Goal: Task Accomplishment & Management: Use online tool/utility

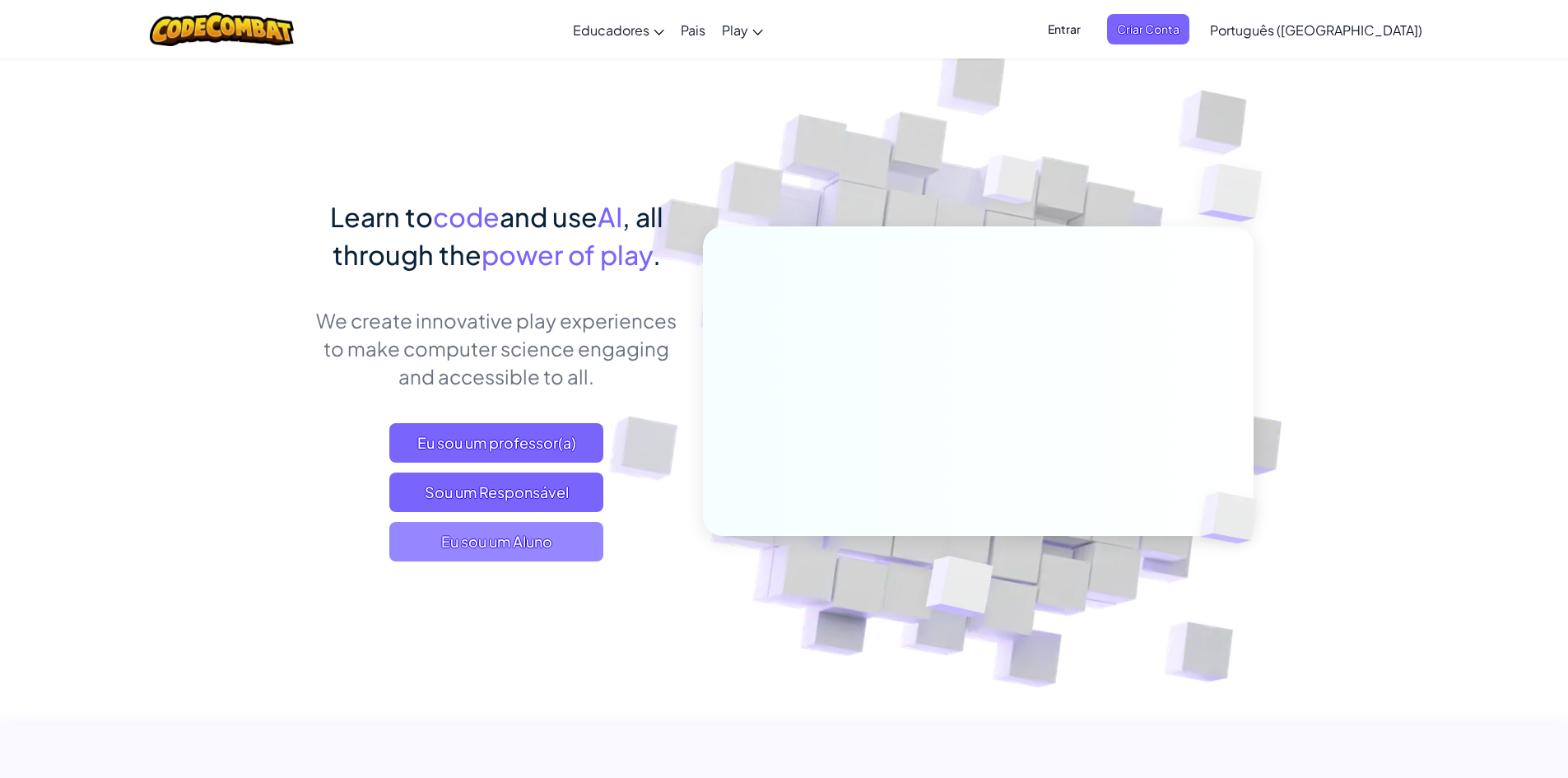
click at [559, 541] on span "Eu sou um Aluno" at bounding box center [496, 542] width 214 height 39
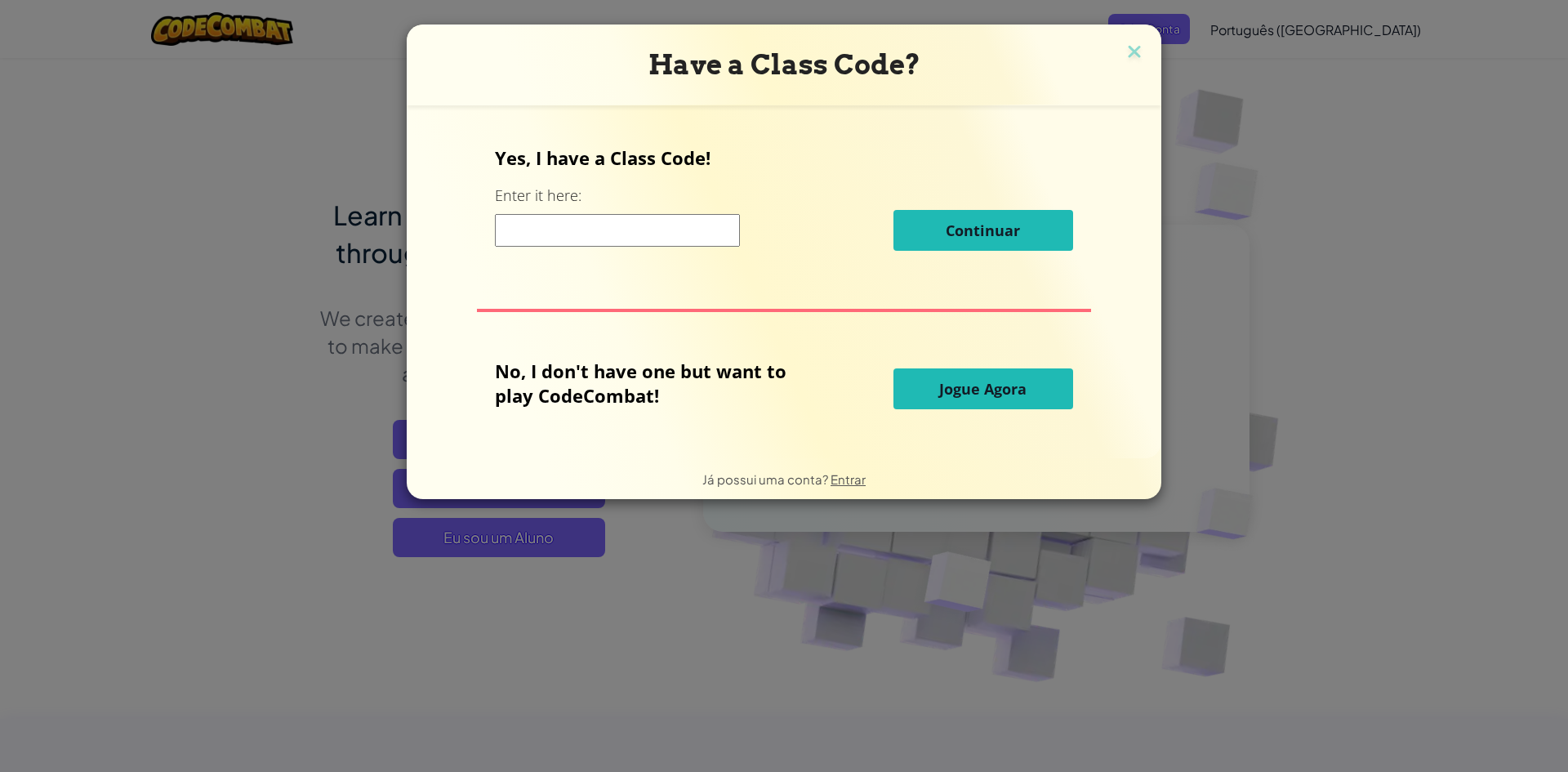
click at [648, 221] on input at bounding box center [617, 230] width 245 height 33
drag, startPoint x: 576, startPoint y: 162, endPoint x: 790, endPoint y: 198, distance: 217.0
click at [765, 187] on div "Yes, I have a Class Code! Enter it here: Continuar" at bounding box center [784, 204] width 578 height 118
click at [739, 400] on p "No, I don't have one but want to play CodeCombat!" at bounding box center [653, 383] width 316 height 49
click at [949, 409] on button "Jogue Agora" at bounding box center [983, 389] width 180 height 41
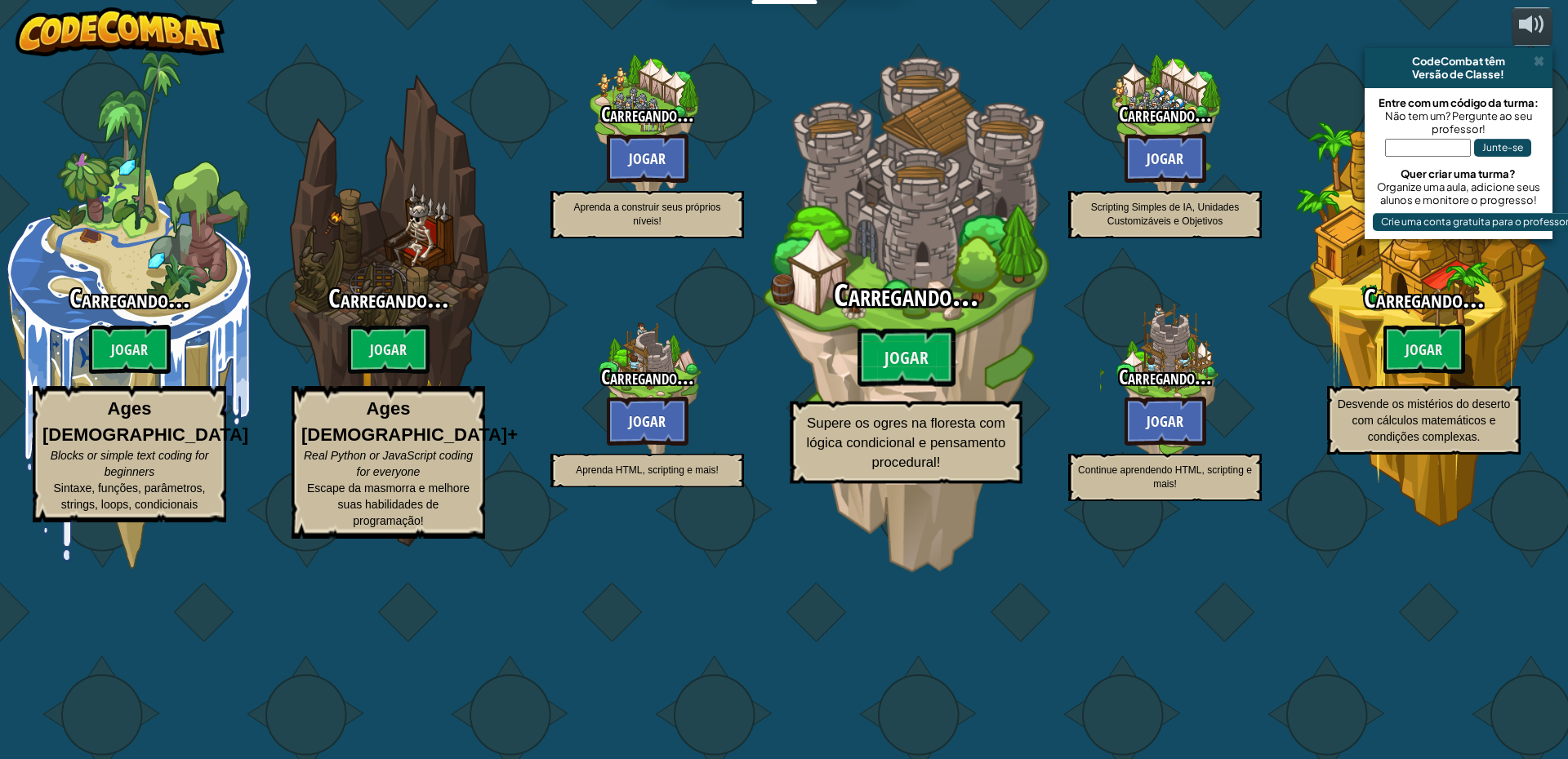
select select "pt-BR"
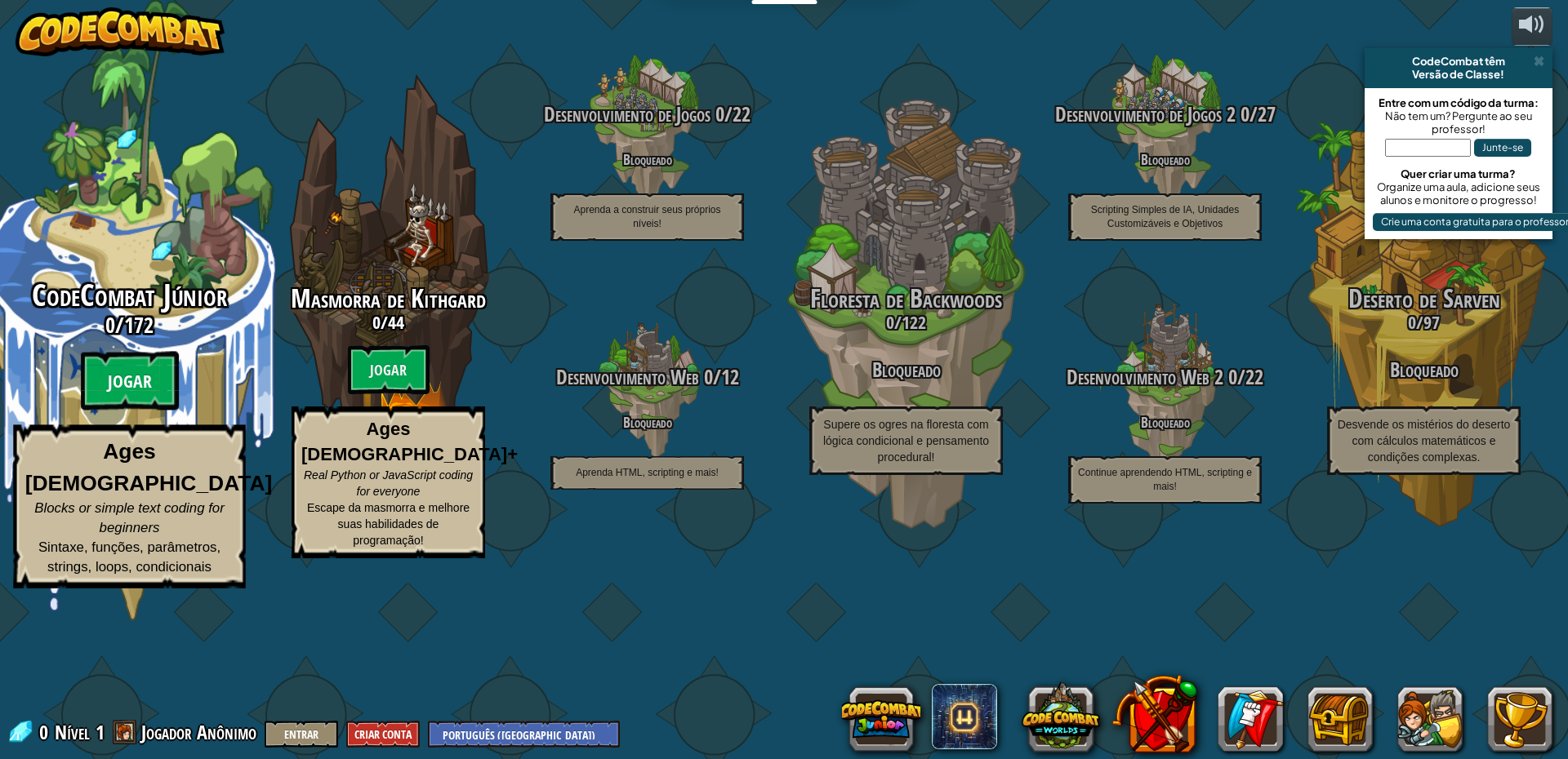
click at [135, 411] on btn "Jogar" at bounding box center [129, 381] width 98 height 58
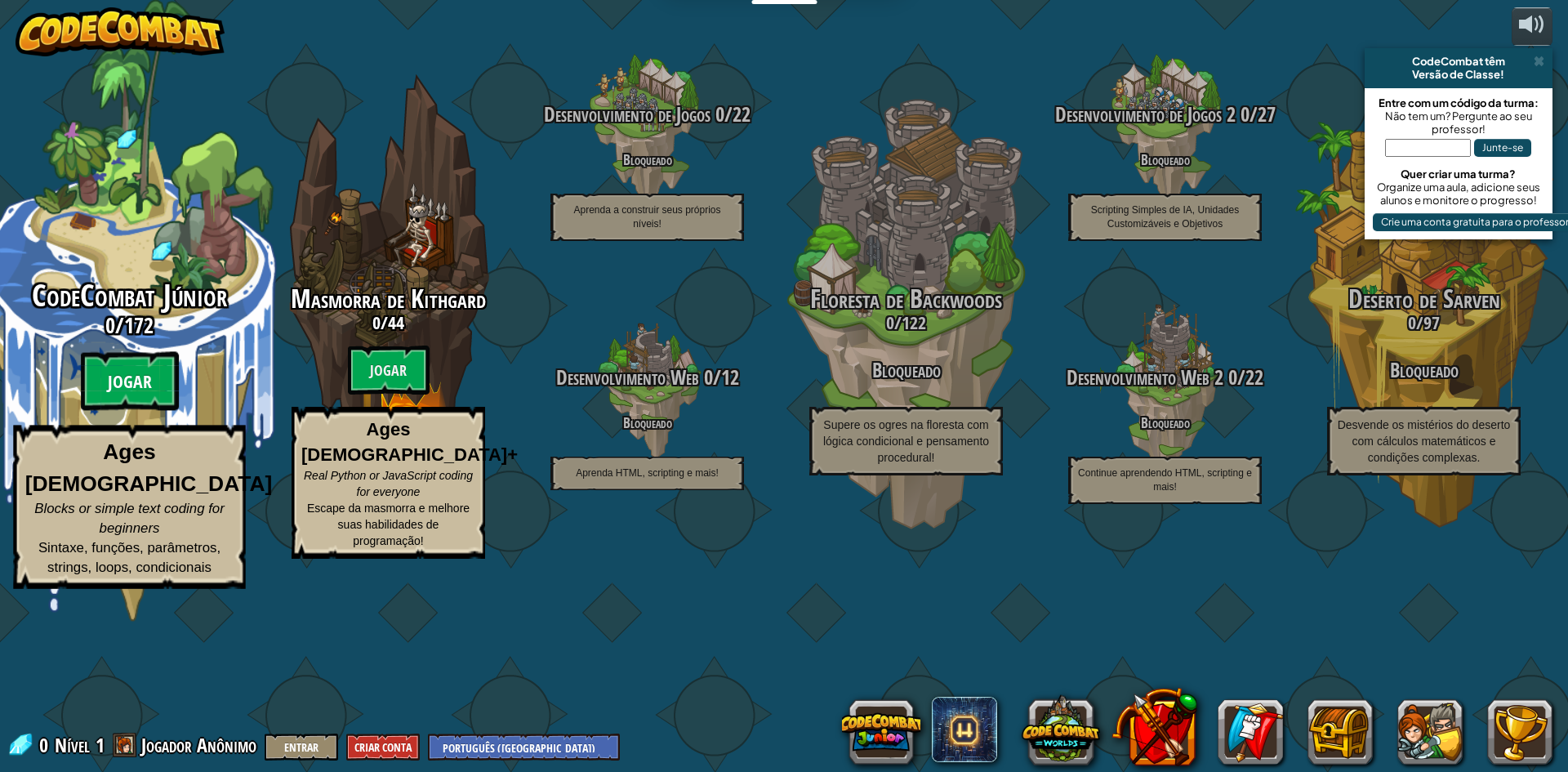
select select "pt-BR"
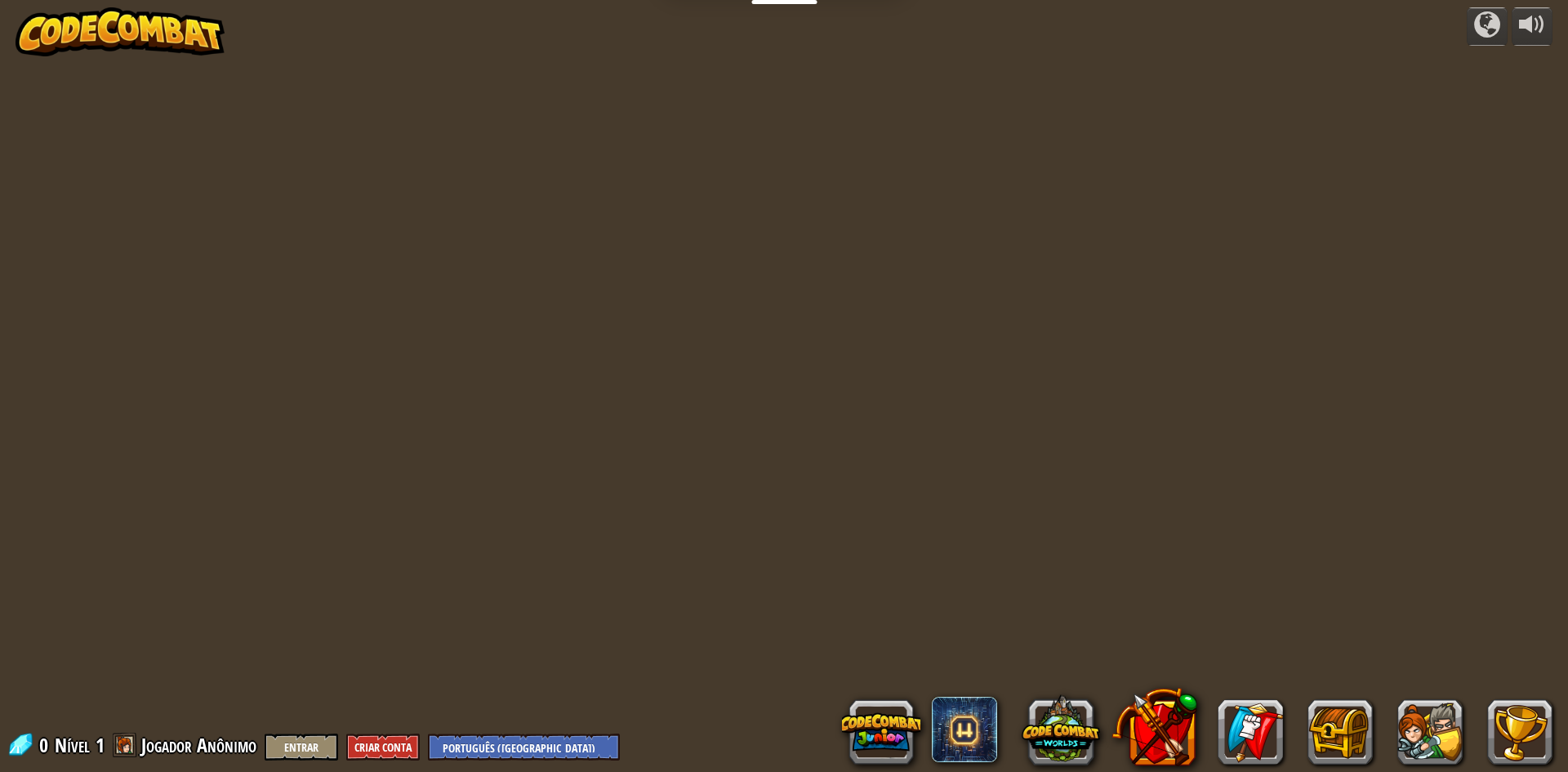
select select "pt-BR"
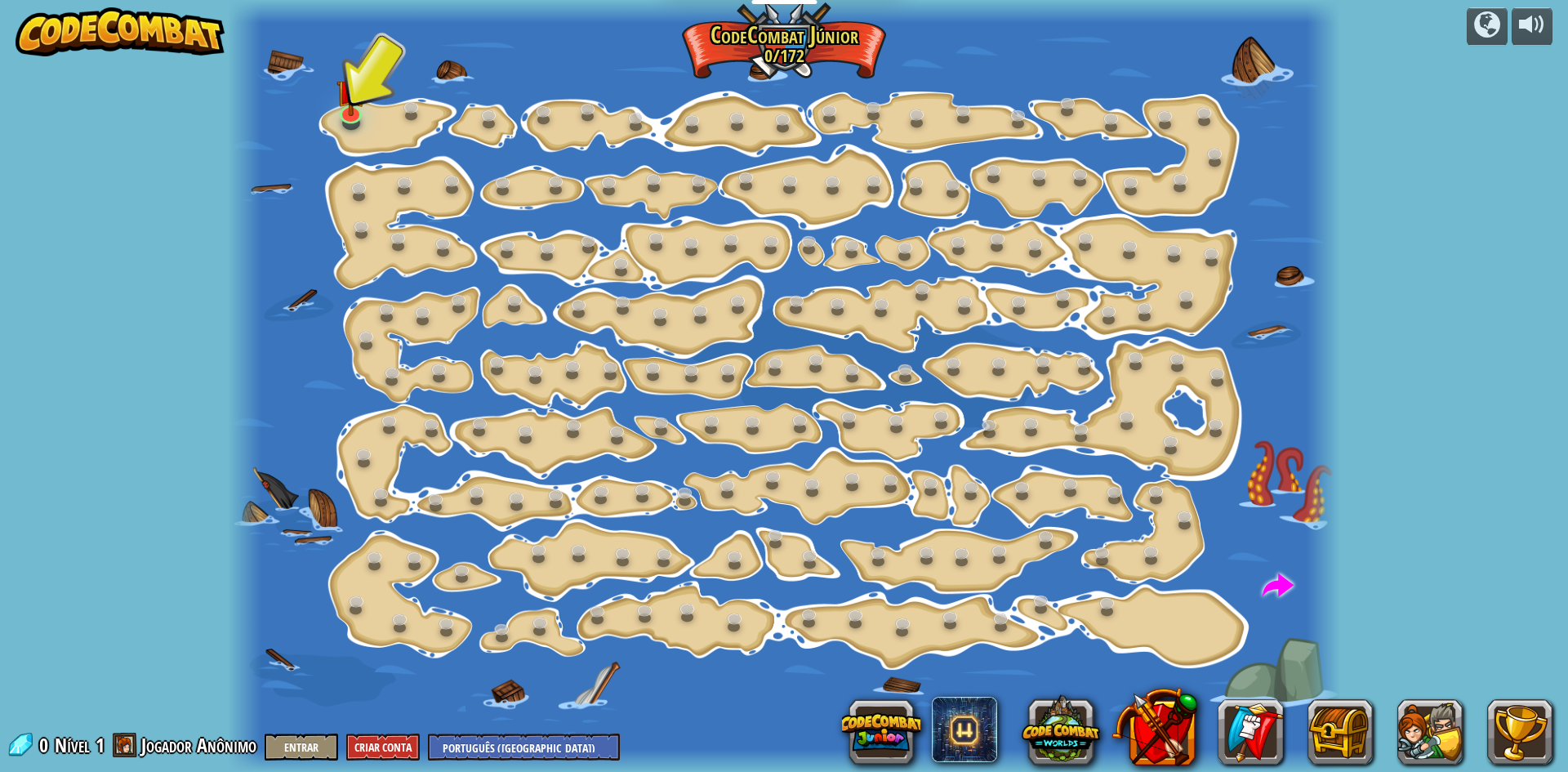
click at [376, 97] on div at bounding box center [784, 386] width 1113 height 772
click at [358, 112] on img at bounding box center [350, 79] width 29 height 68
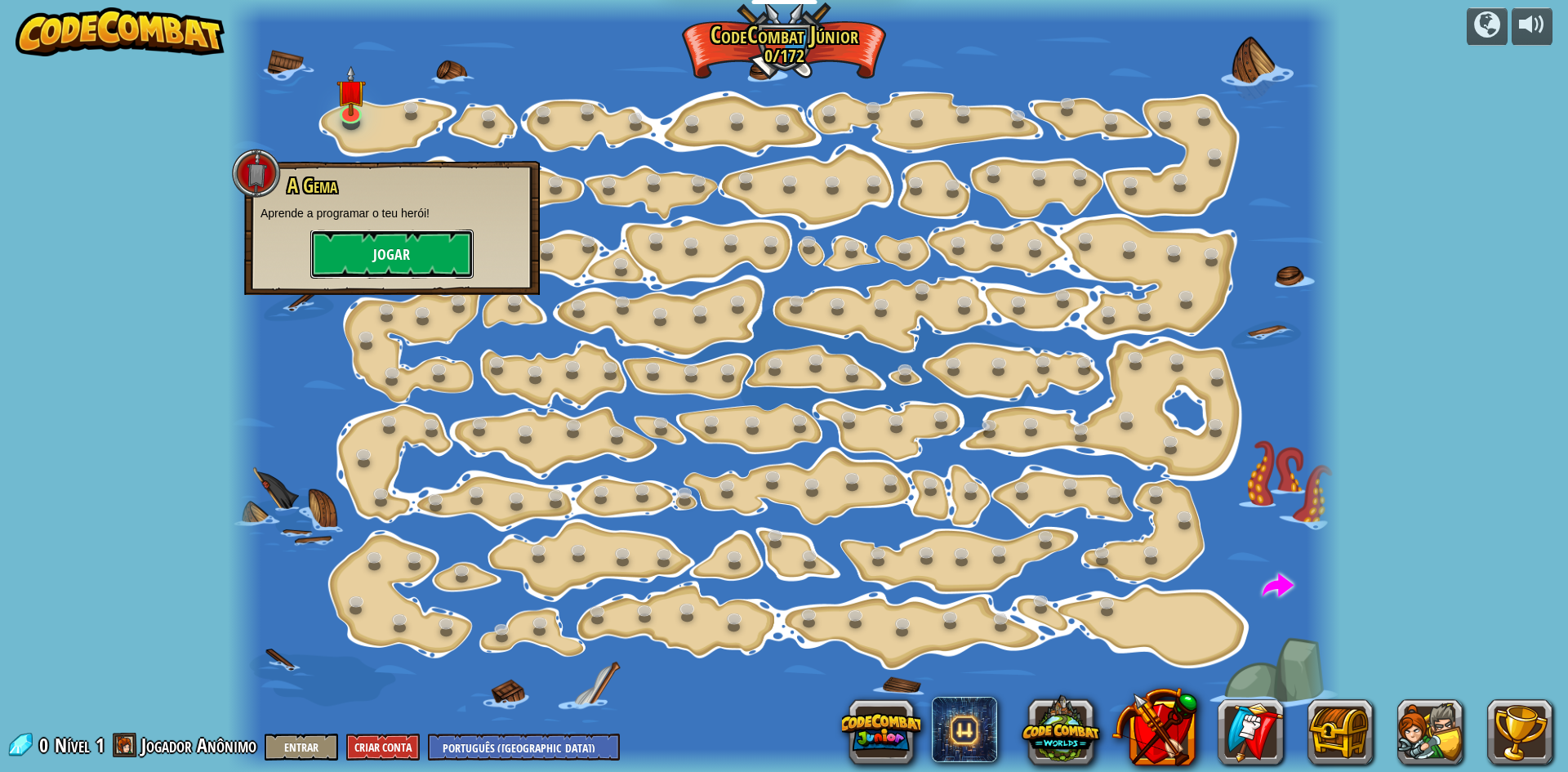
click at [400, 236] on button "Jogar" at bounding box center [392, 253] width 163 height 49
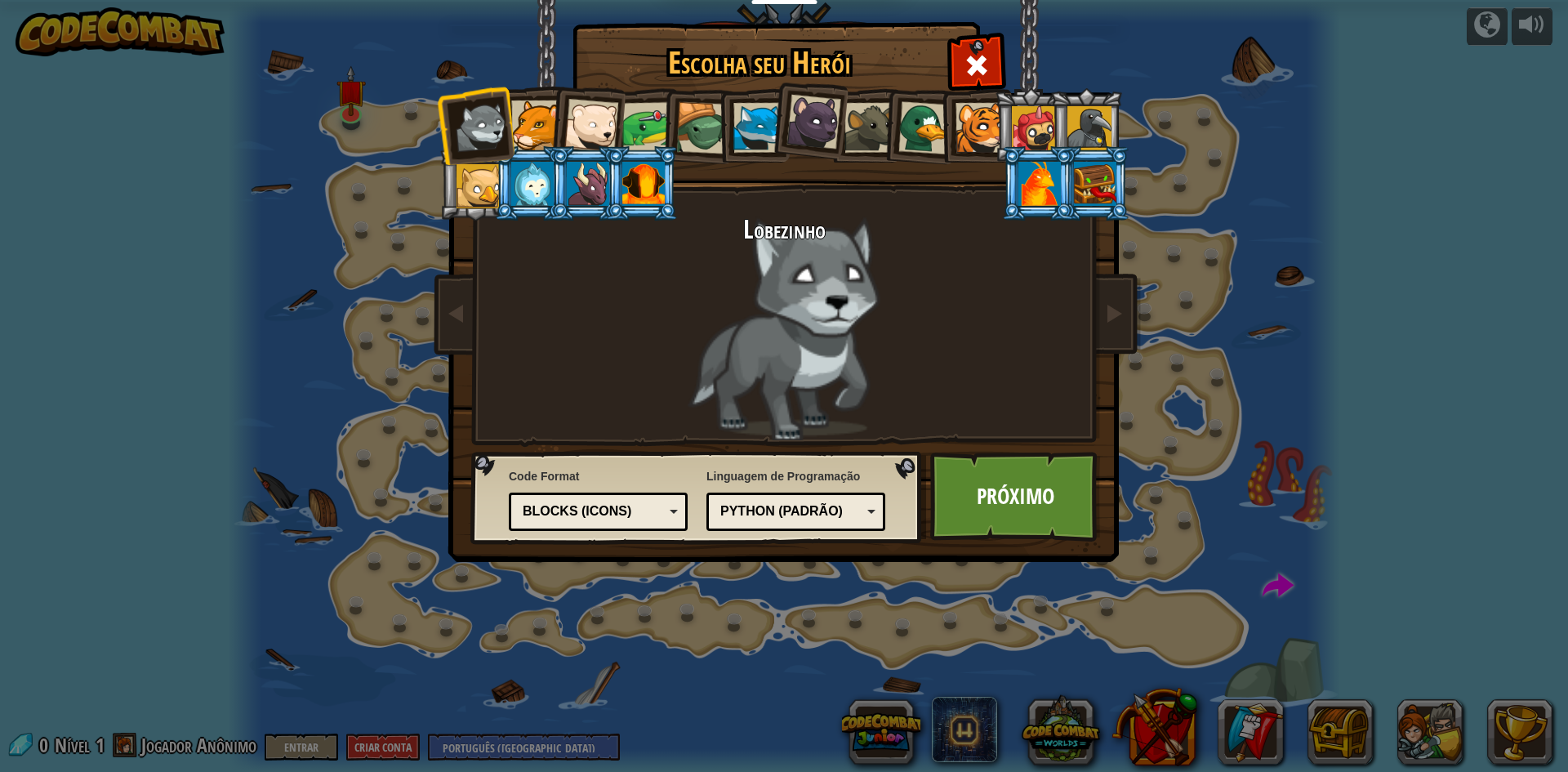
drag, startPoint x: 538, startPoint y: 117, endPoint x: 561, endPoint y: 117, distance: 23.0
click at [539, 117] on div at bounding box center [536, 125] width 50 height 50
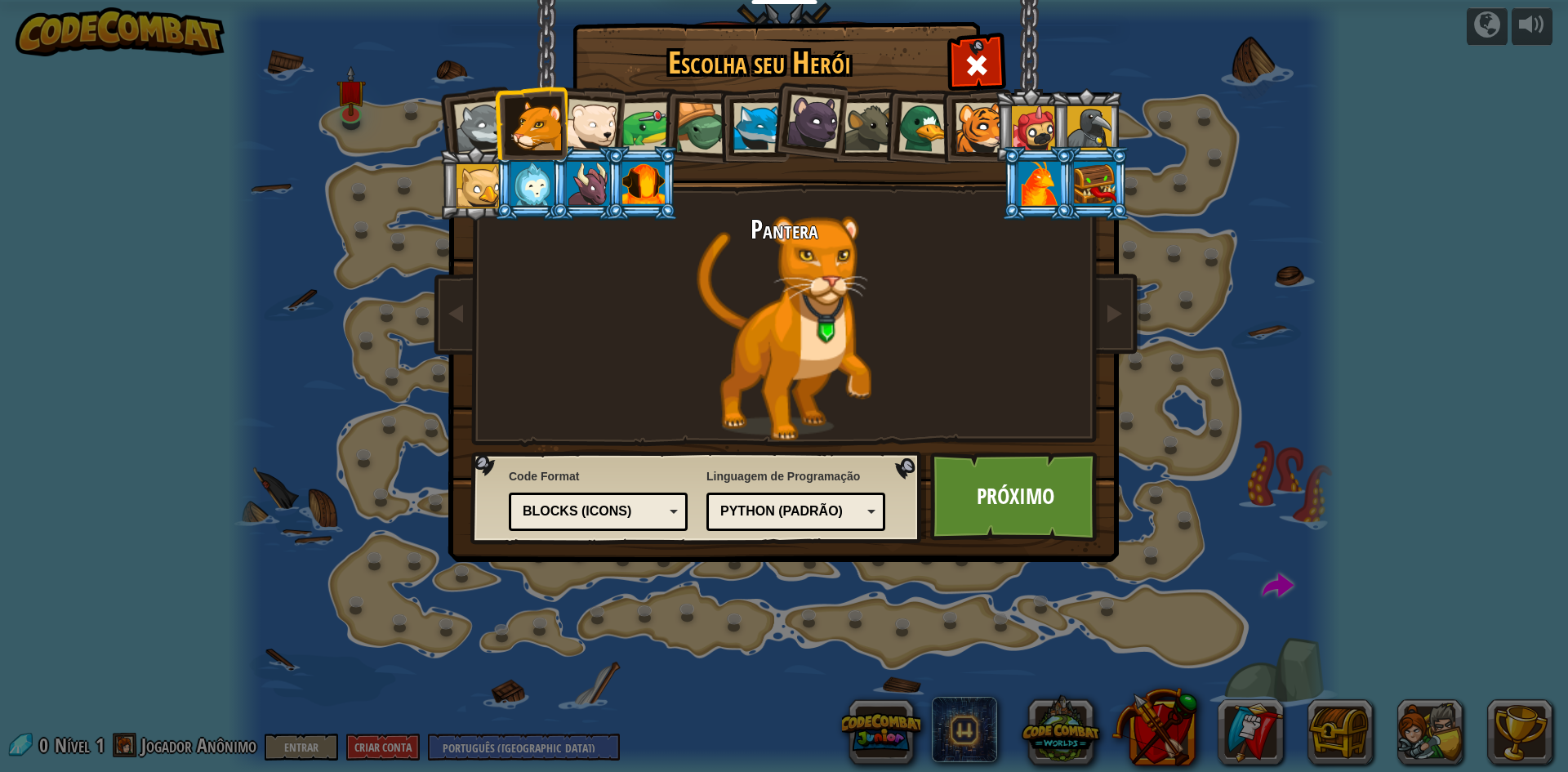
click at [1046, 182] on div at bounding box center [1040, 184] width 43 height 44
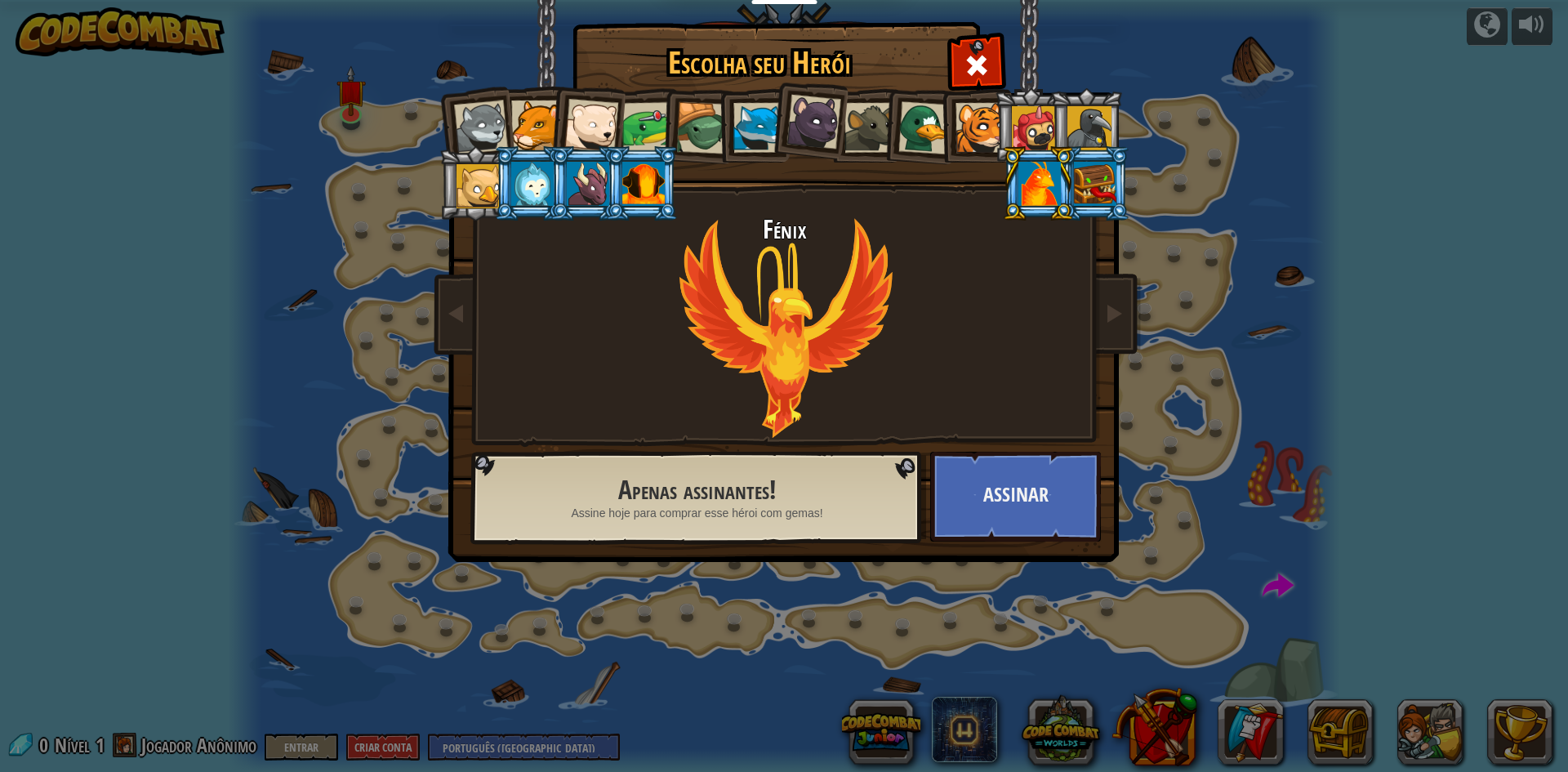
click at [549, 124] on li at bounding box center [586, 122] width 80 height 80
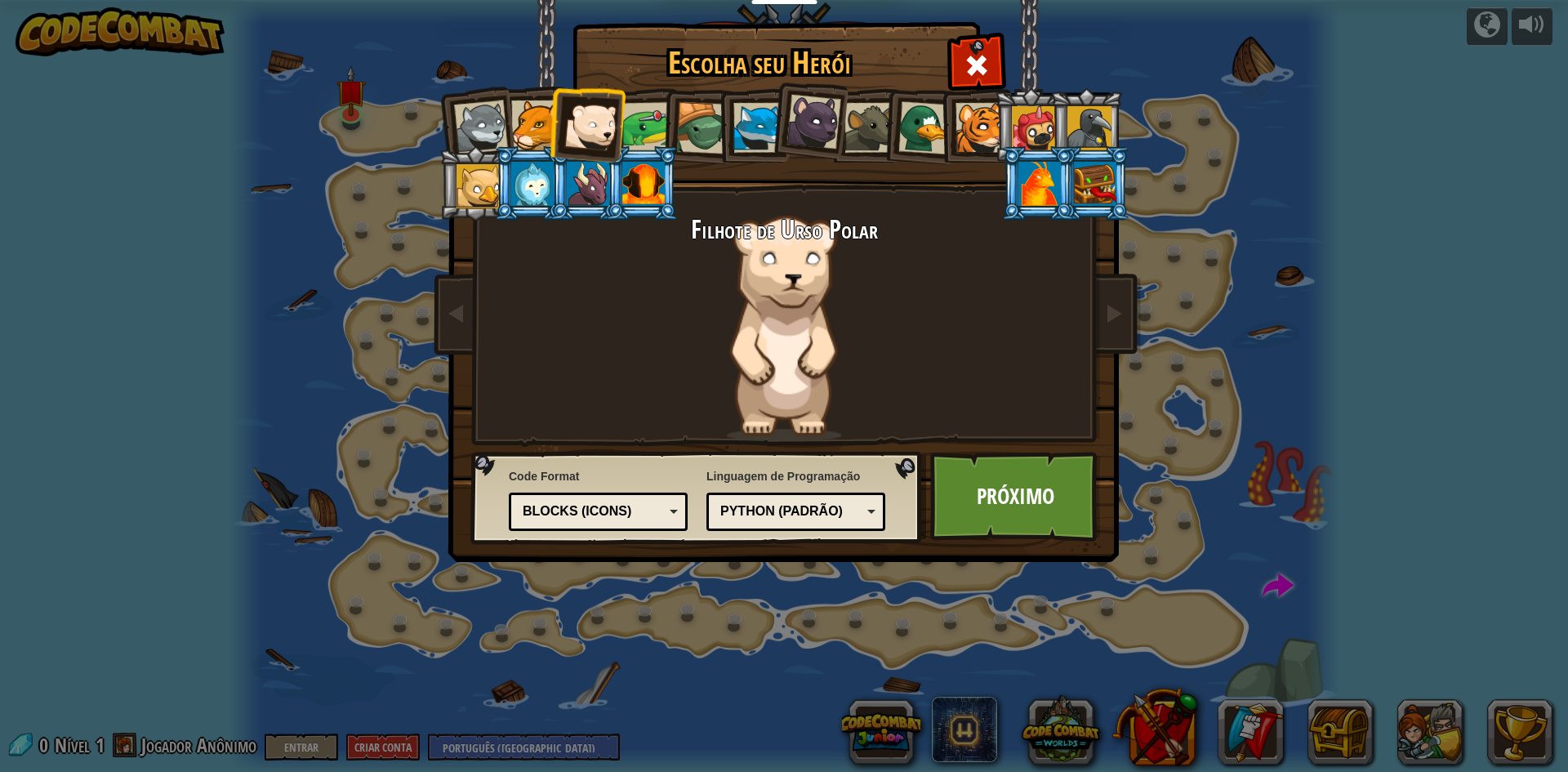
click at [573, 173] on div at bounding box center [588, 184] width 43 height 44
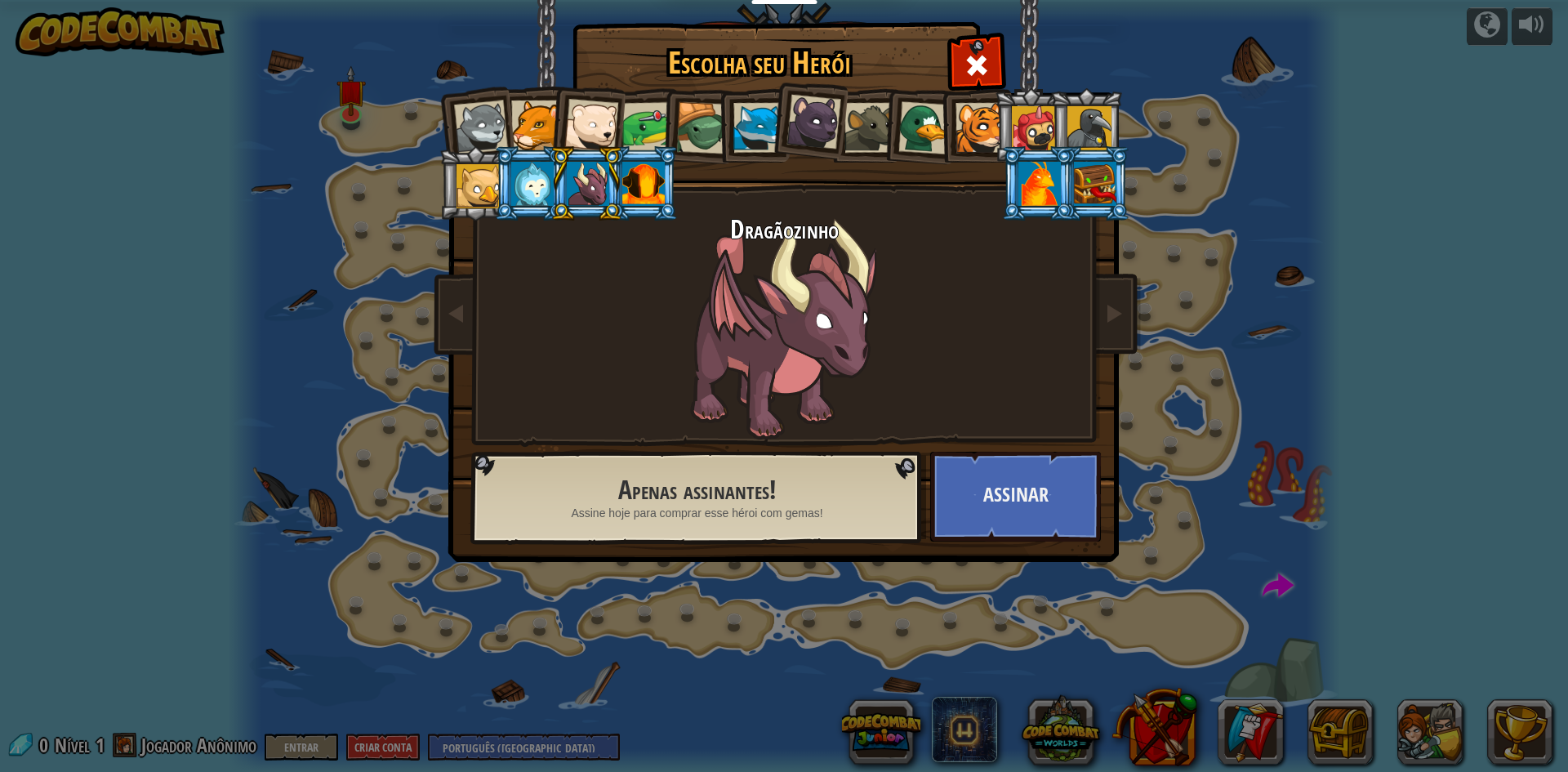
click at [470, 195] on div at bounding box center [478, 186] width 44 height 44
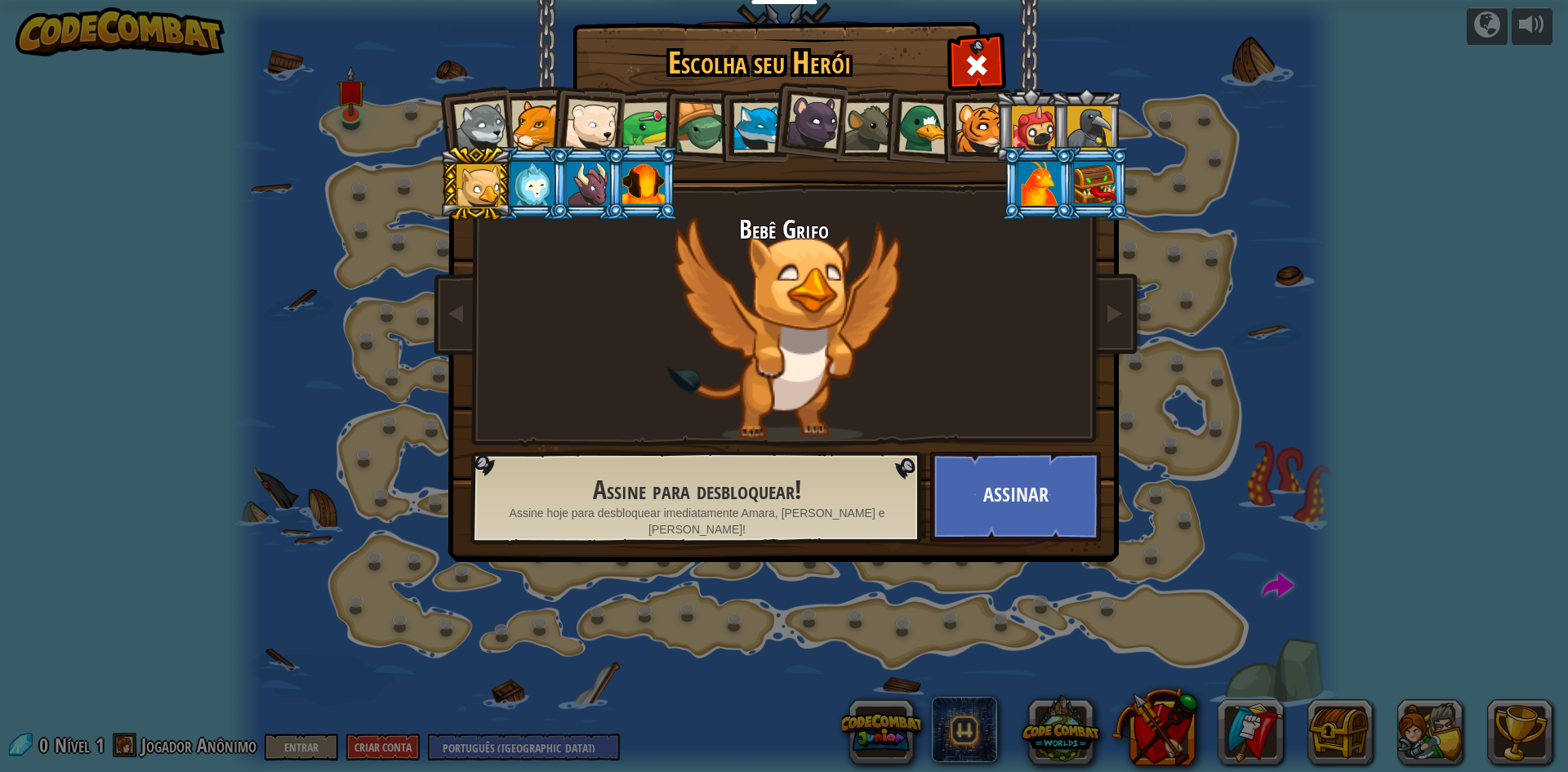
drag, startPoint x: 718, startPoint y: 120, endPoint x: 776, endPoint y: 120, distance: 58.0
click at [752, 89] on ol at bounding box center [784, 89] width 674 height 0
click at [779, 118] on li at bounding box center [808, 120] width 81 height 82
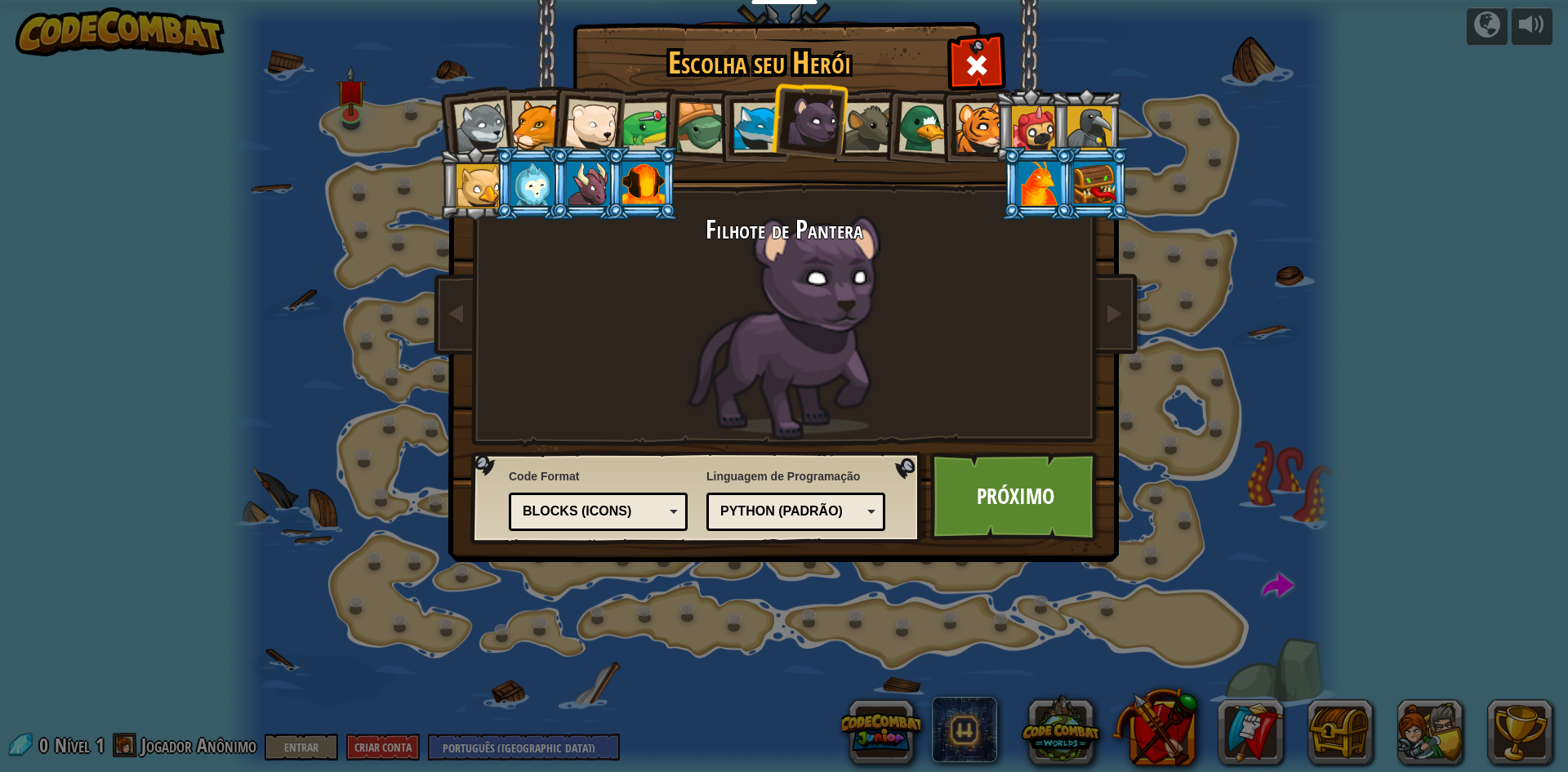
click at [757, 117] on div at bounding box center [758, 128] width 50 height 50
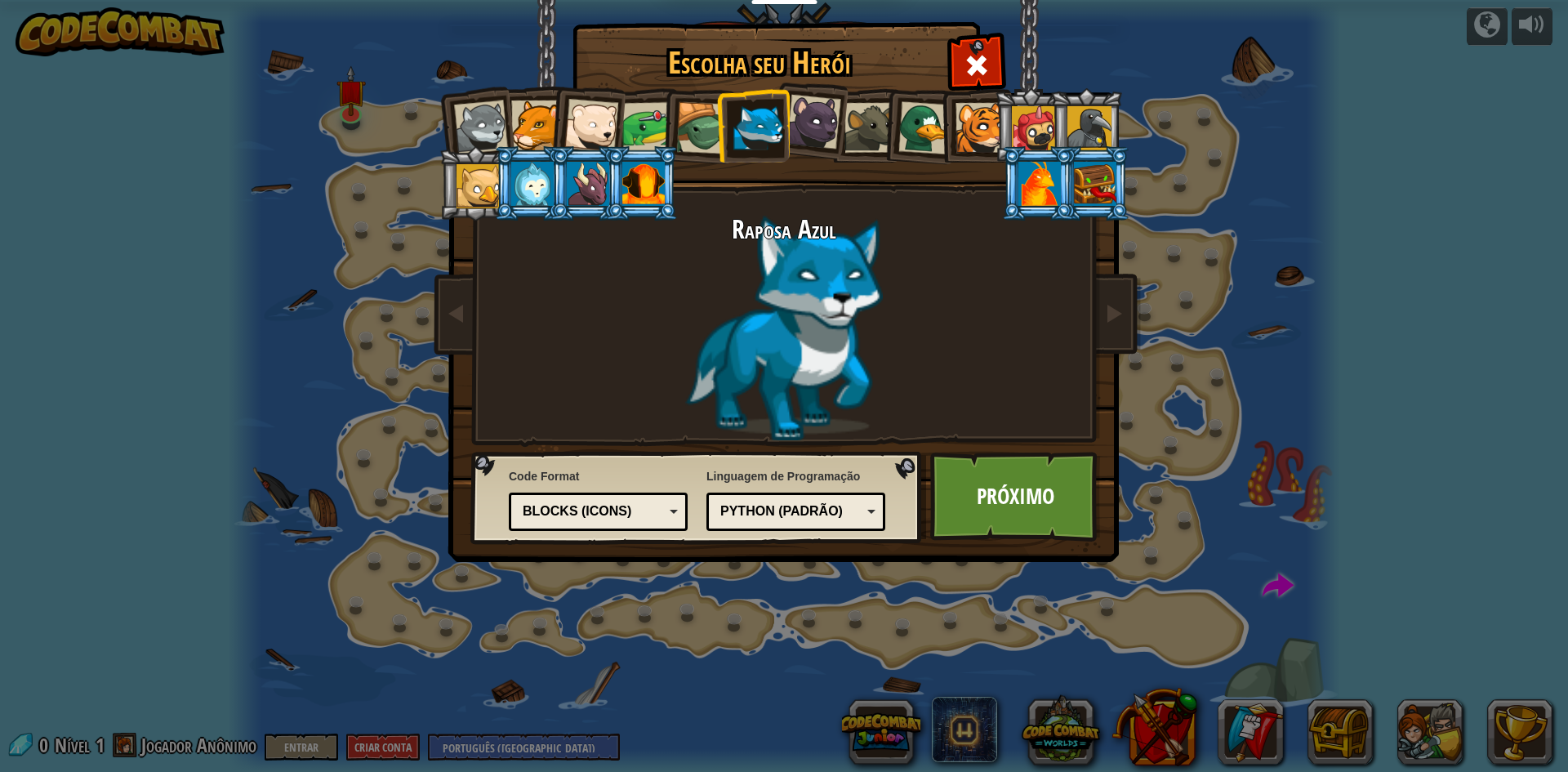
click at [664, 134] on li at bounding box center [698, 126] width 78 height 79
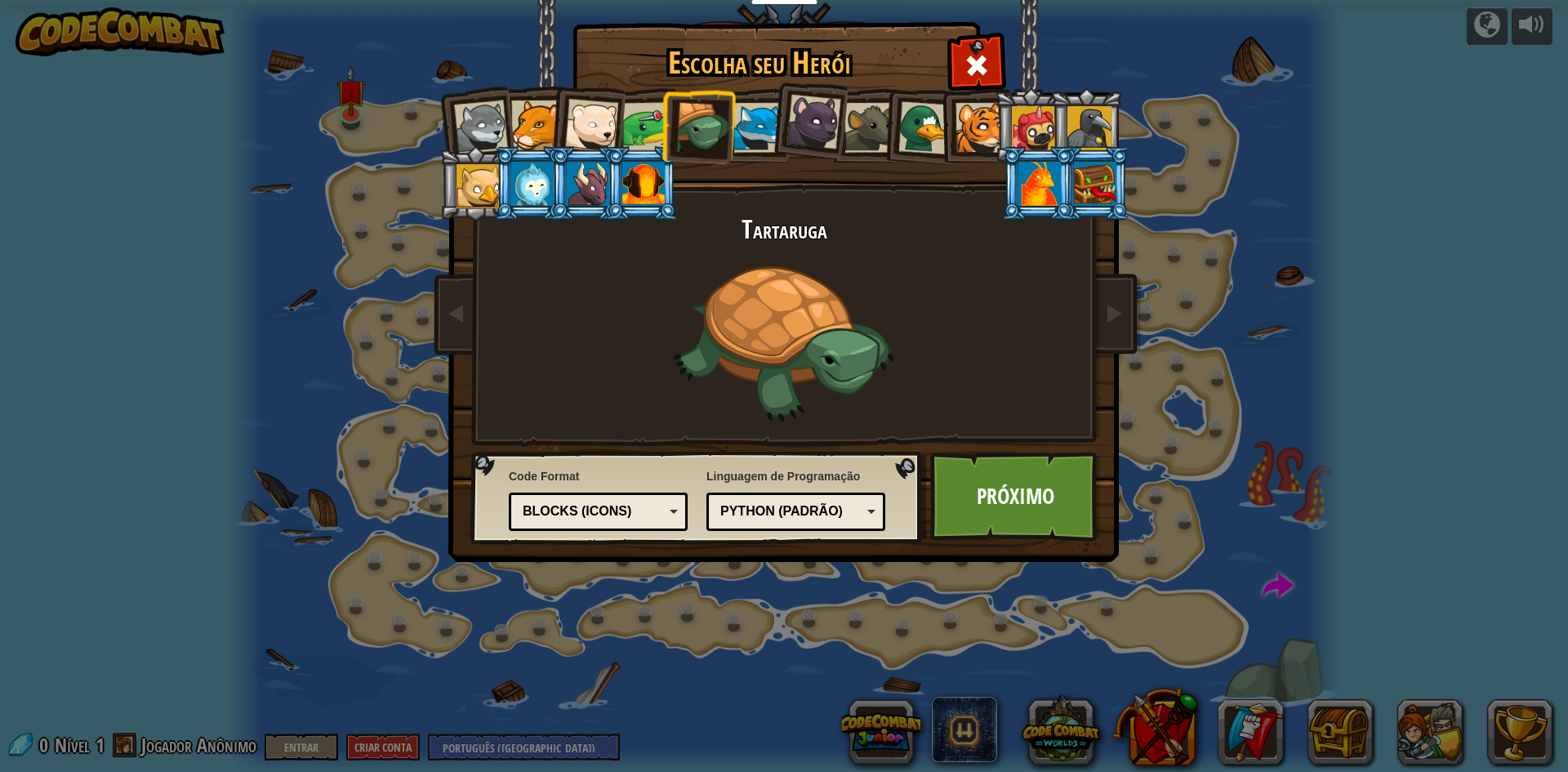
click at [1054, 129] on li at bounding box center [1086, 126] width 74 height 74
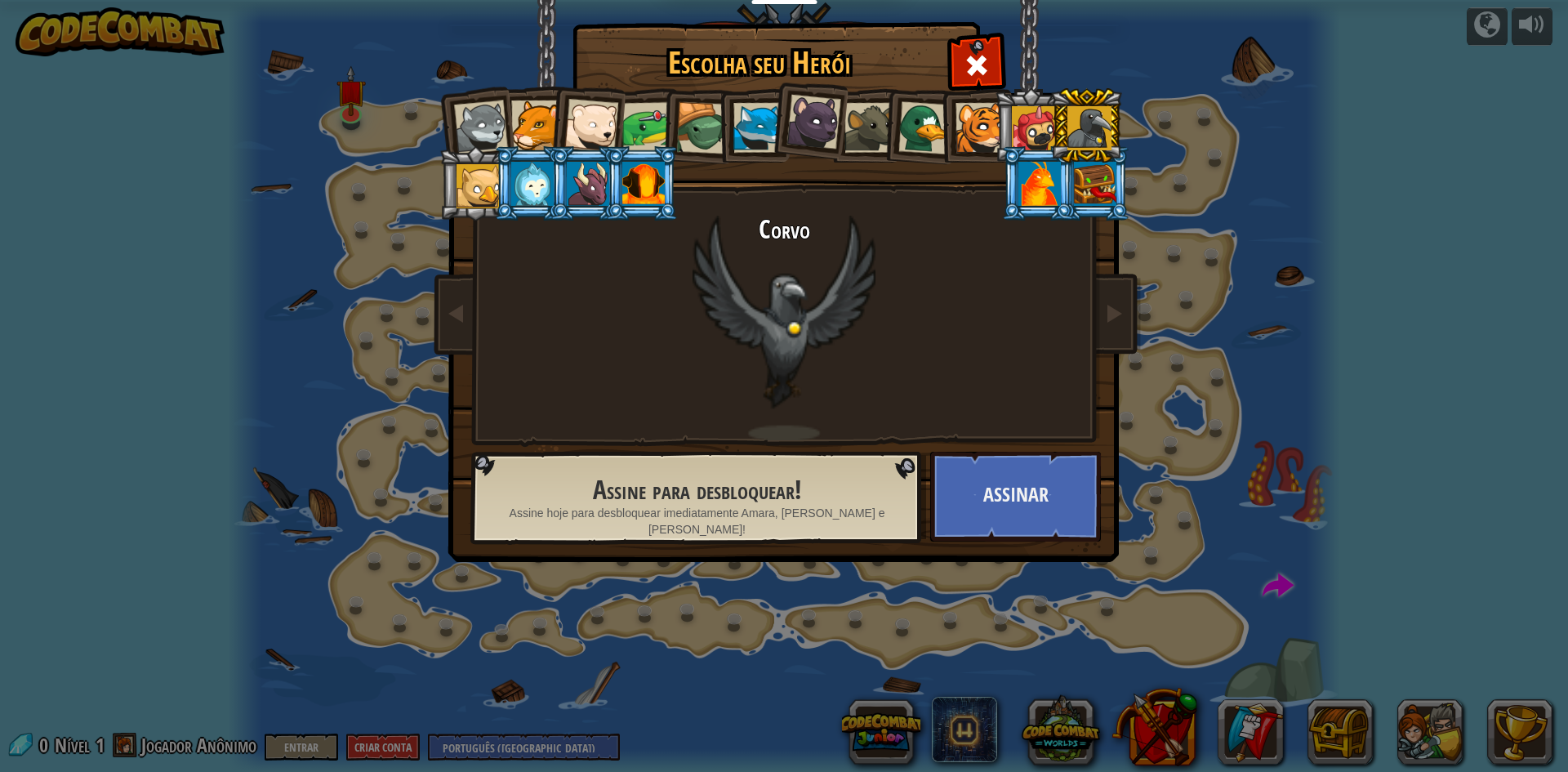
click at [582, 119] on div at bounding box center [591, 126] width 54 height 54
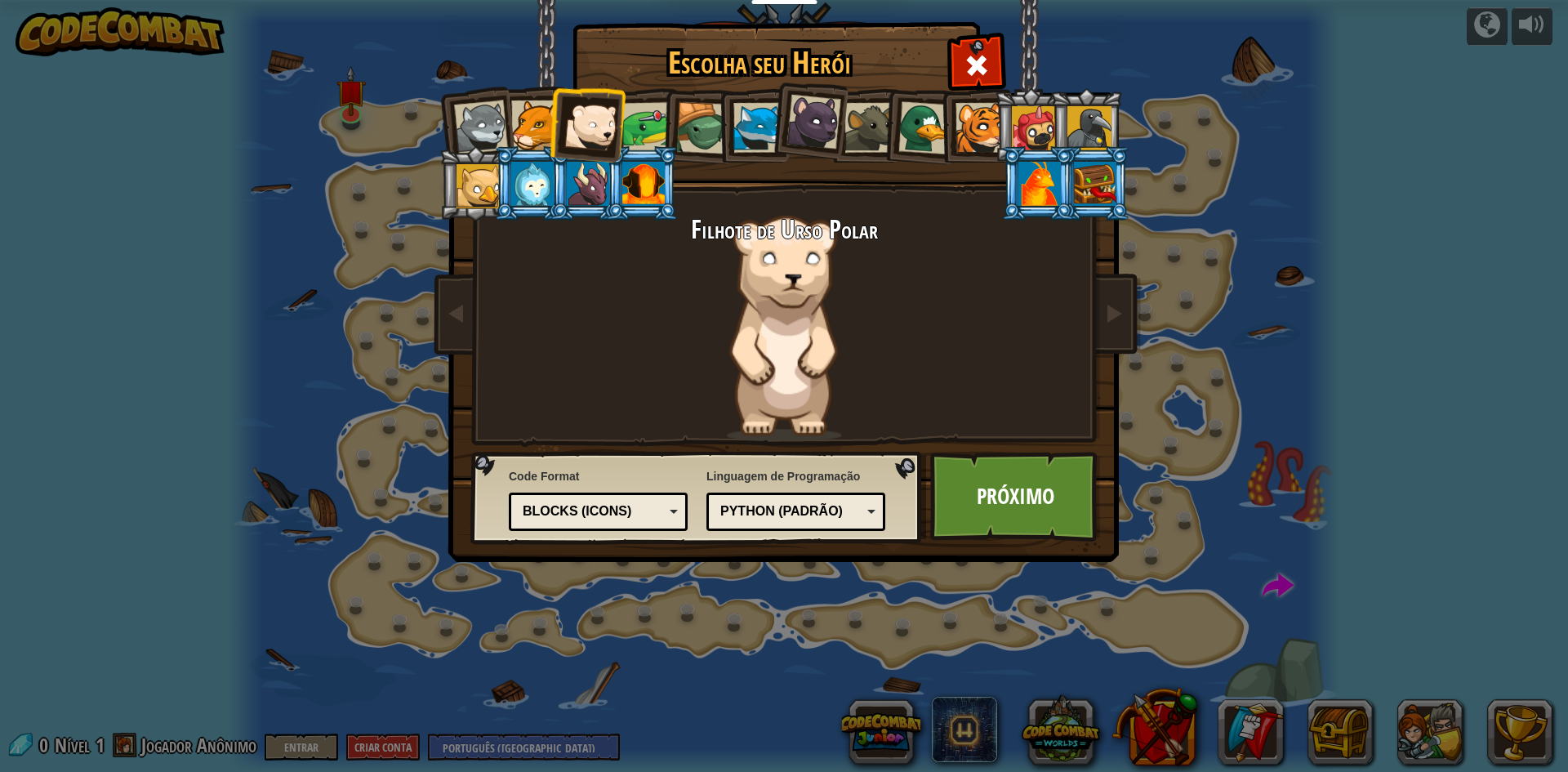
click at [549, 111] on div at bounding box center [536, 125] width 50 height 50
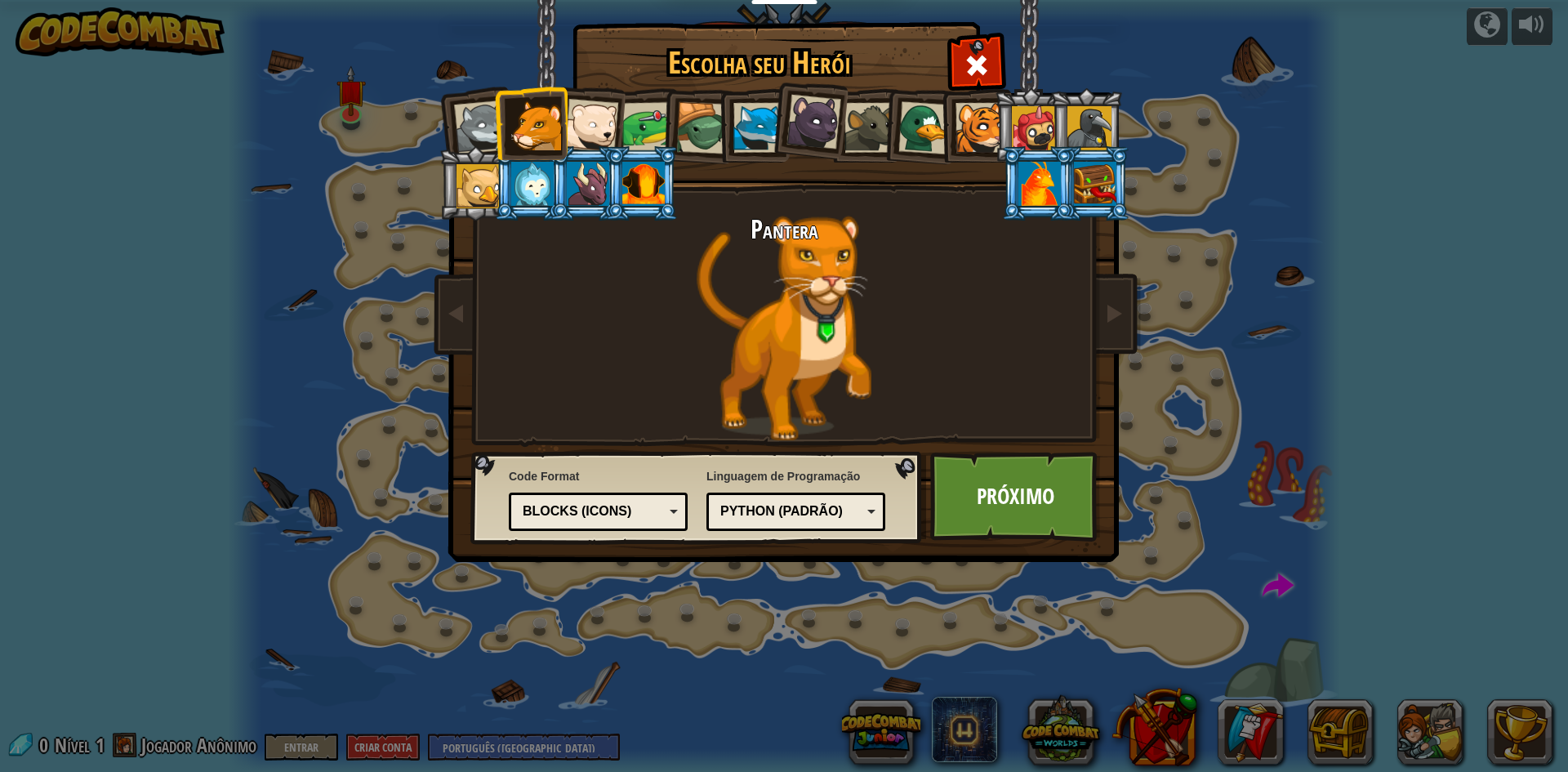
click at [600, 121] on div at bounding box center [591, 126] width 54 height 54
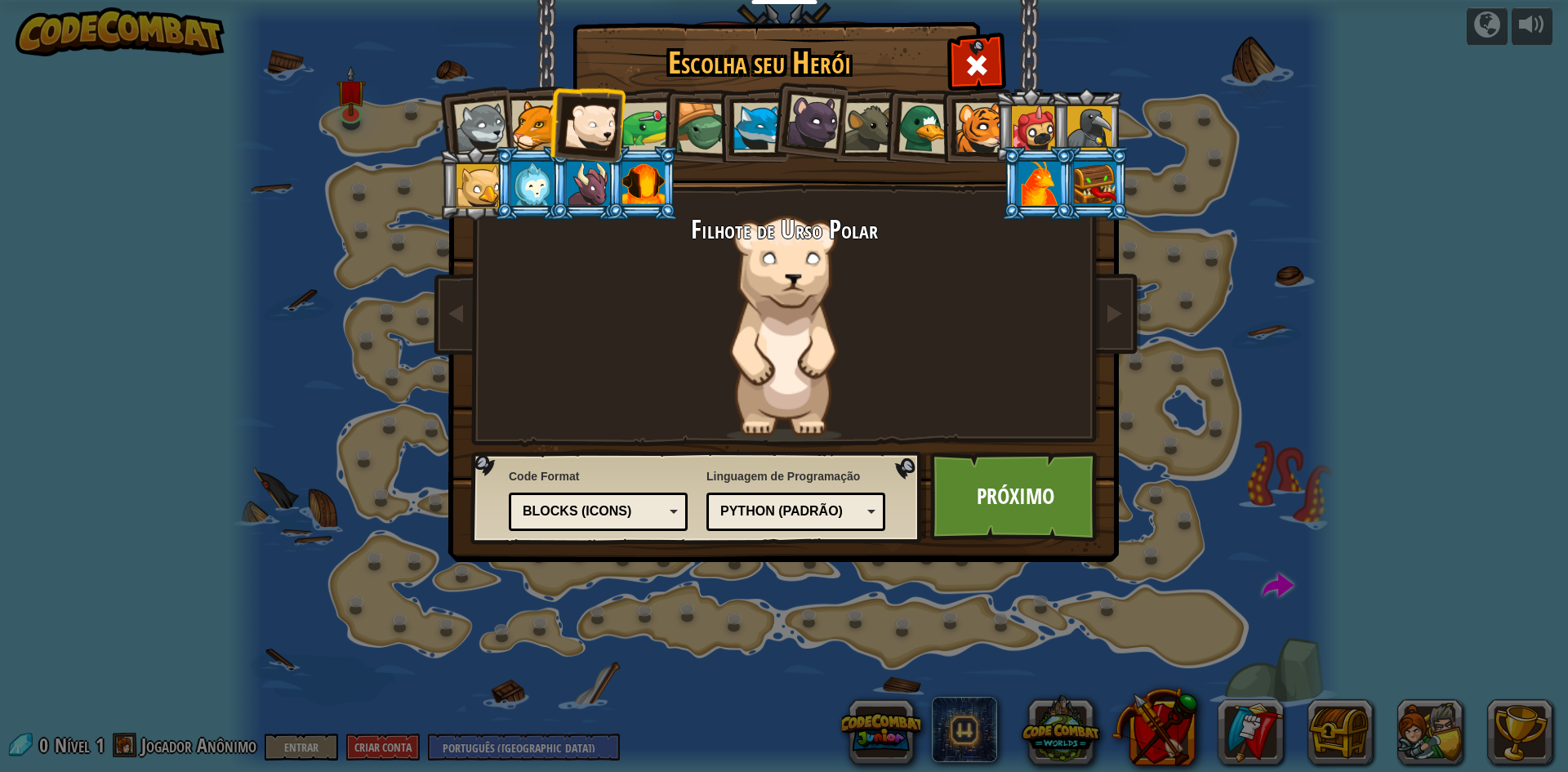
click at [539, 123] on div at bounding box center [536, 125] width 50 height 50
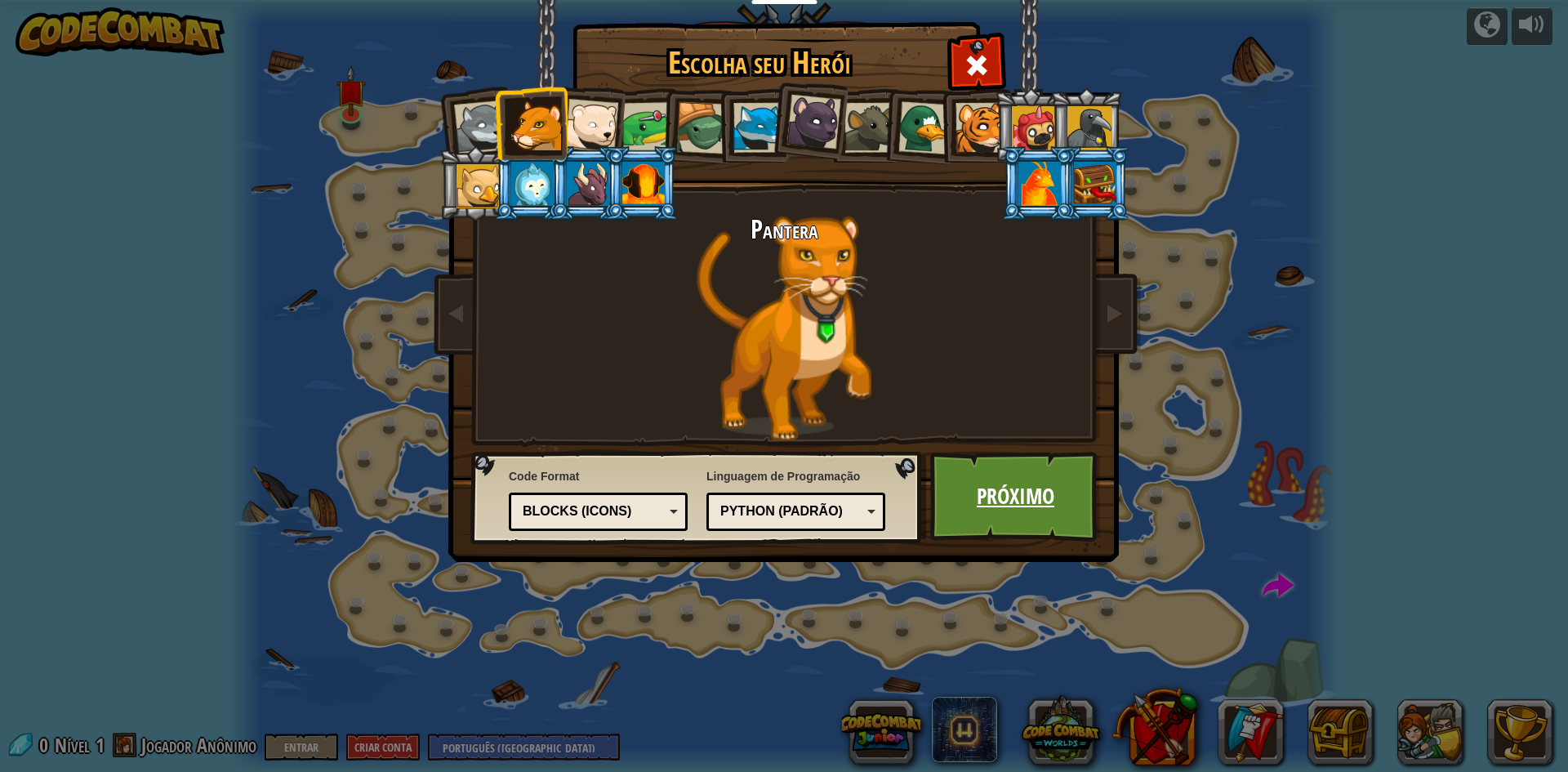
click at [1010, 479] on link "Próximo" at bounding box center [1015, 496] width 171 height 90
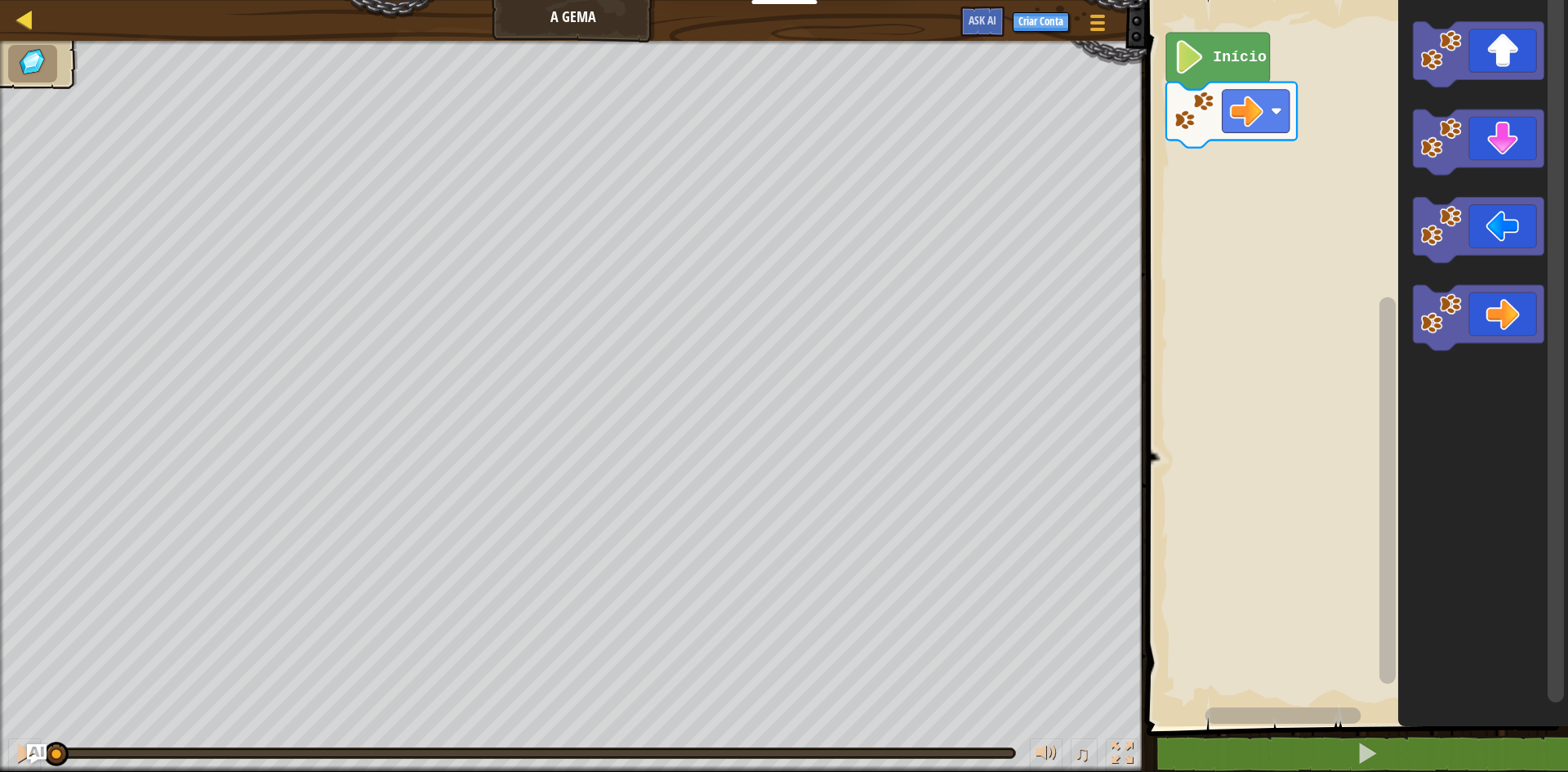
click at [36, 33] on div "Mapa" at bounding box center [36, 20] width 8 height 41
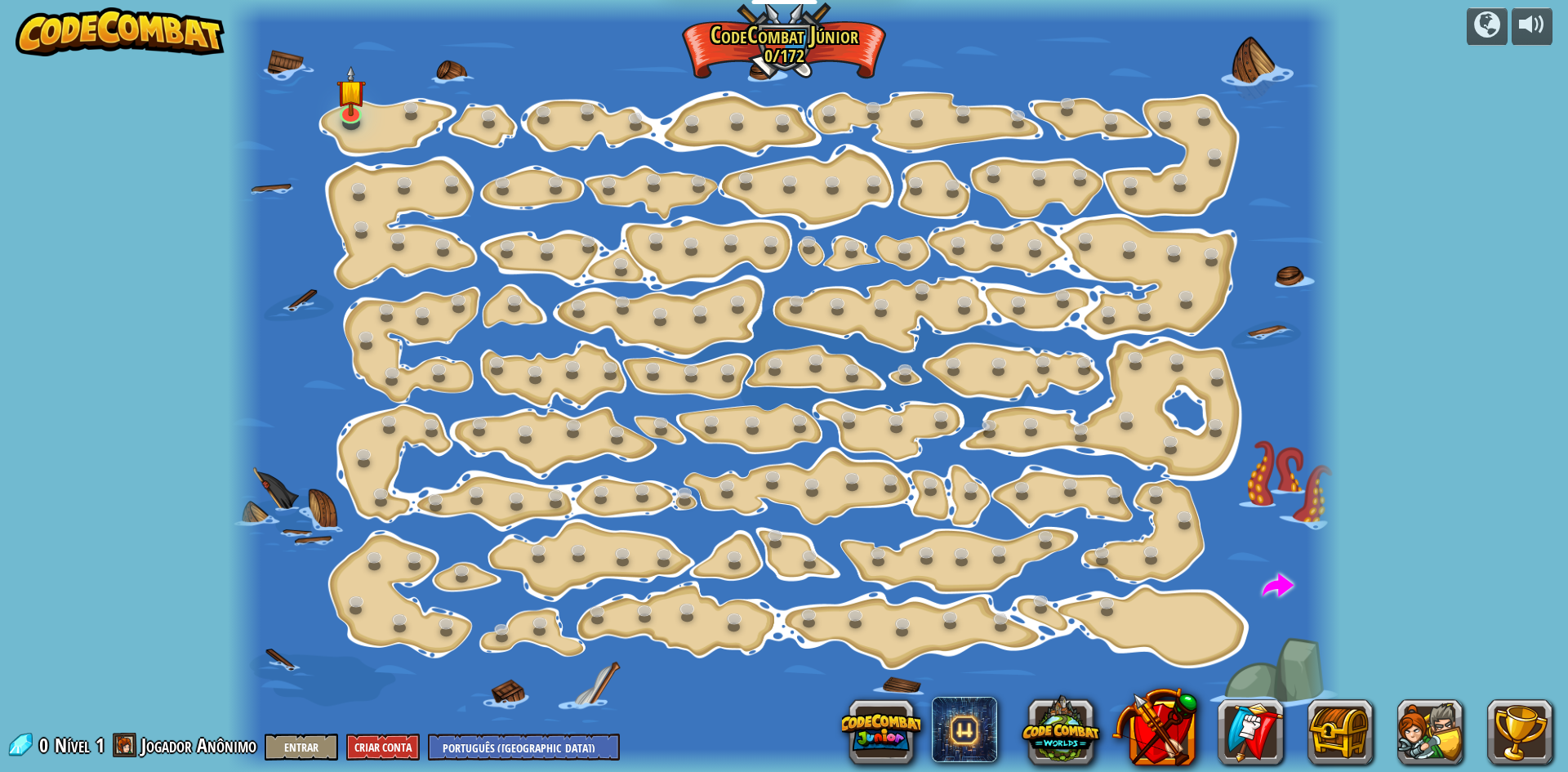
select select "pt-BR"
click at [338, 99] on img at bounding box center [350, 79] width 29 height 68
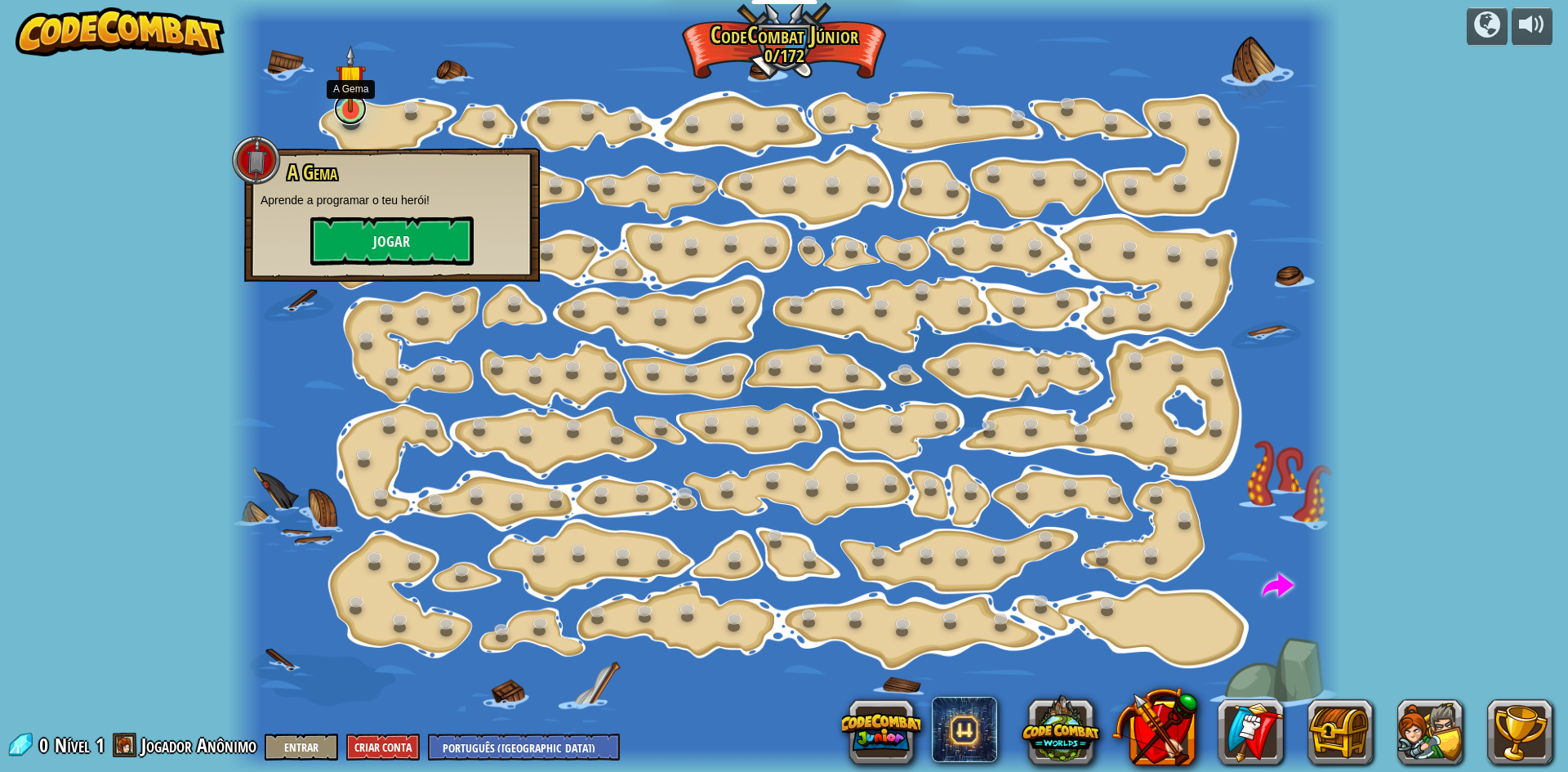
click at [351, 114] on link at bounding box center [350, 108] width 33 height 33
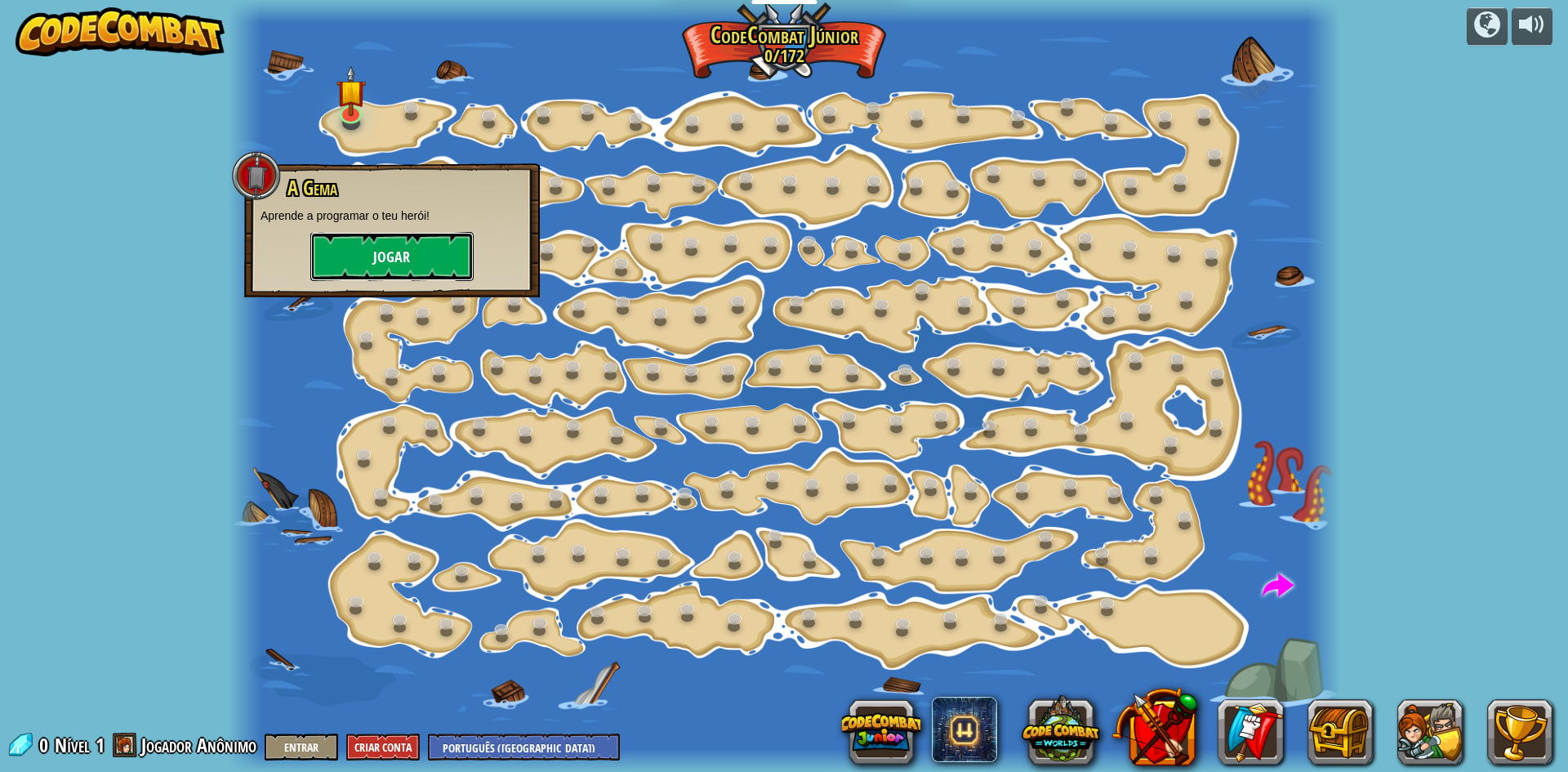
click at [383, 240] on button "Jogar" at bounding box center [392, 256] width 163 height 49
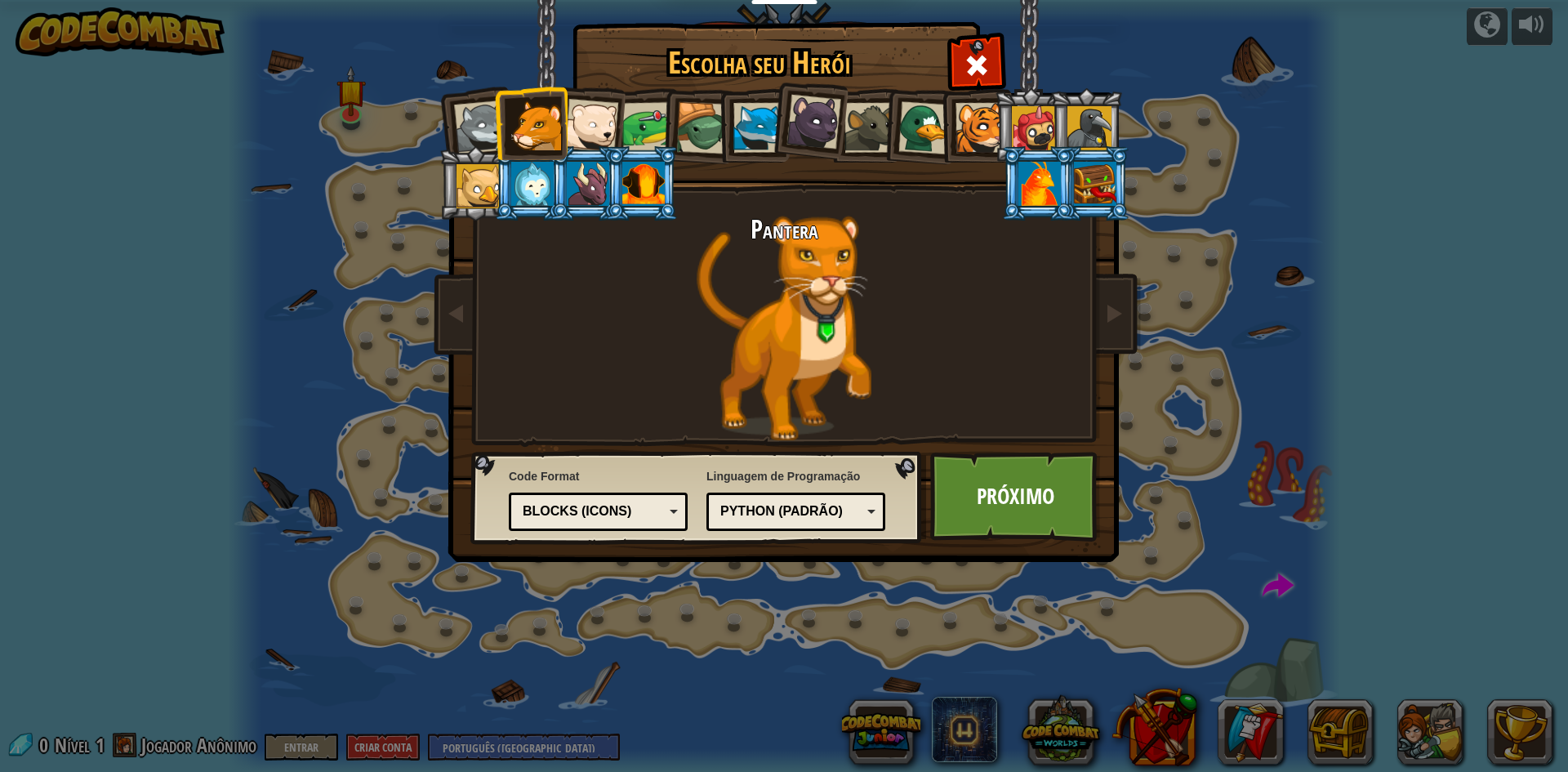
click at [763, 519] on div "Python (Padrão)" at bounding box center [790, 511] width 141 height 19
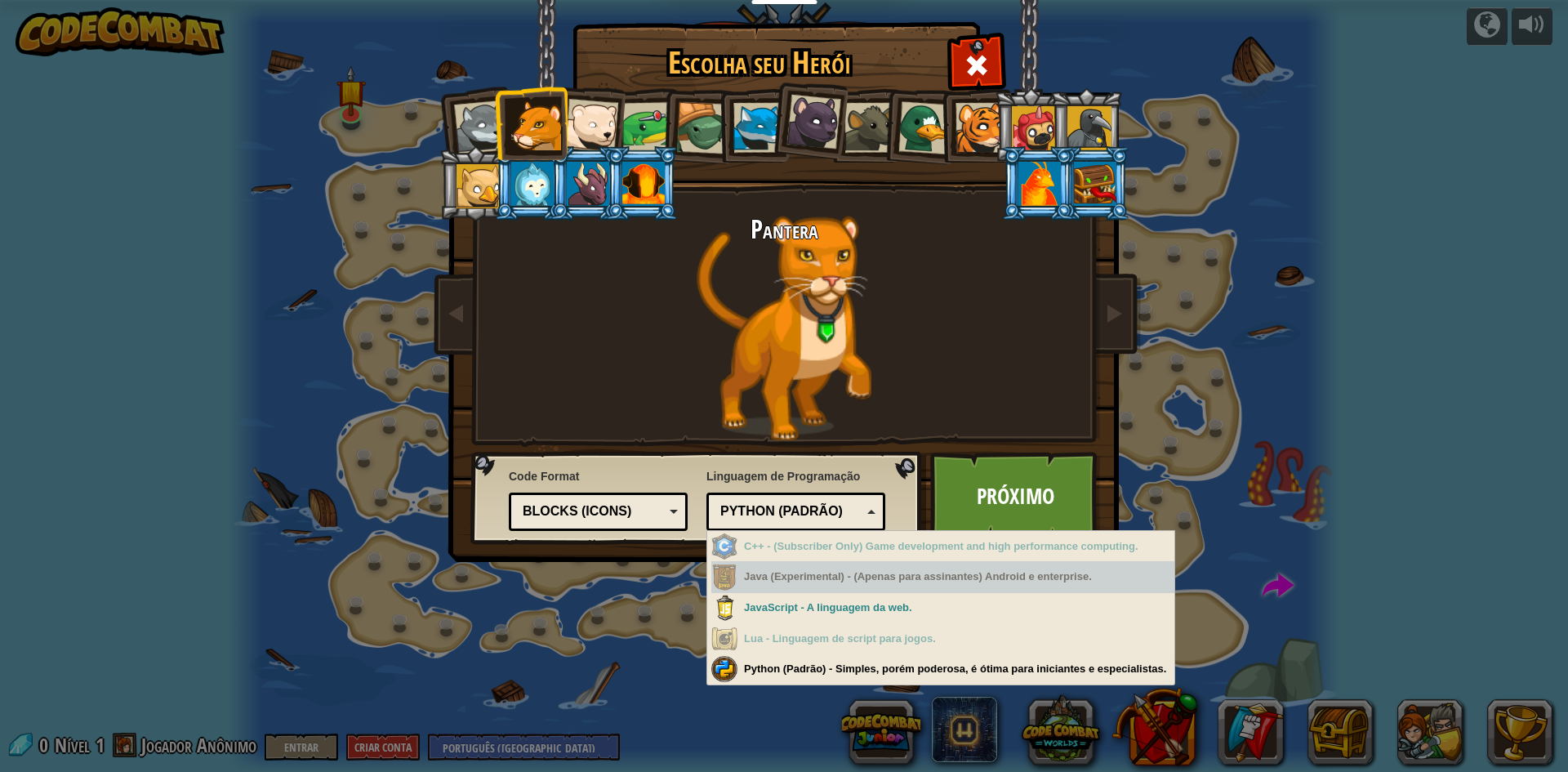
click at [875, 581] on div "Java (Experimental) - (Apenas para assinantes) Android e enterprise." at bounding box center [943, 577] width 463 height 32
click at [920, 580] on div "Java (Experimental) - (Apenas para assinantes) Android e enterprise." at bounding box center [943, 577] width 463 height 32
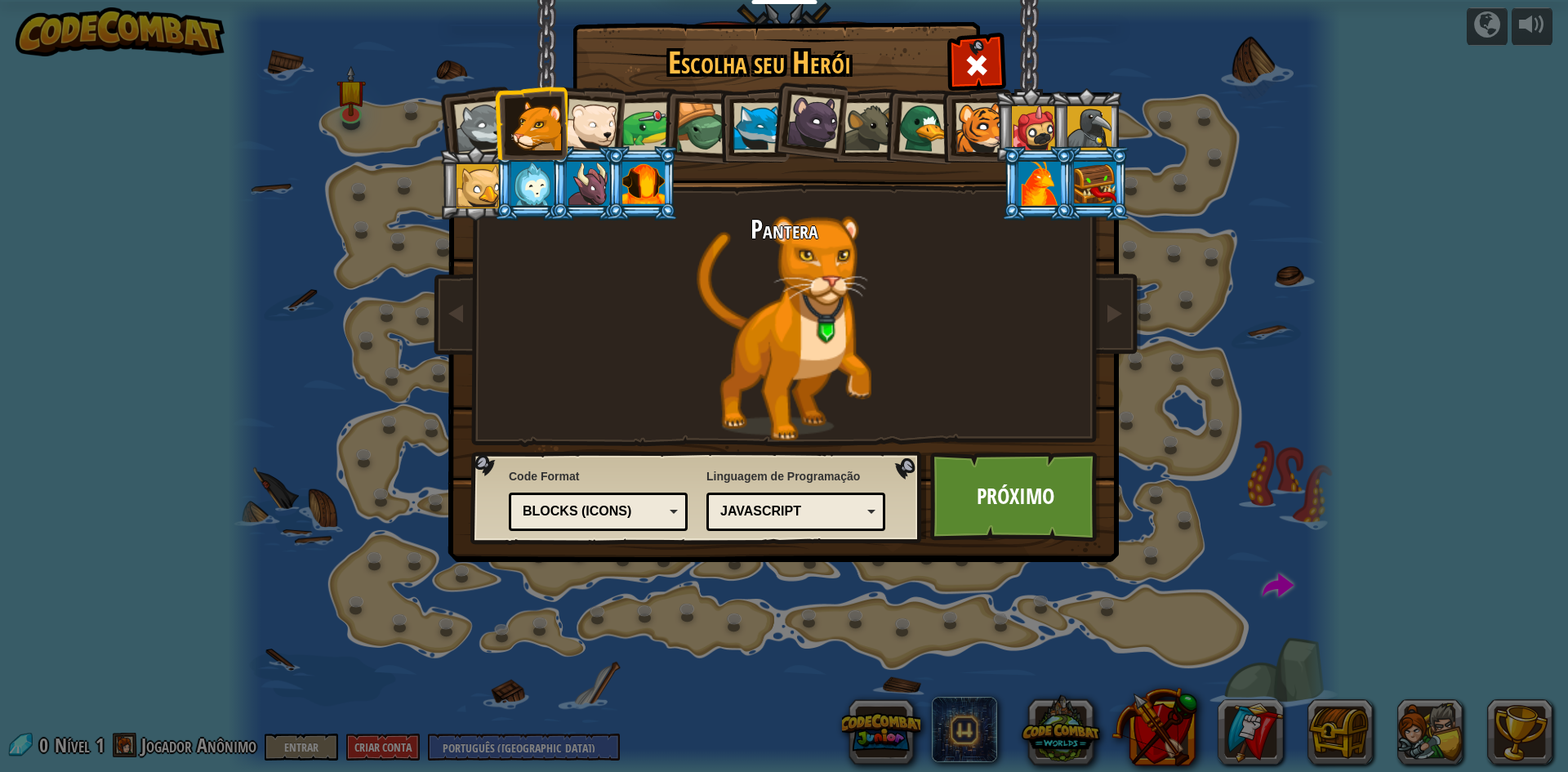
click at [633, 507] on div "Blocks (Icons)" at bounding box center [593, 511] width 141 height 19
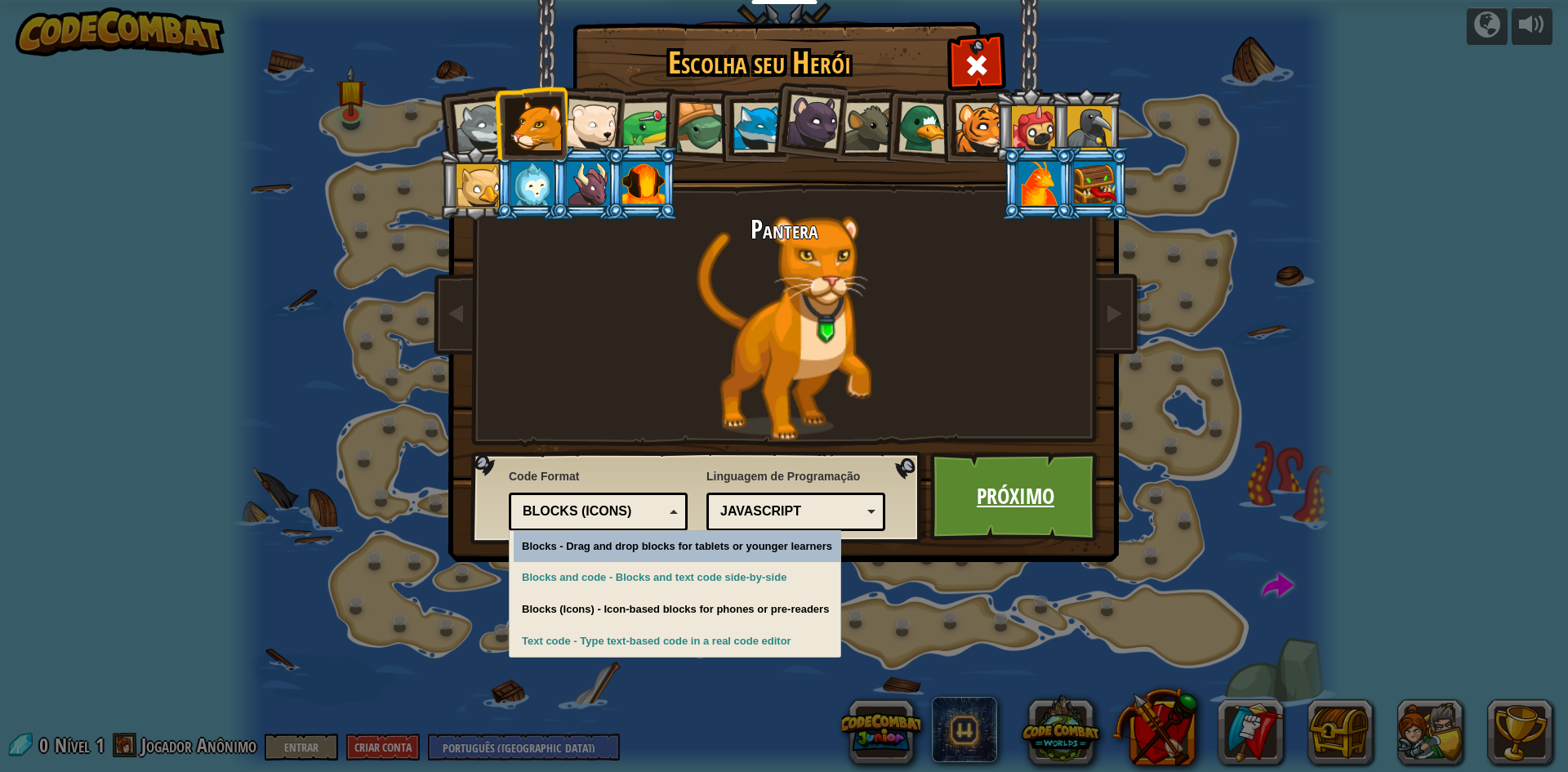
click at [1019, 493] on link "Próximo" at bounding box center [1015, 496] width 171 height 90
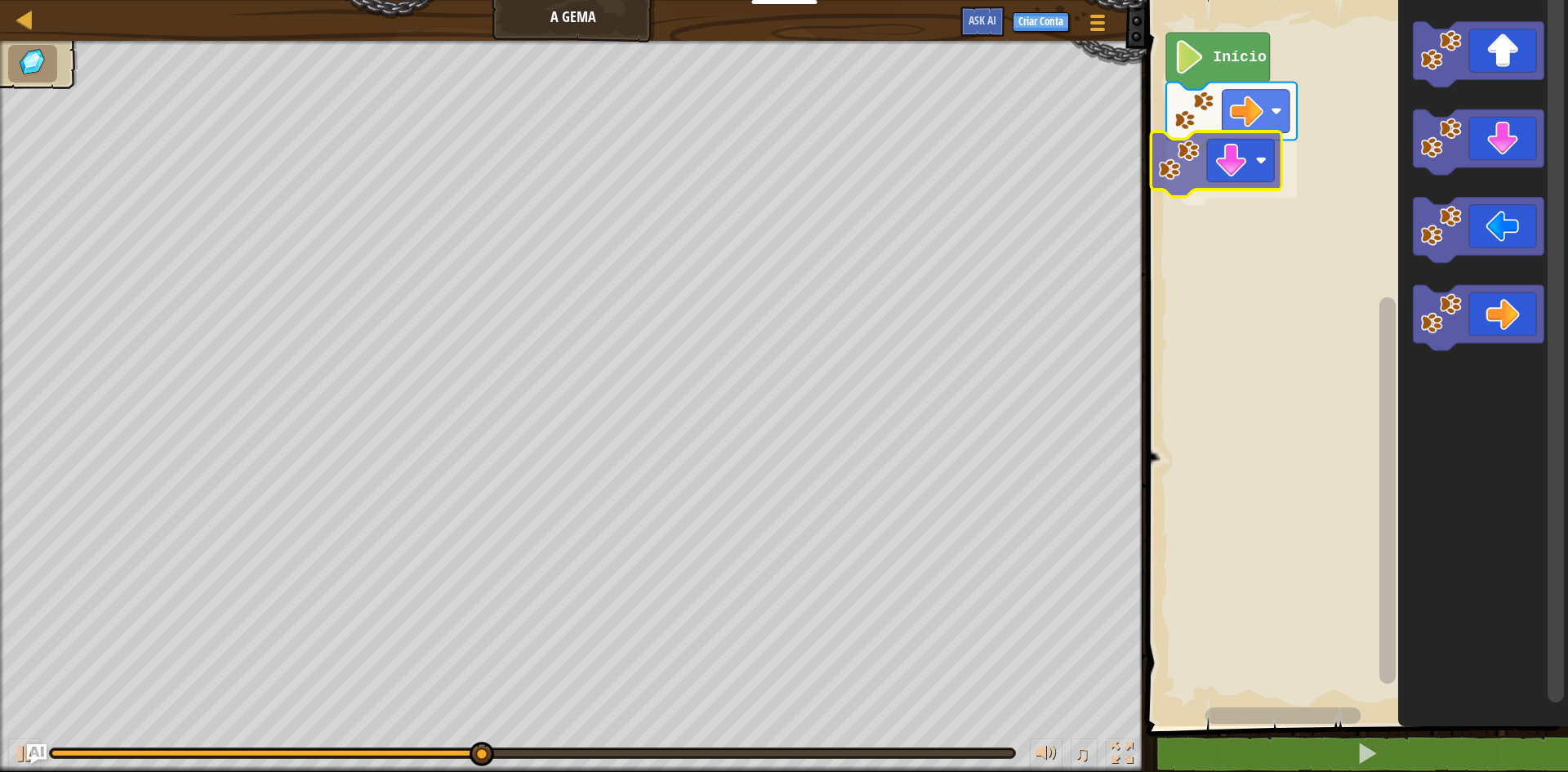
click at [1220, 175] on div "Início" at bounding box center [1355, 359] width 426 height 735
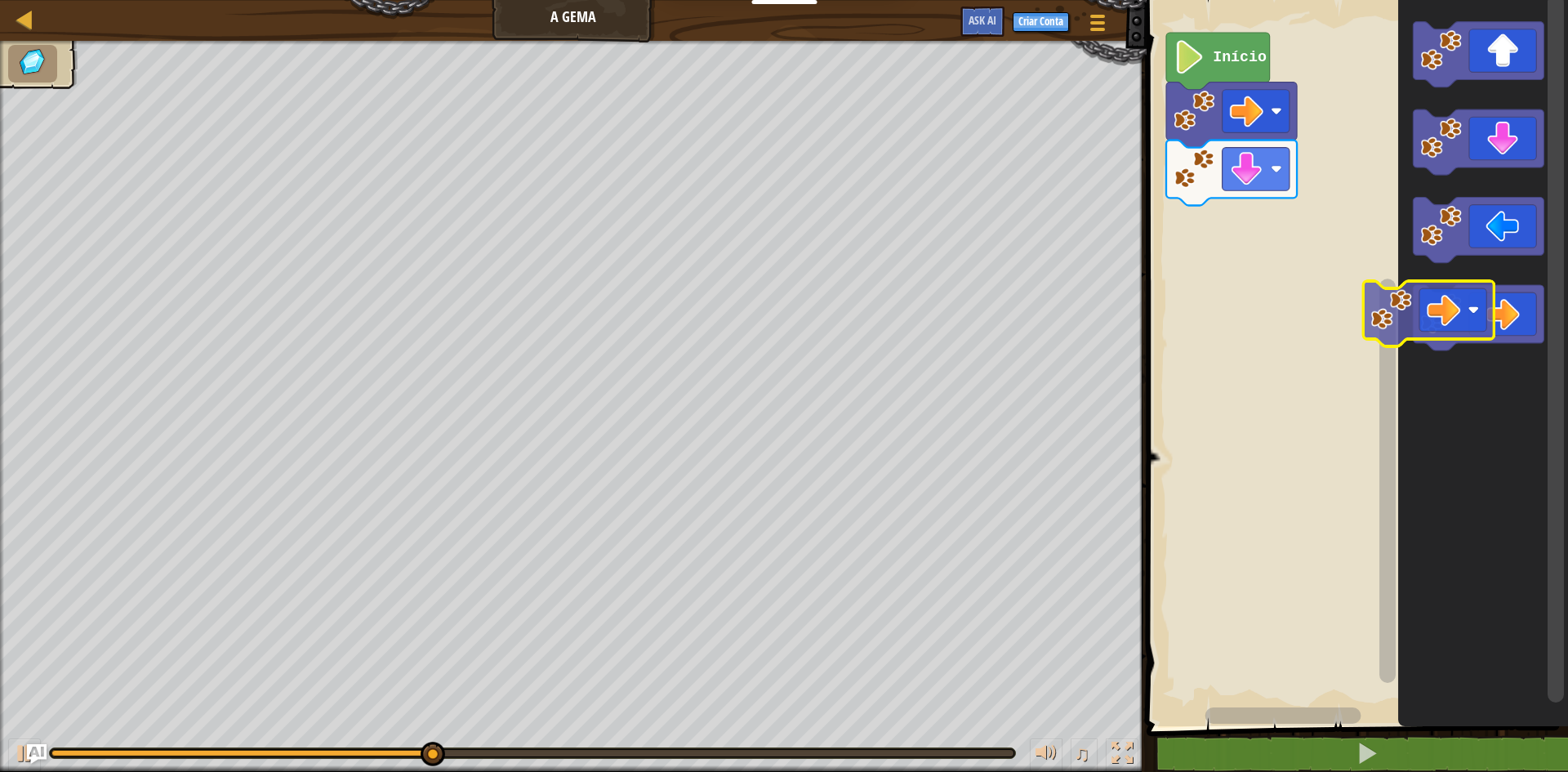
click at [1243, 235] on div "Início" at bounding box center [1355, 359] width 426 height 735
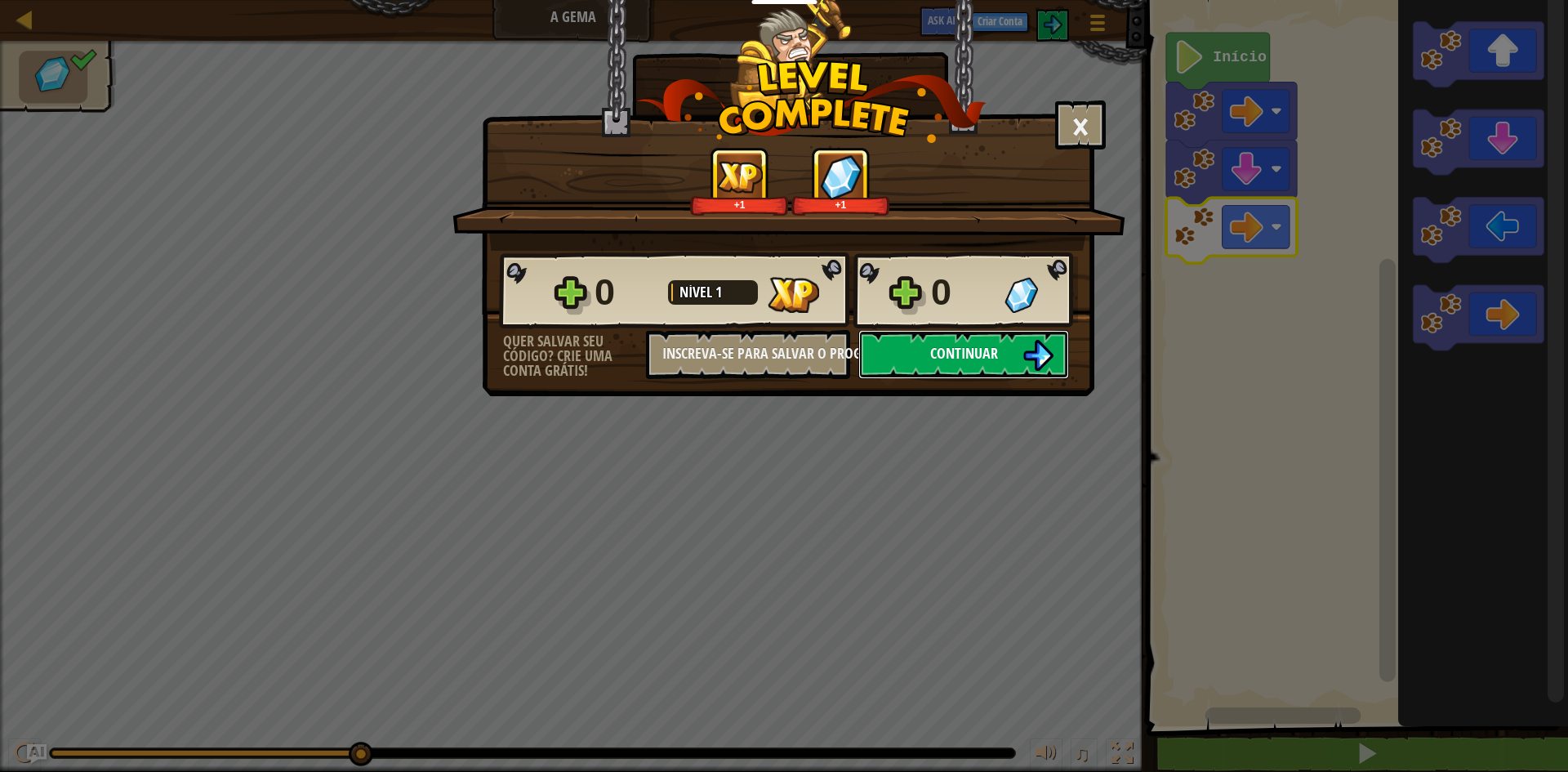
click at [974, 365] on button "Continuar" at bounding box center [964, 354] width 211 height 49
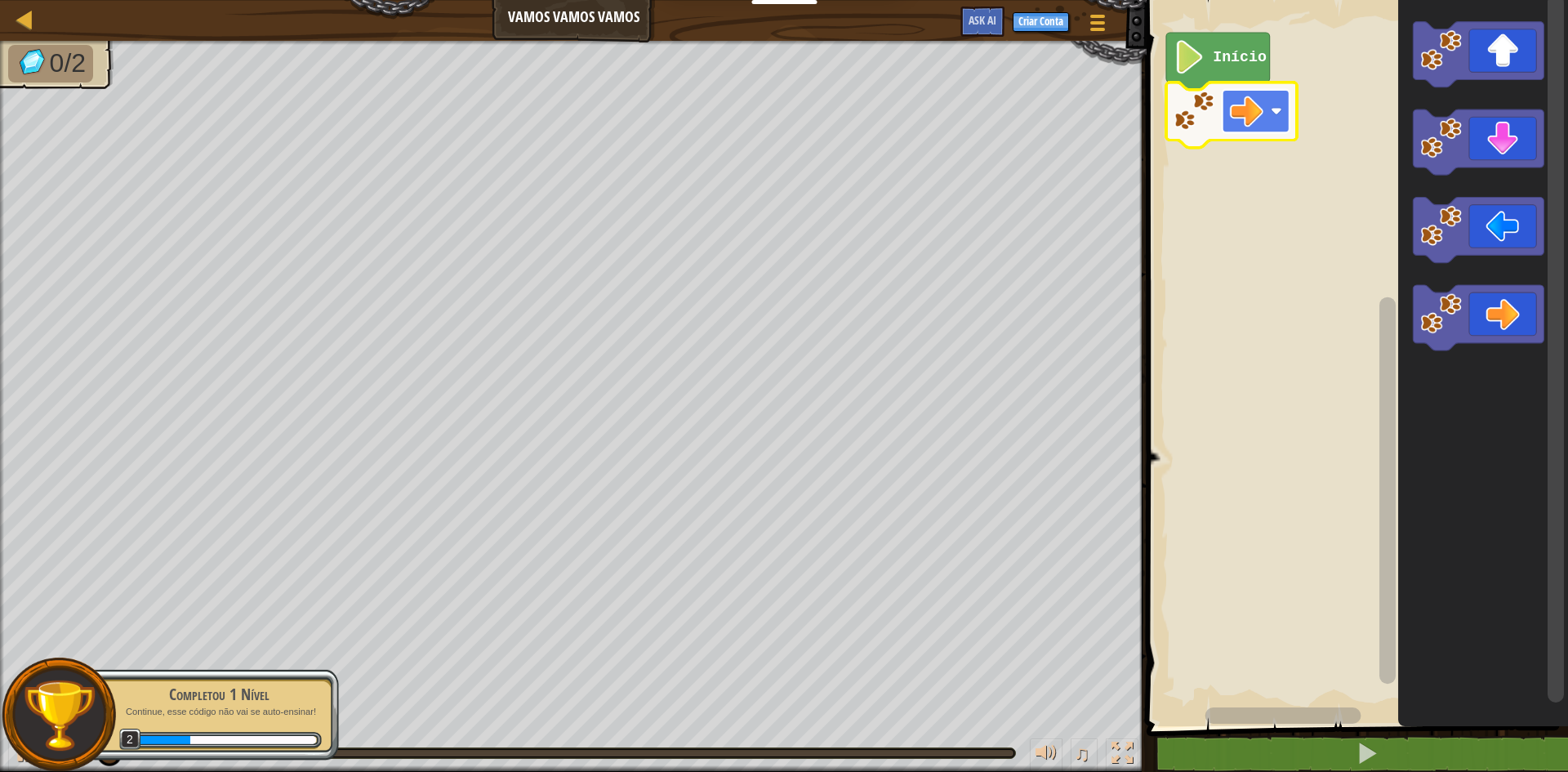
click at [1274, 116] on image "Espaço de trabalho do Blockly" at bounding box center [1277, 111] width 12 height 12
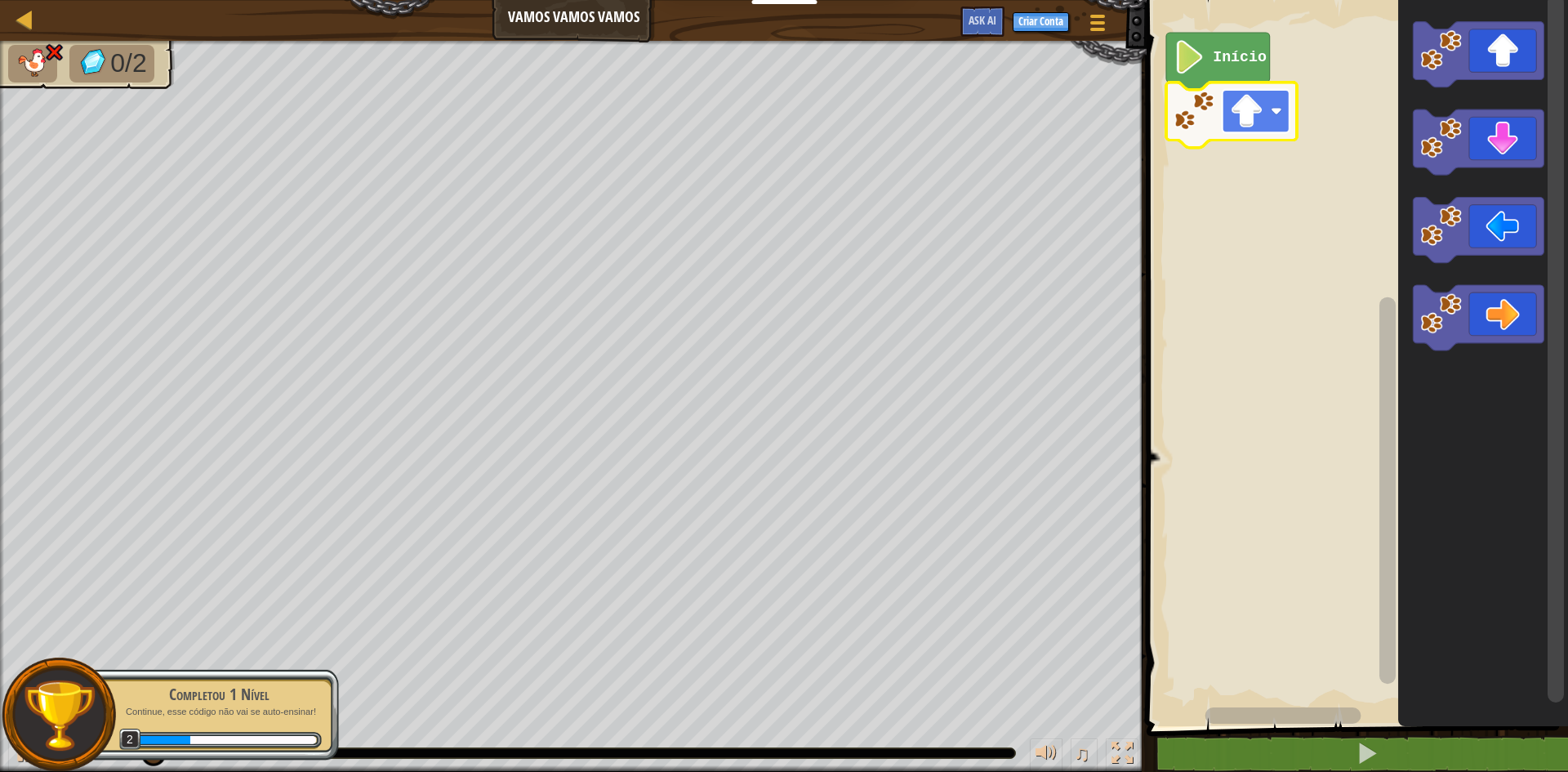
click at [1268, 125] on rect "Espaço de trabalho do Blockly" at bounding box center [1256, 111] width 67 height 43
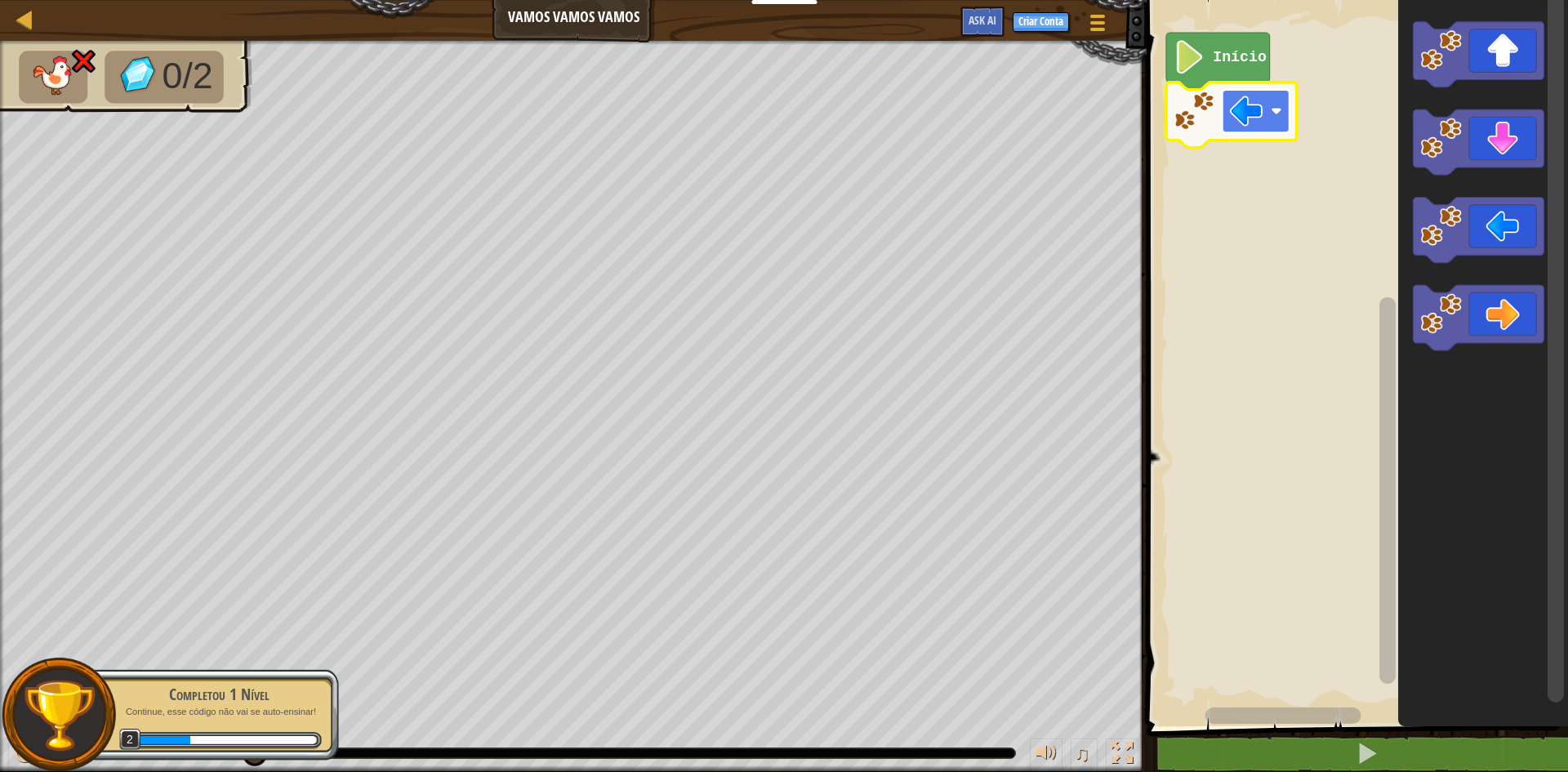
click at [1261, 99] on image "Espaço de trabalho do Blockly" at bounding box center [1246, 111] width 34 height 34
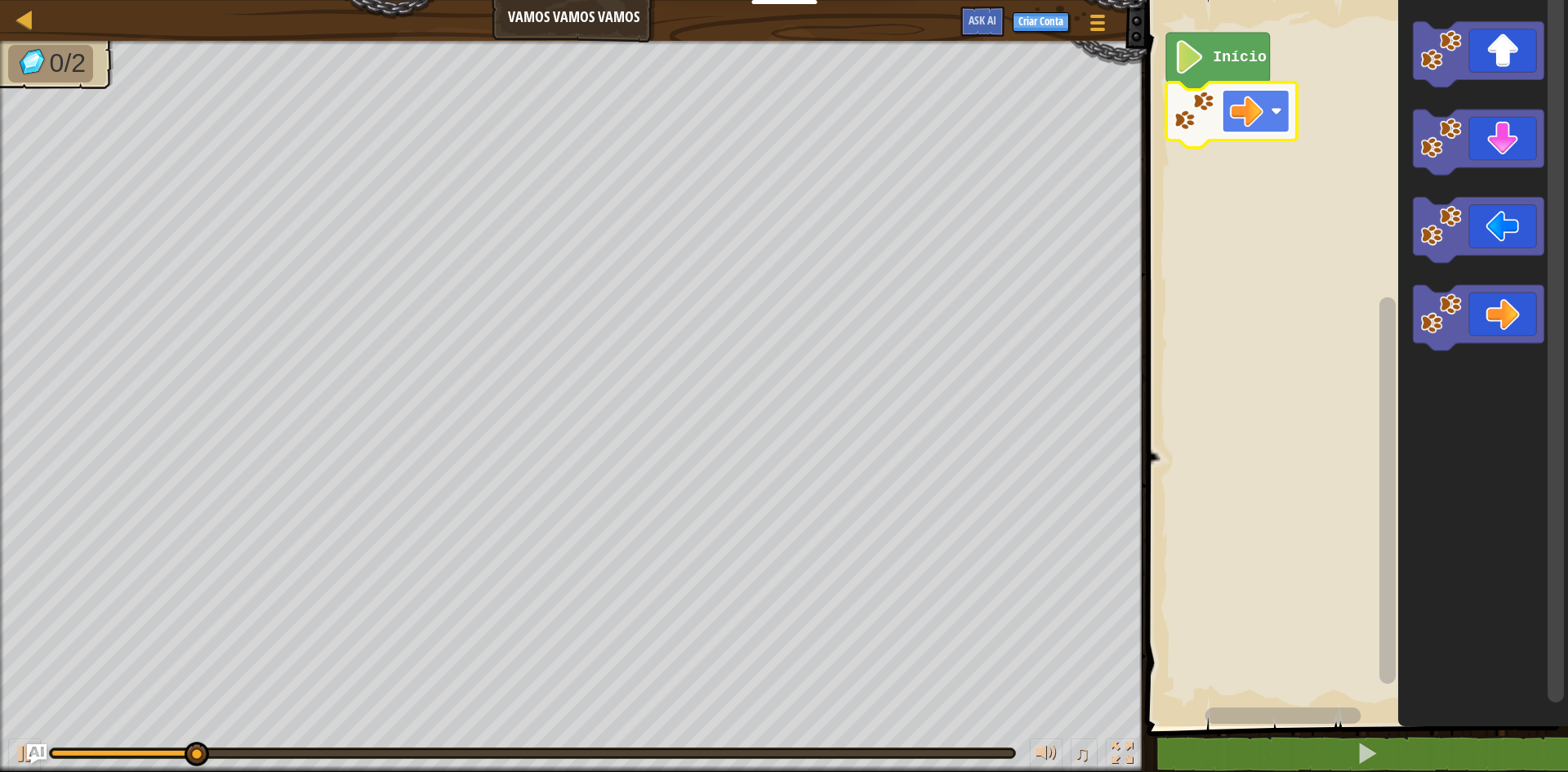
click at [1254, 125] on image "Espaço de trabalho do Blockly" at bounding box center [1246, 111] width 34 height 34
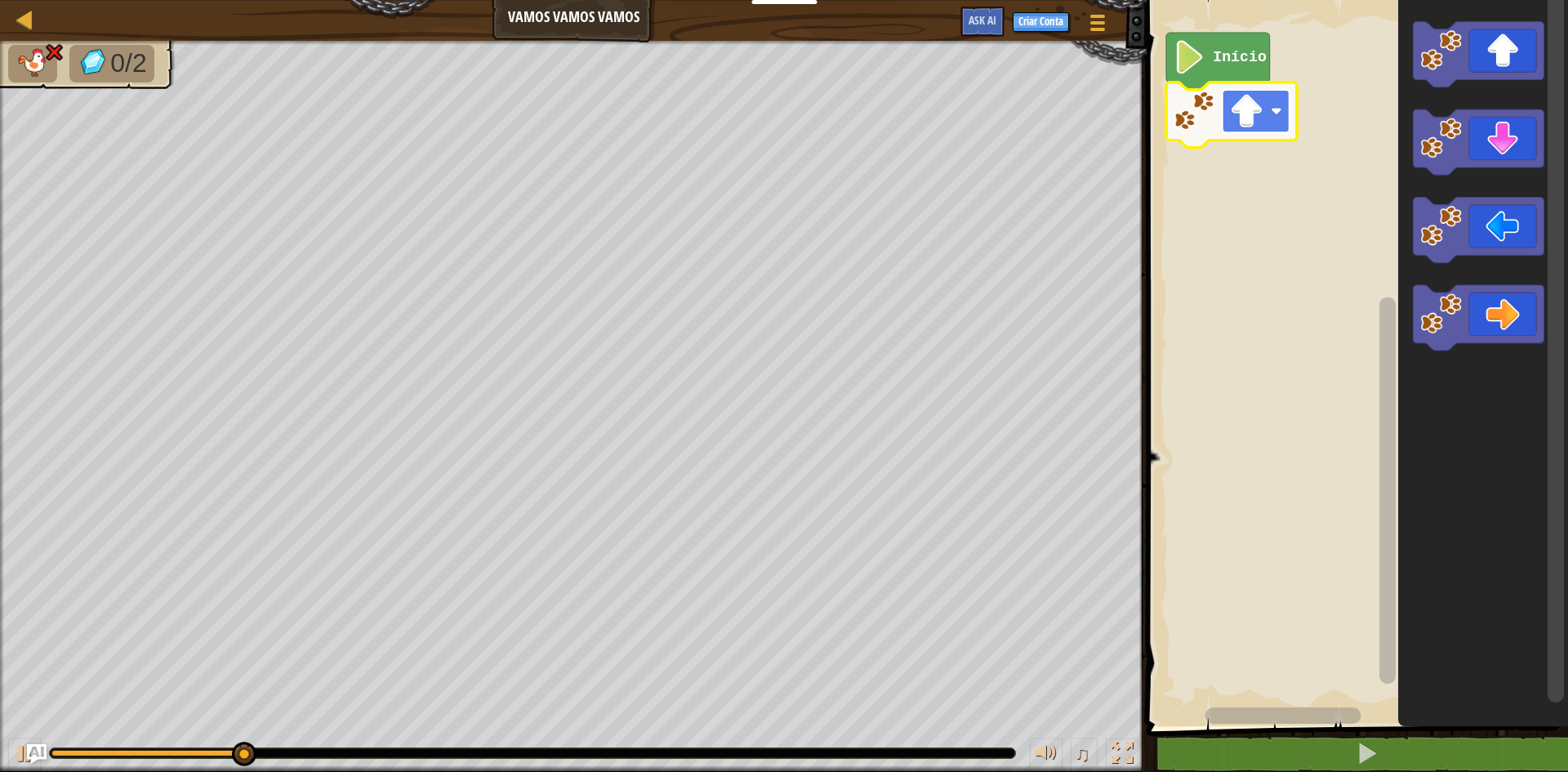
click at [1259, 121] on image "Espaço de trabalho do Blockly" at bounding box center [1246, 111] width 34 height 34
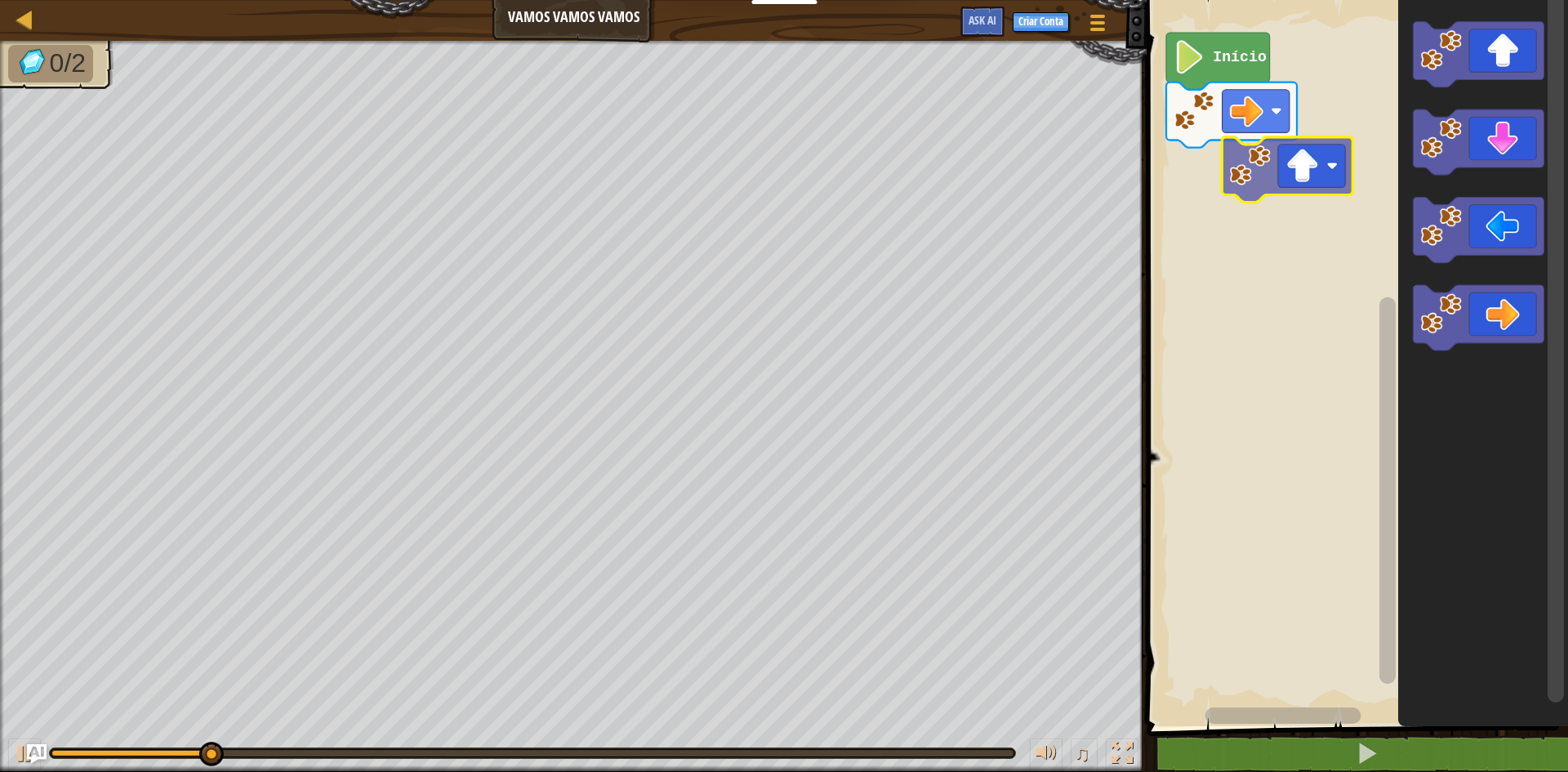
click at [1284, 173] on div "Início" at bounding box center [1355, 359] width 426 height 735
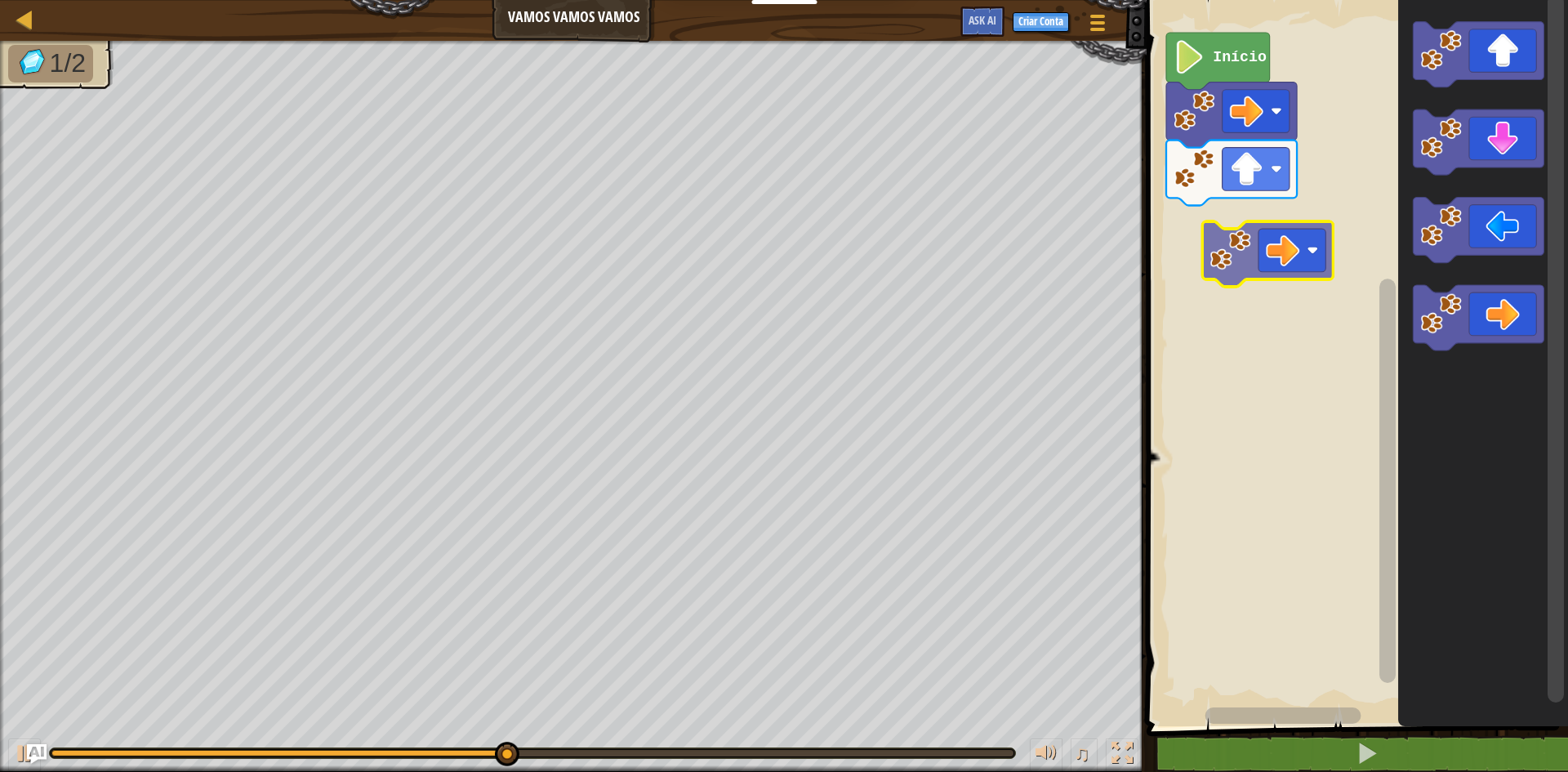
click at [1270, 240] on div "Início" at bounding box center [1355, 359] width 426 height 735
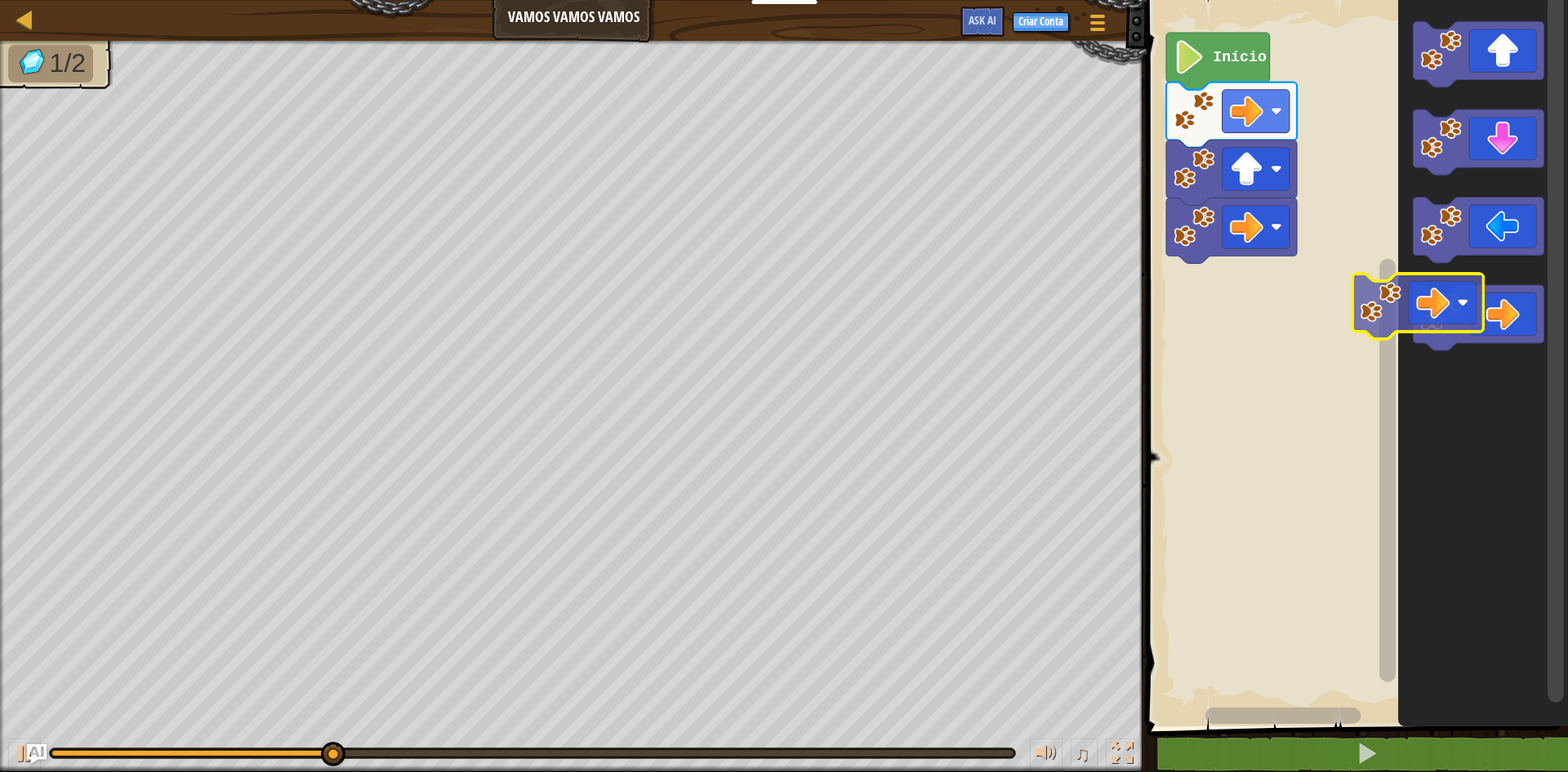
click at [1241, 254] on div "Início" at bounding box center [1355, 359] width 426 height 735
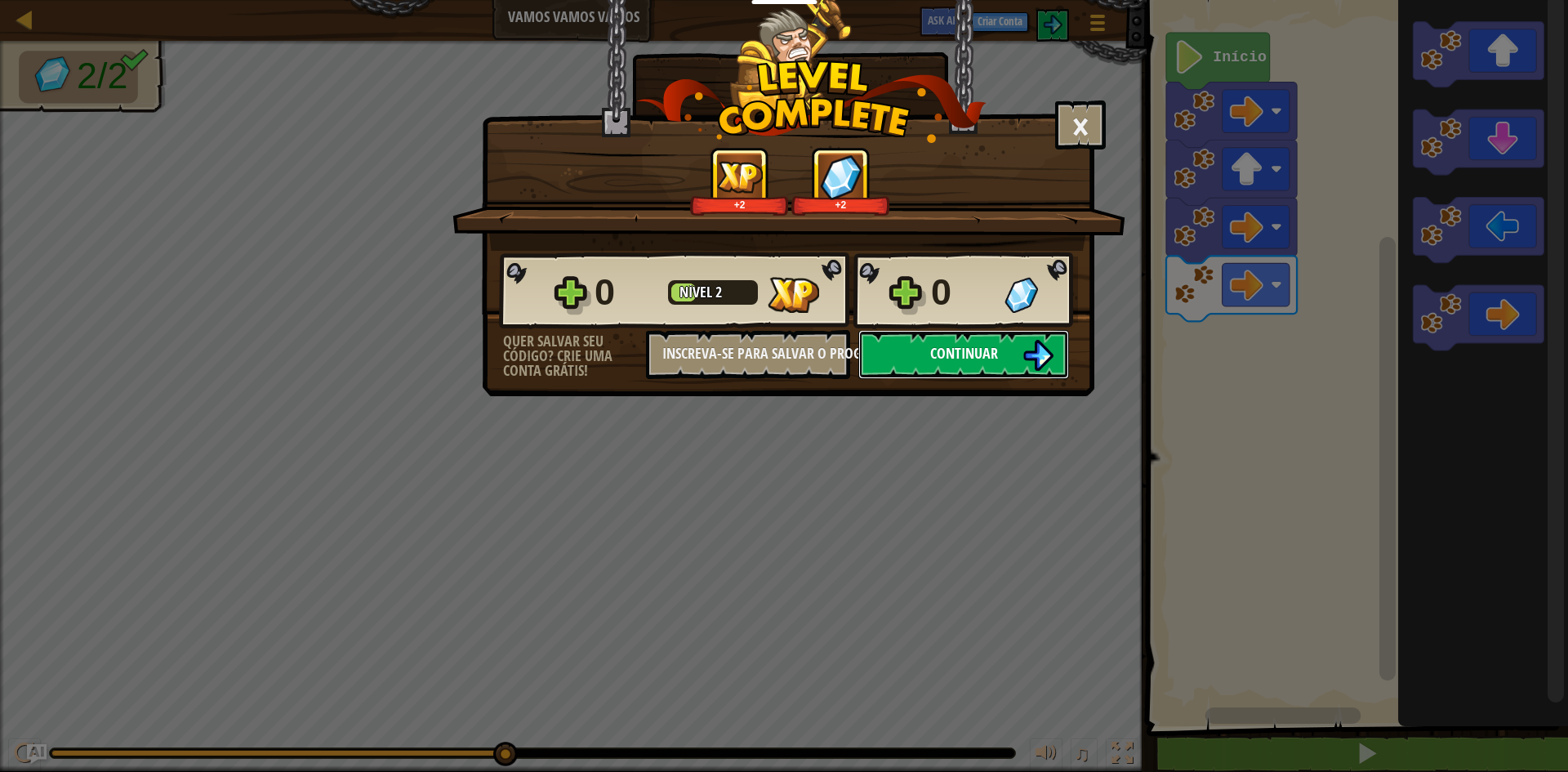
click at [936, 345] on span "Continuar" at bounding box center [964, 353] width 68 height 20
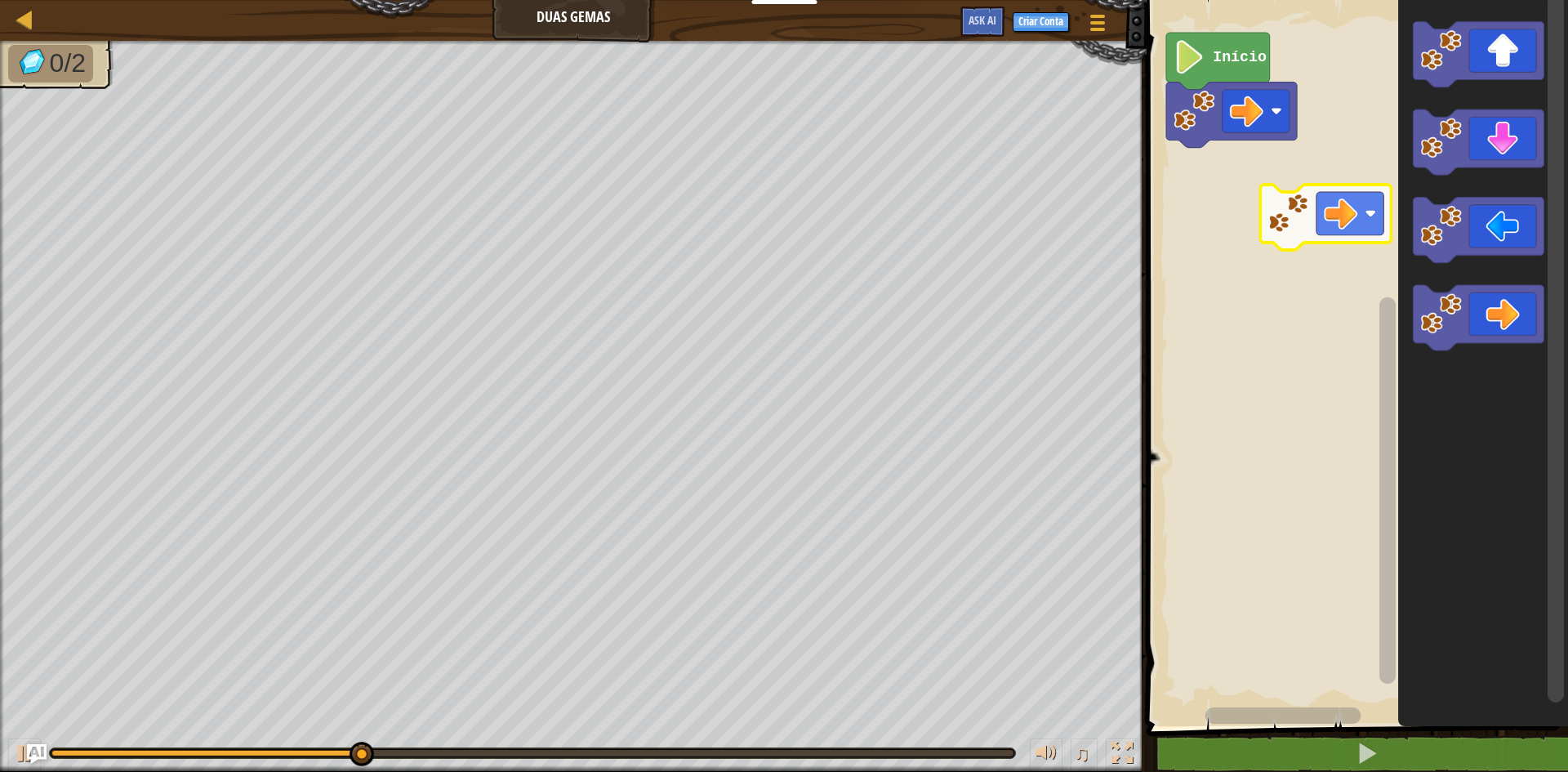
click at [1213, 188] on div "Início" at bounding box center [1355, 359] width 426 height 735
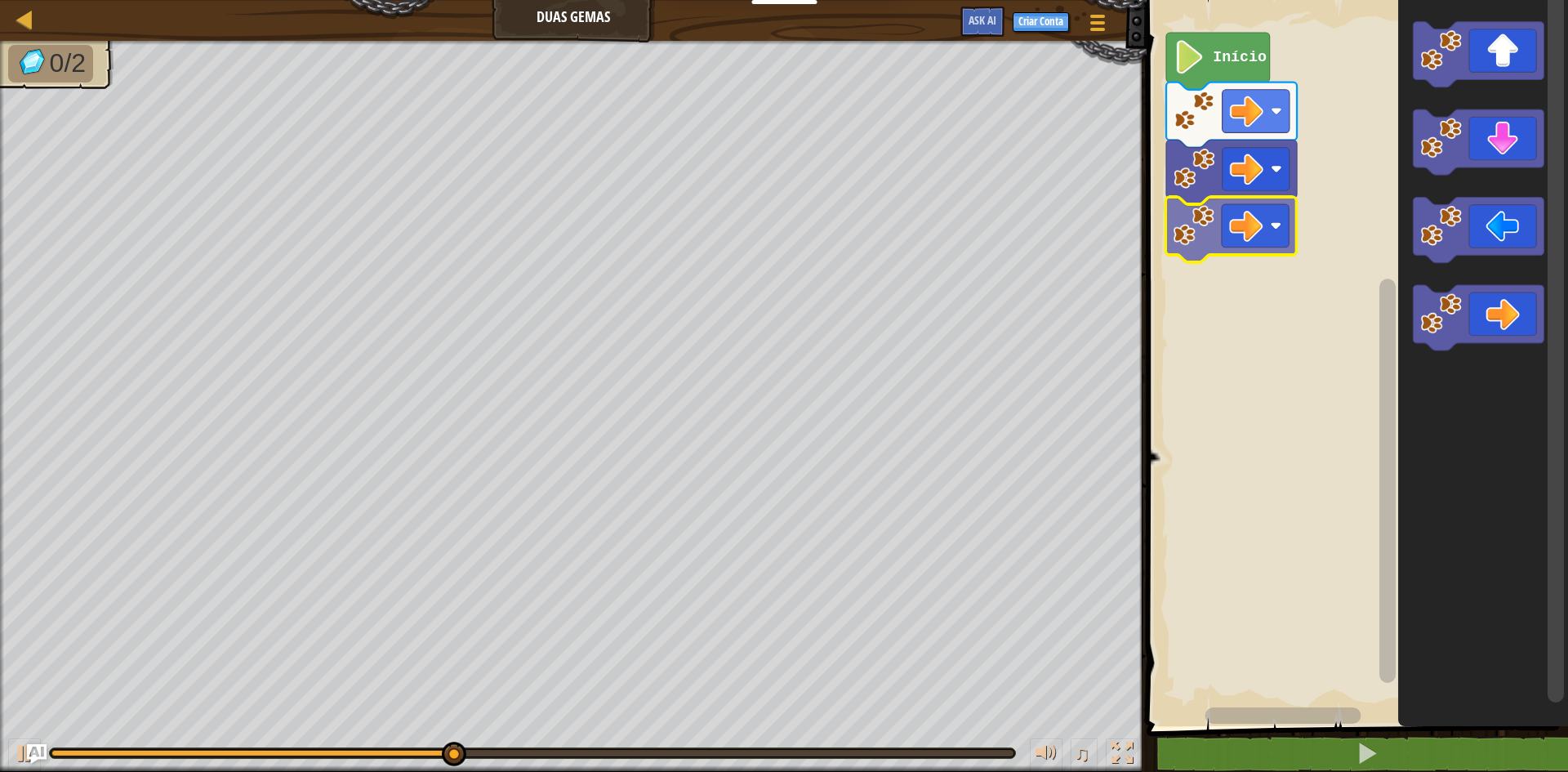
click at [1202, 241] on div "Início" at bounding box center [1355, 359] width 426 height 735
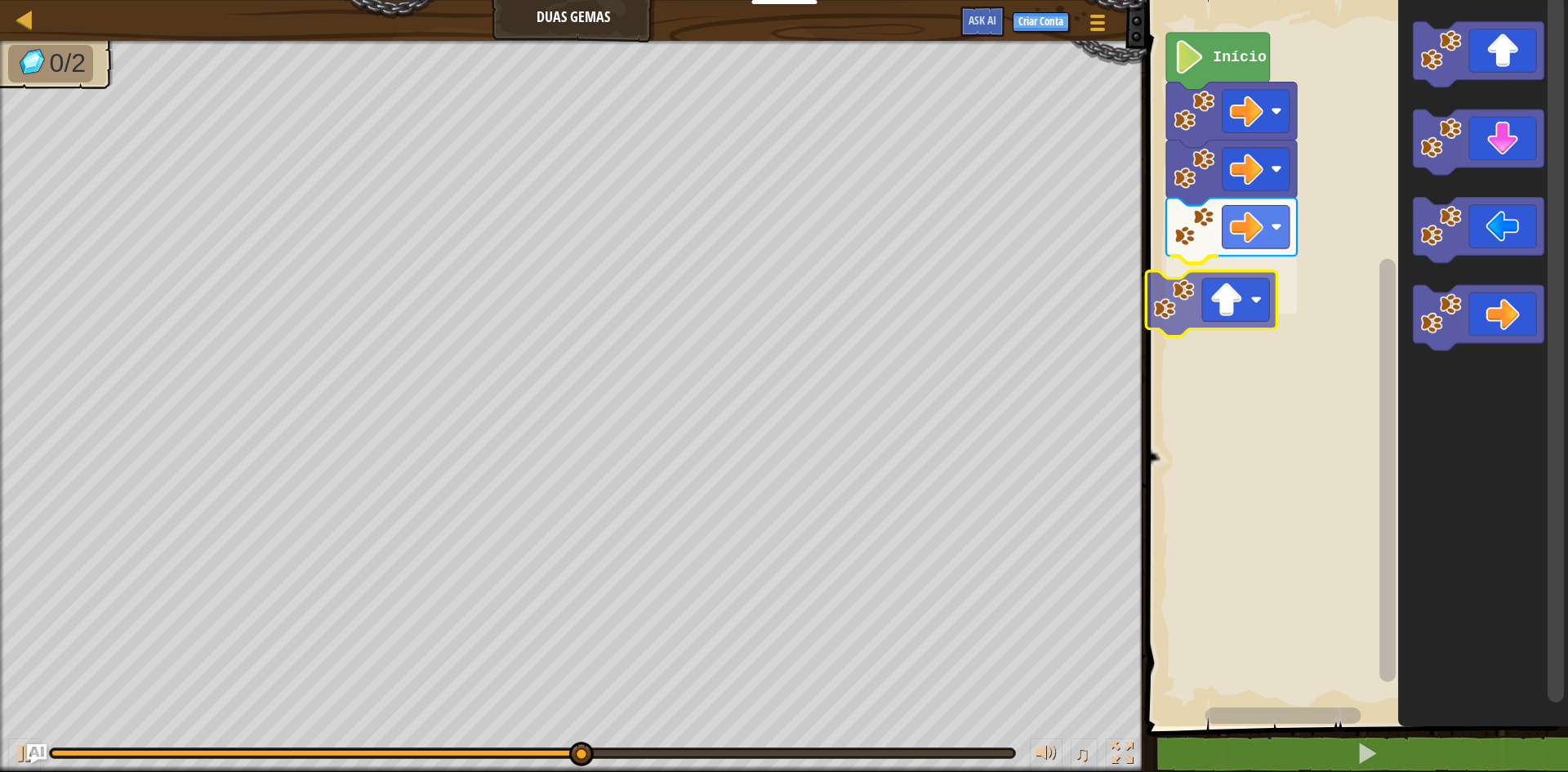
click at [1232, 308] on div "Início" at bounding box center [1355, 359] width 426 height 735
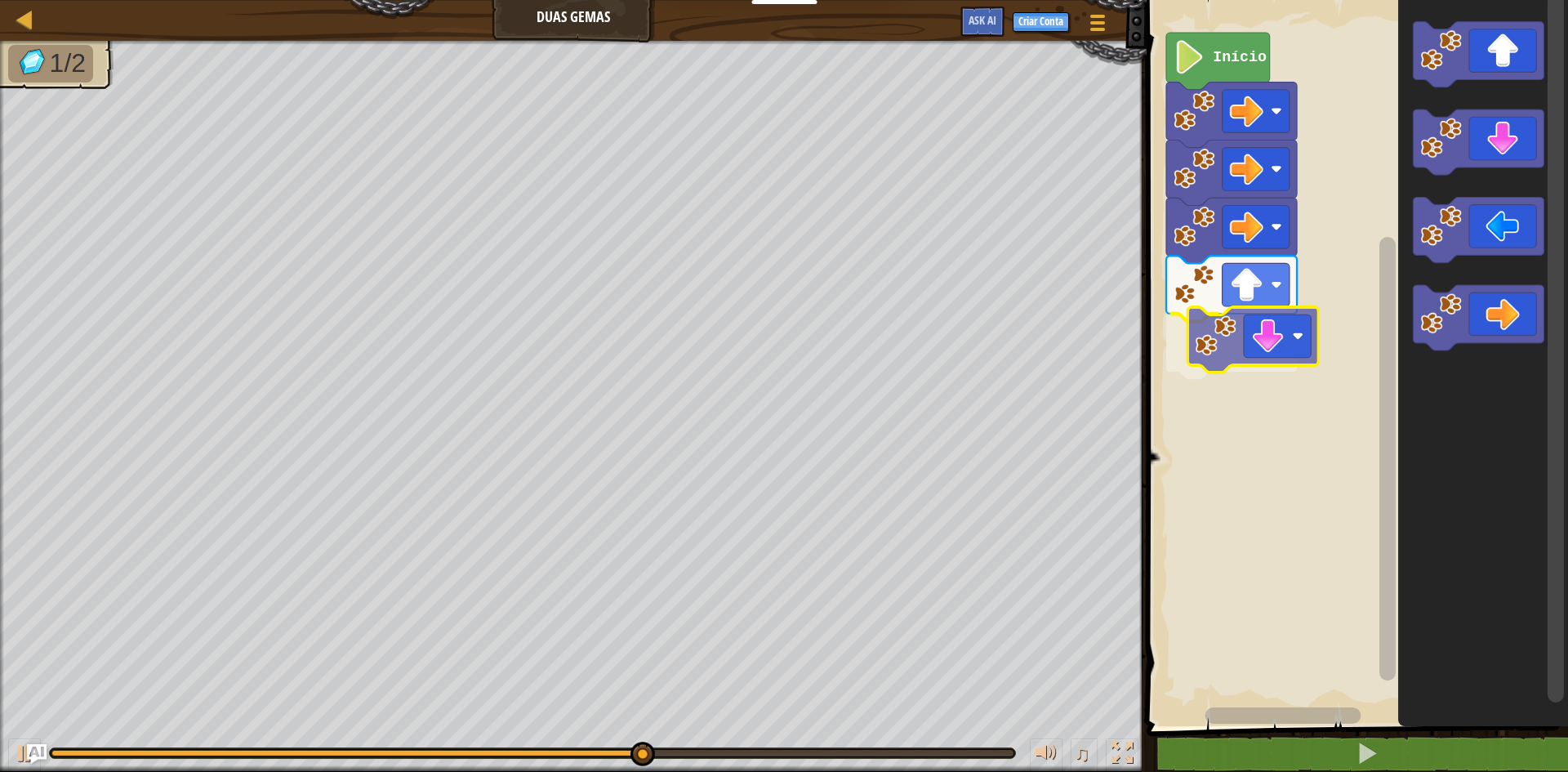
click at [1254, 341] on div "Início" at bounding box center [1355, 359] width 426 height 735
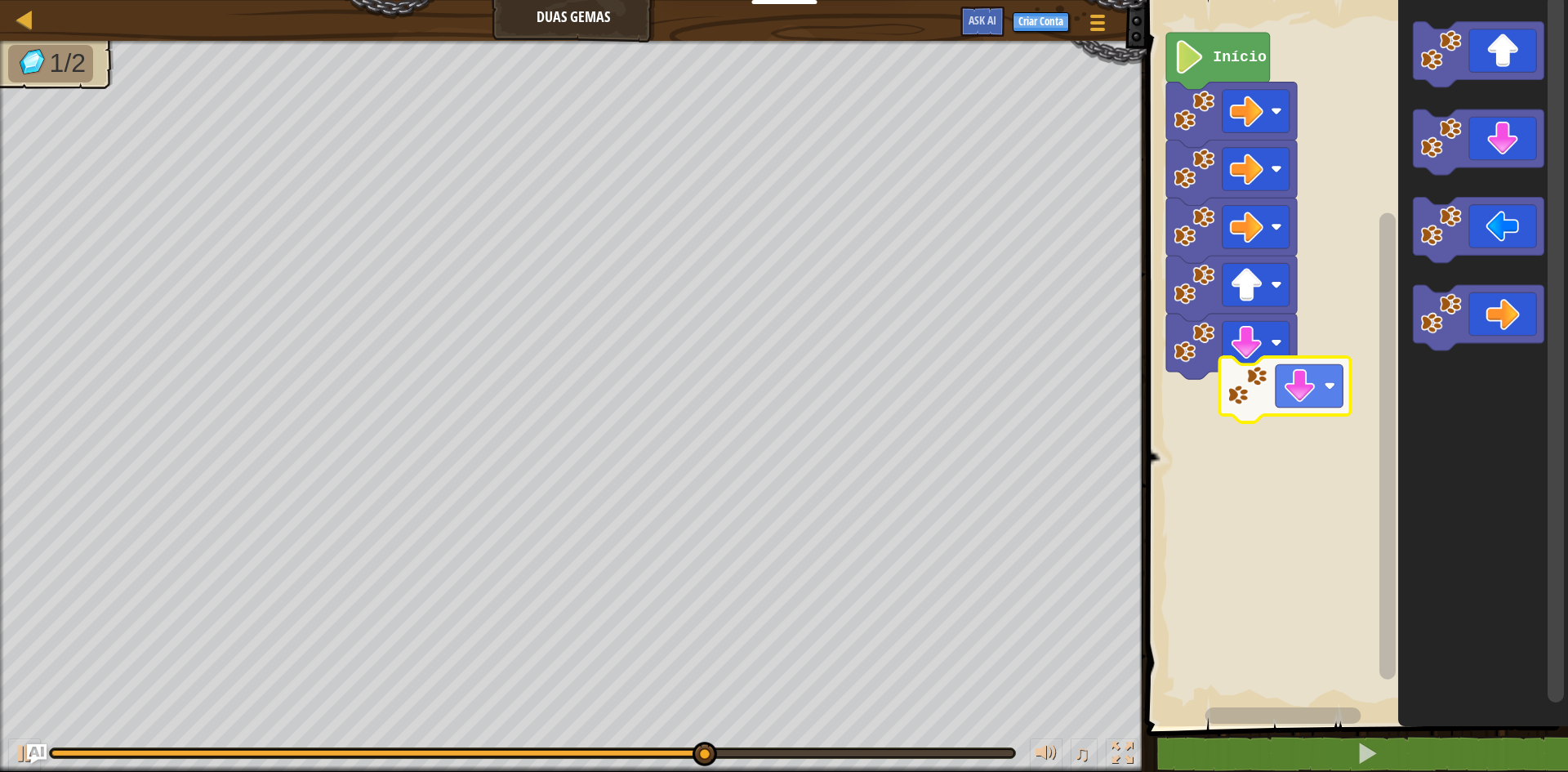
click at [1250, 417] on div "Início" at bounding box center [1355, 359] width 426 height 735
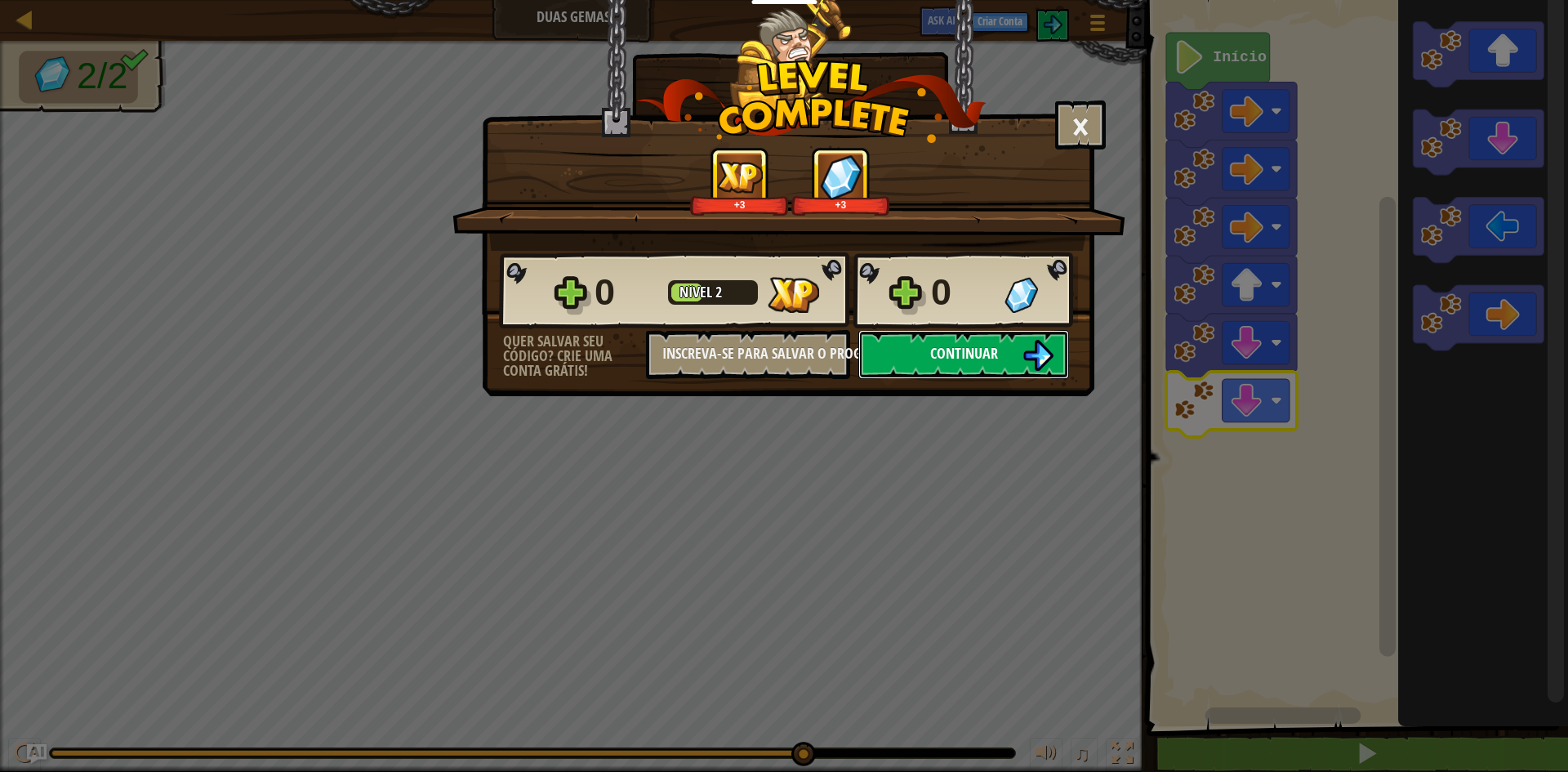
click at [1013, 364] on button "Continuar" at bounding box center [964, 354] width 211 height 49
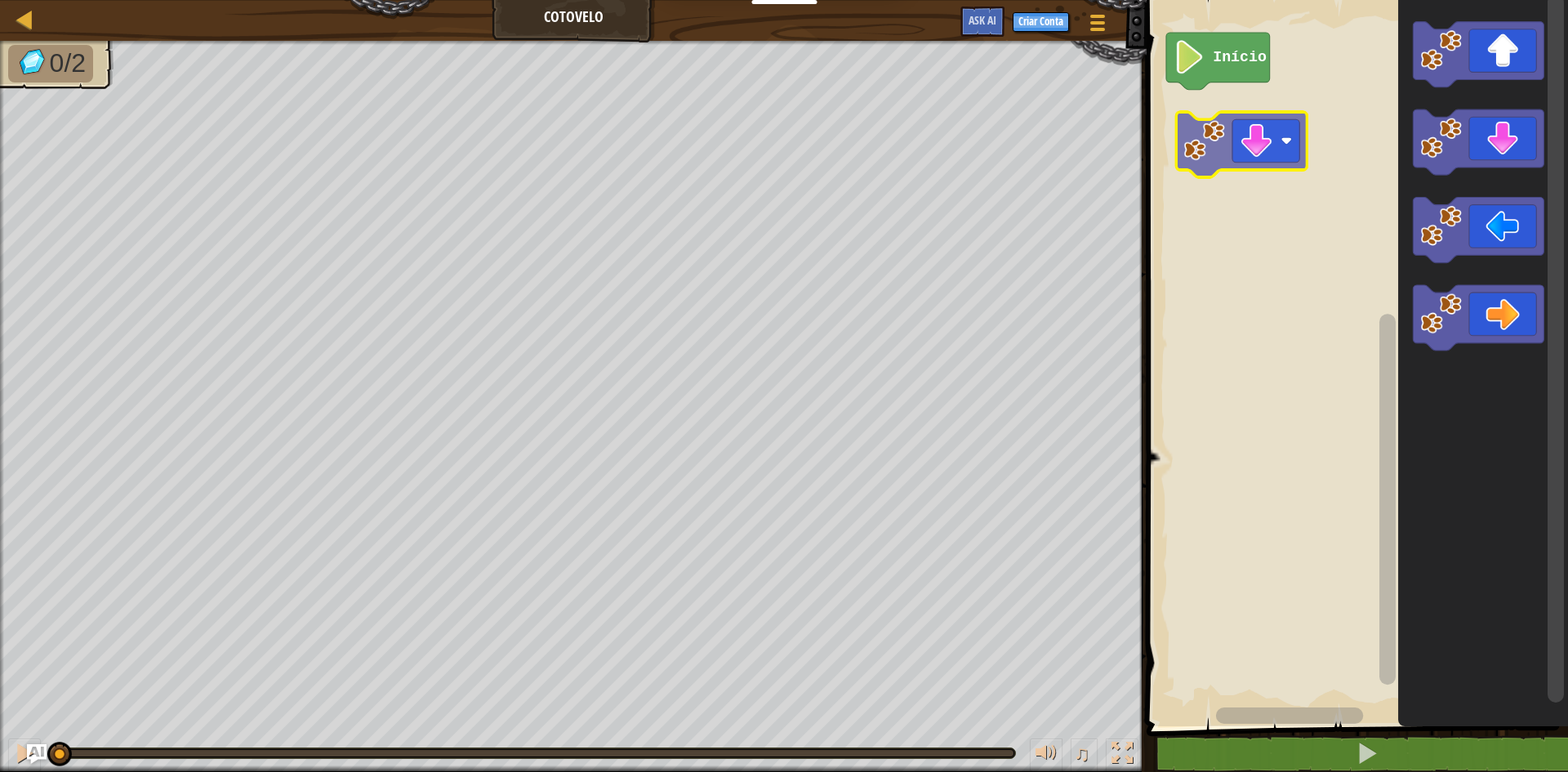
click at [1250, 150] on div "Início" at bounding box center [1355, 359] width 426 height 735
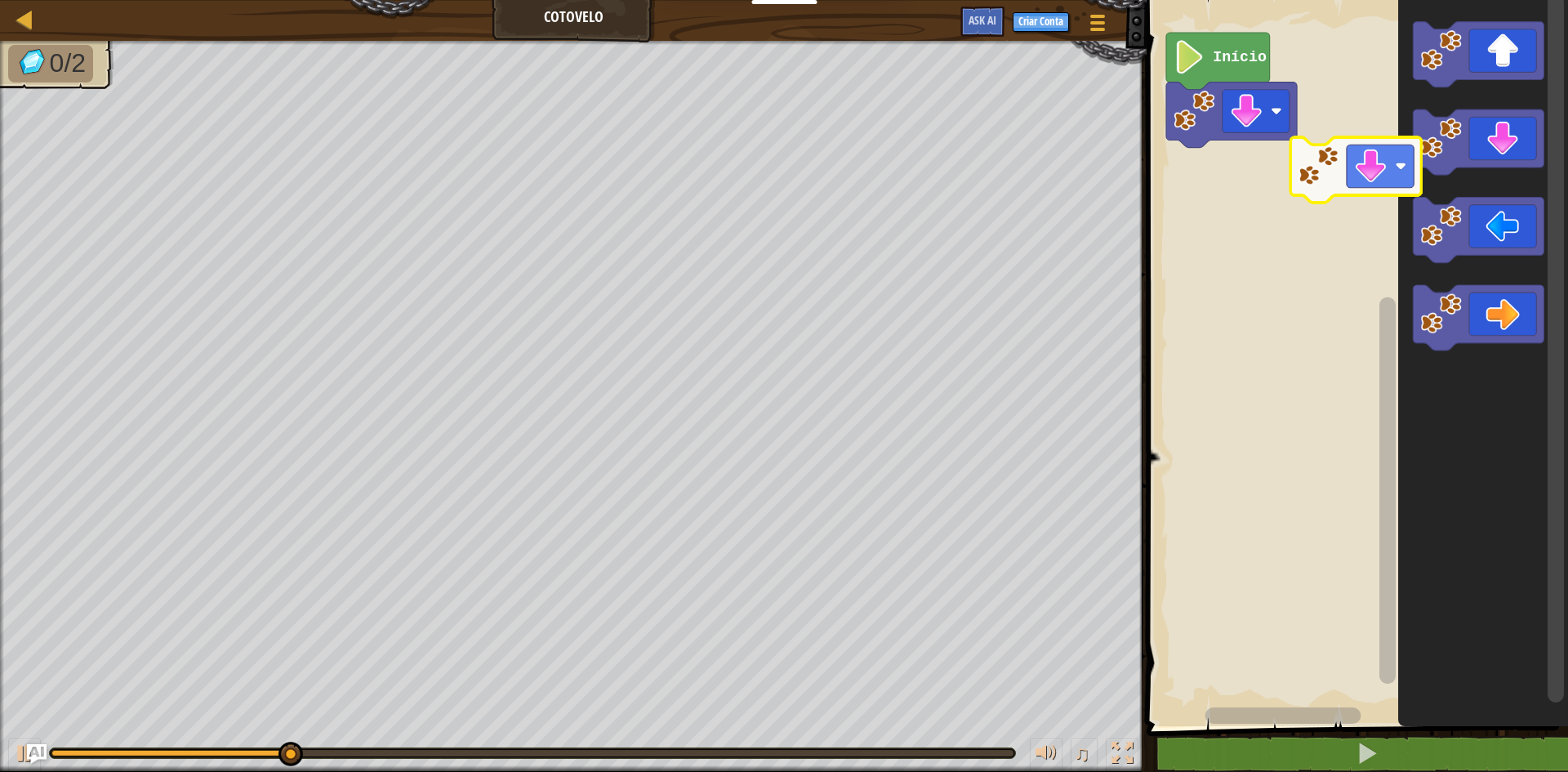
click at [1302, 213] on div "Início" at bounding box center [1355, 359] width 426 height 735
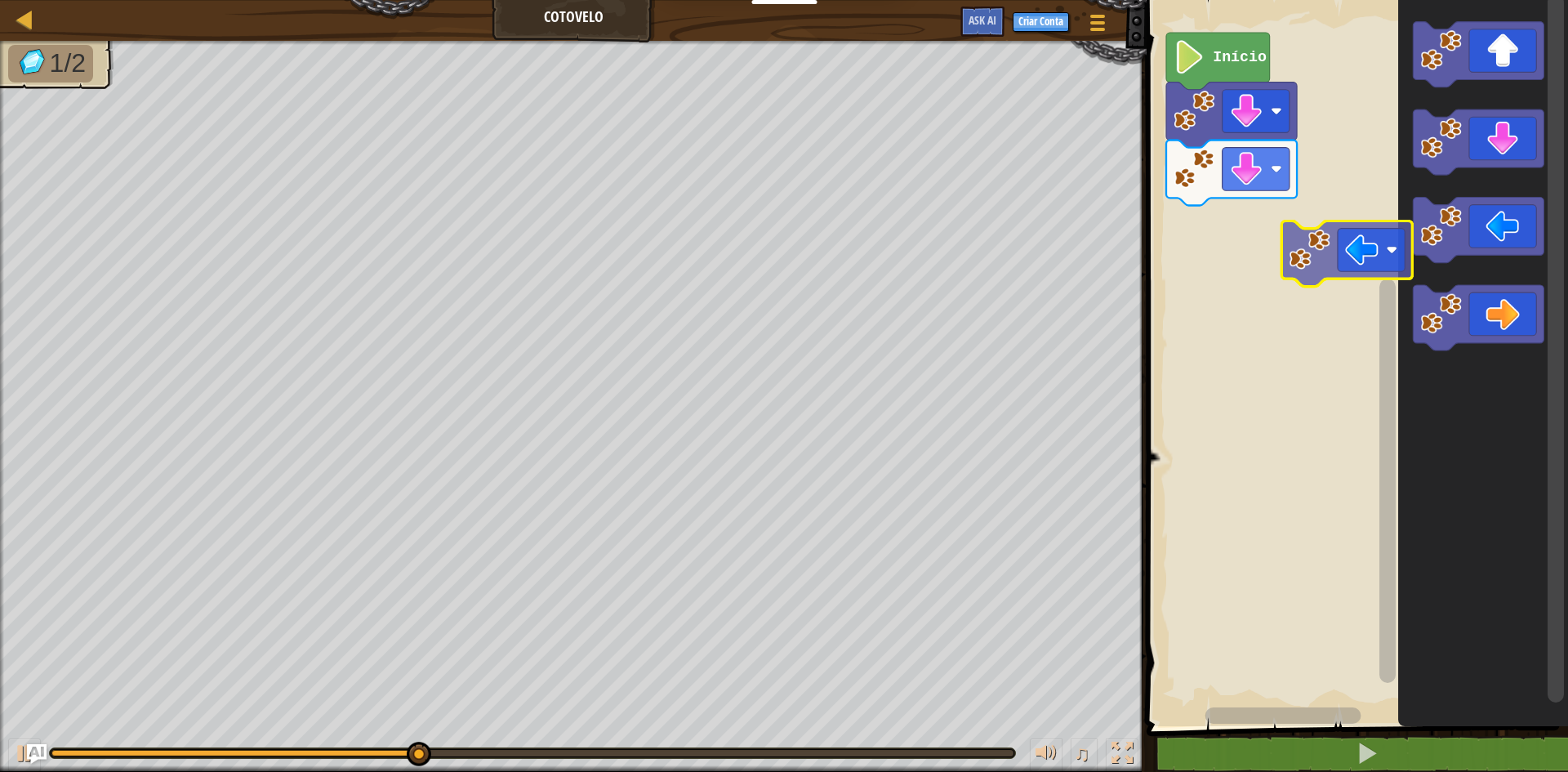
click at [1246, 262] on div "Início" at bounding box center [1355, 359] width 426 height 735
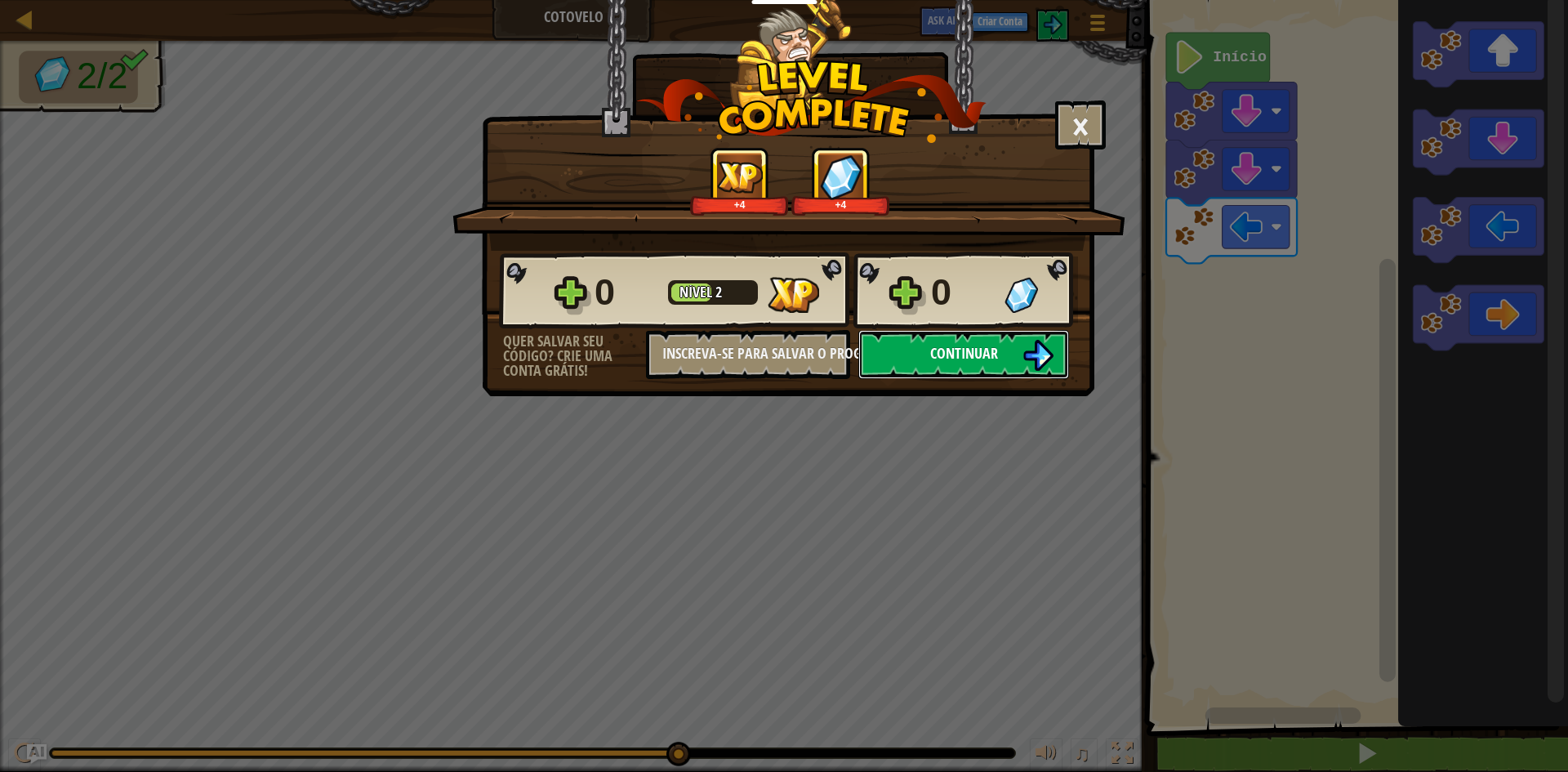
click at [999, 356] on button "Continuar" at bounding box center [964, 354] width 211 height 49
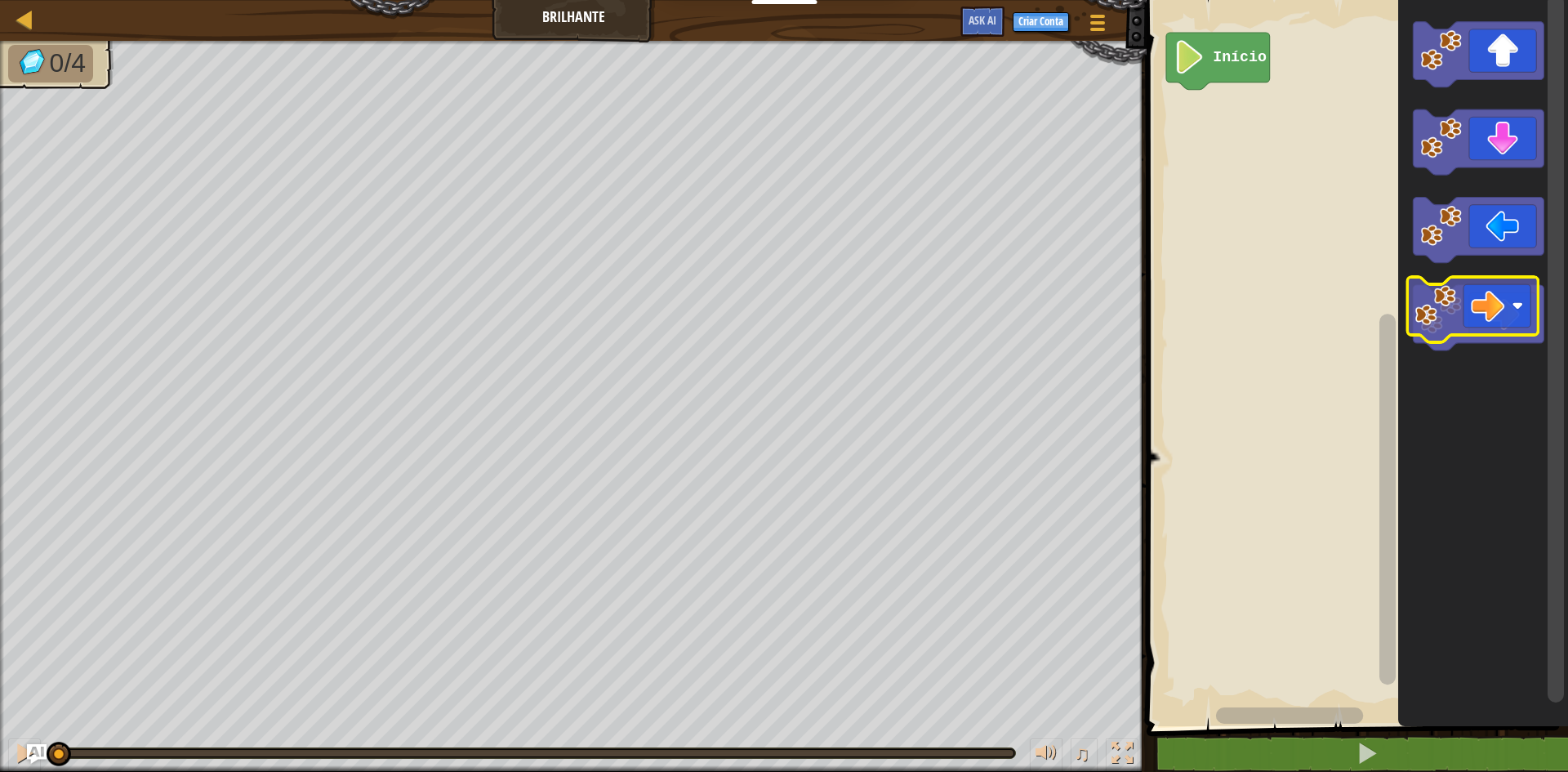
click at [1504, 324] on icon "Espaço de trabalho do Blockly" at bounding box center [1479, 318] width 131 height 66
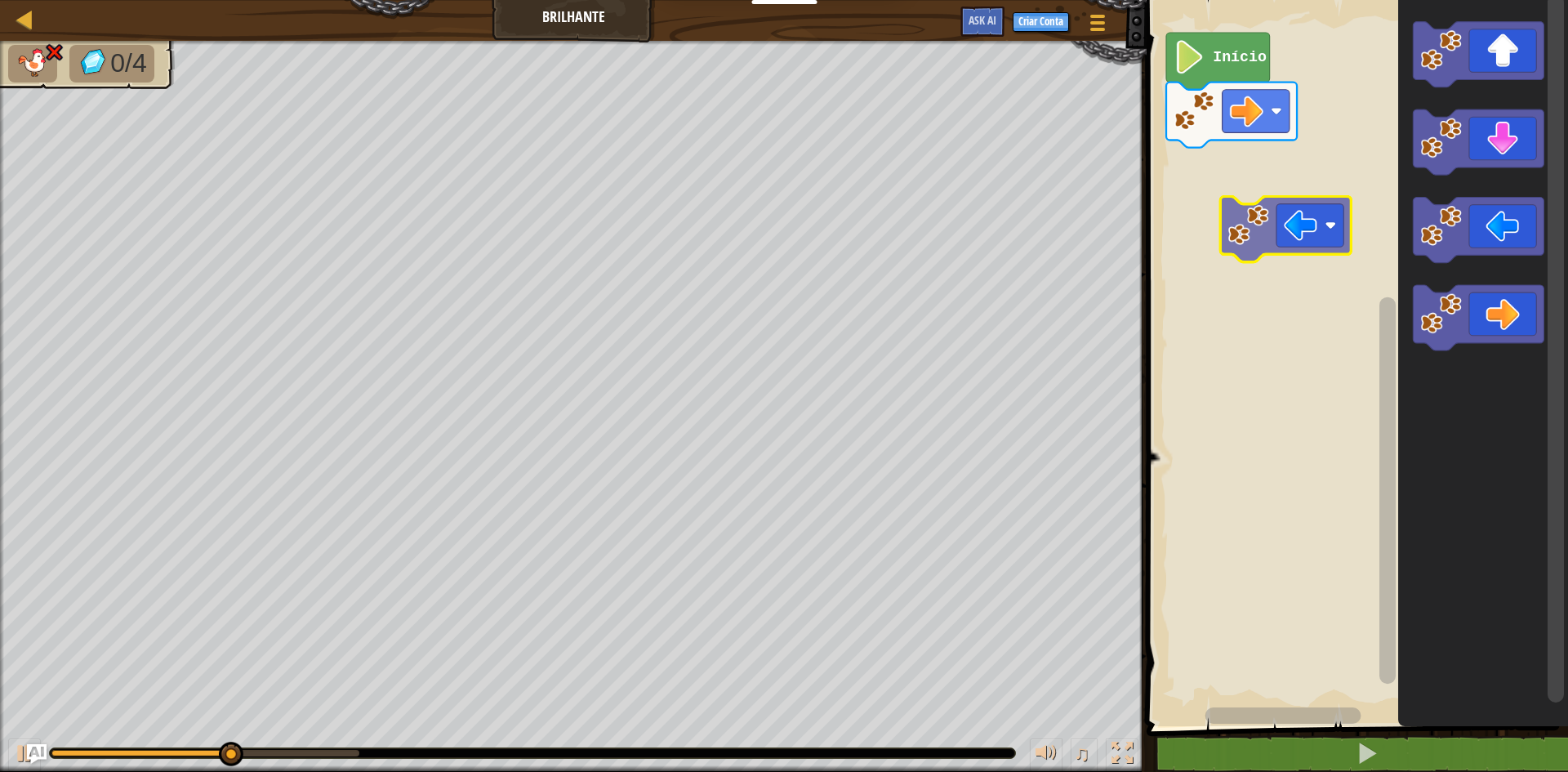
click at [1252, 185] on div "Início" at bounding box center [1355, 359] width 426 height 735
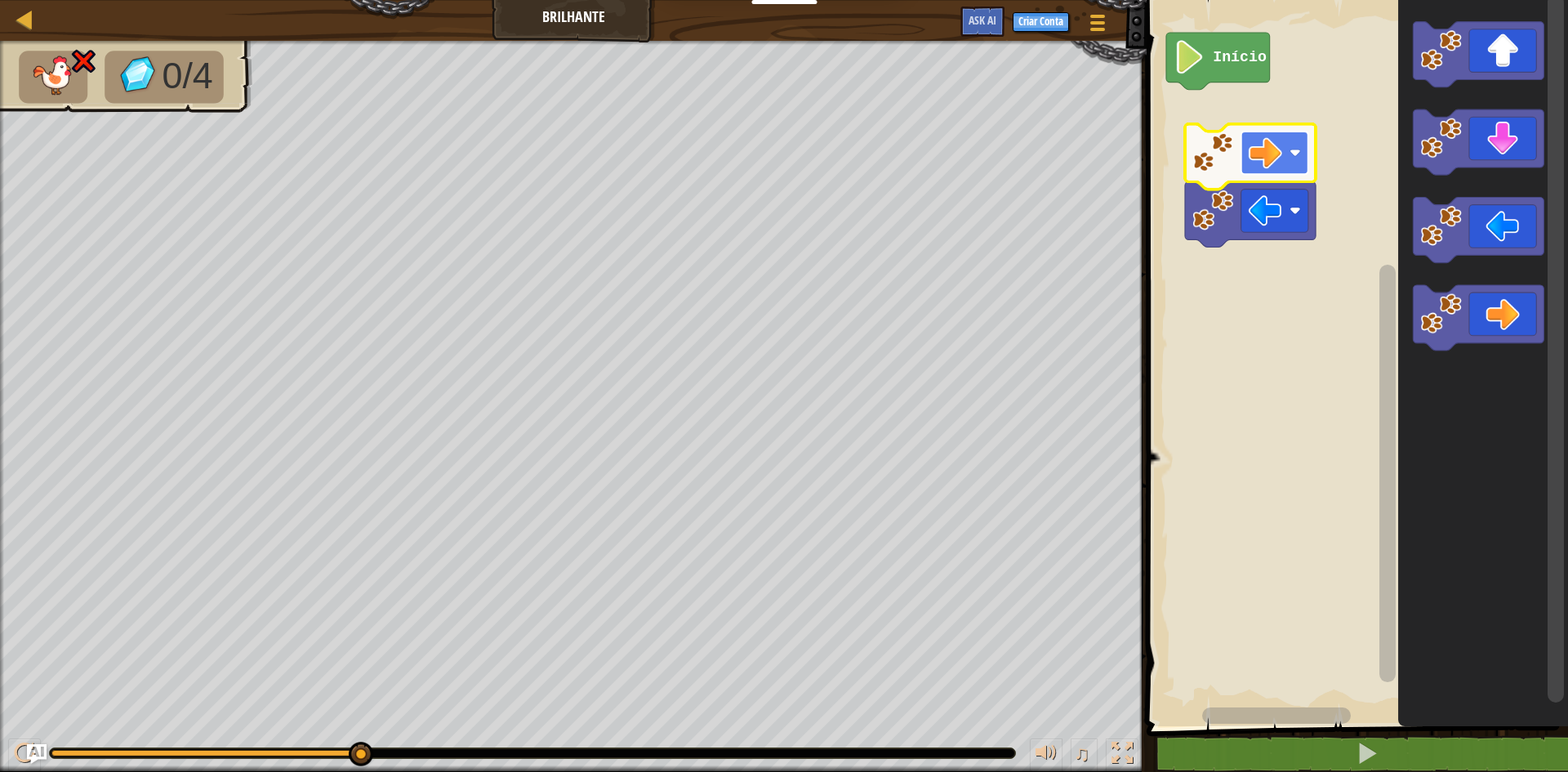
click at [1285, 140] on rect "Espaço de trabalho do Blockly" at bounding box center [1275, 152] width 67 height 43
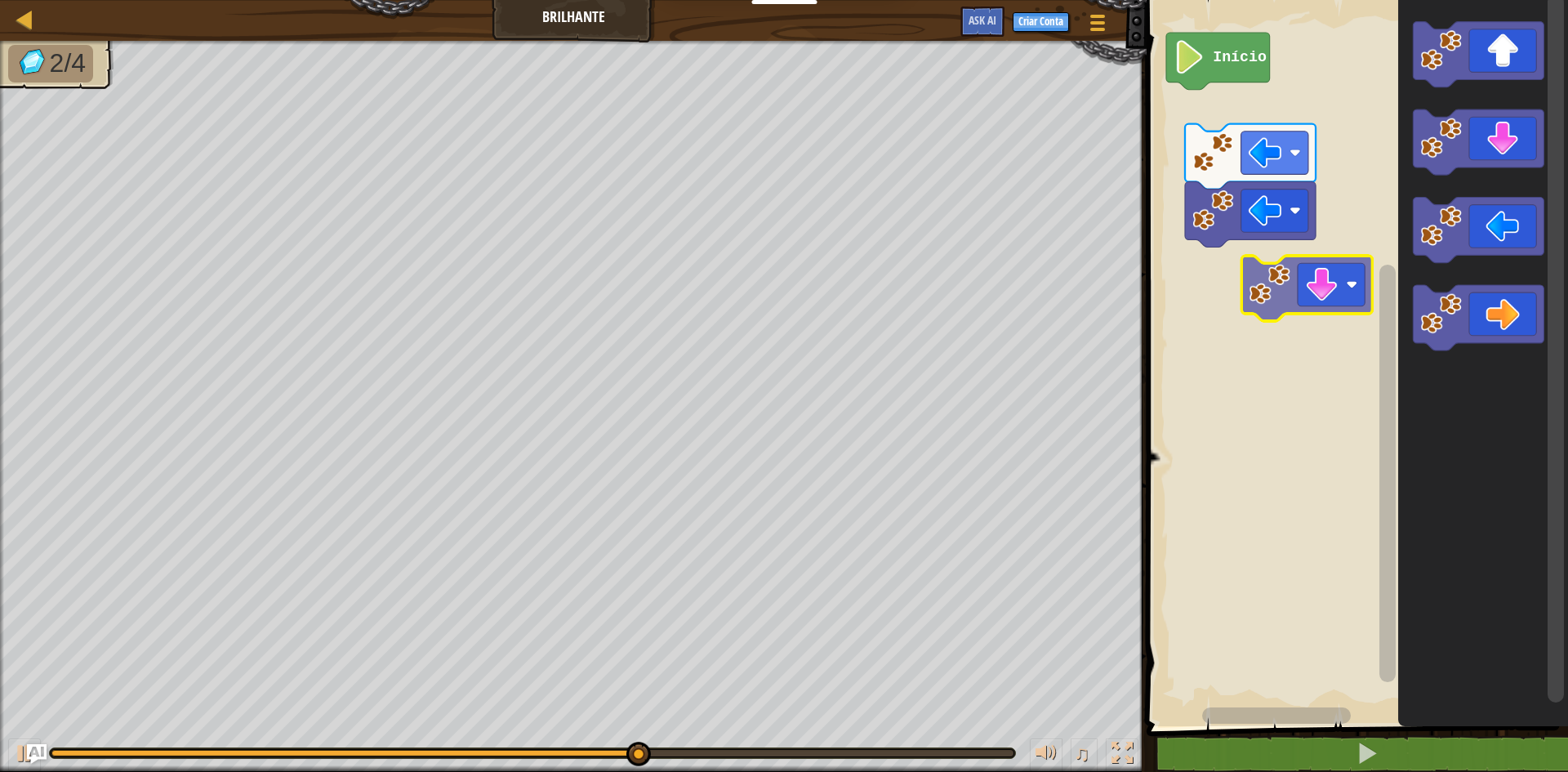
click at [1340, 318] on div "Início" at bounding box center [1355, 359] width 426 height 735
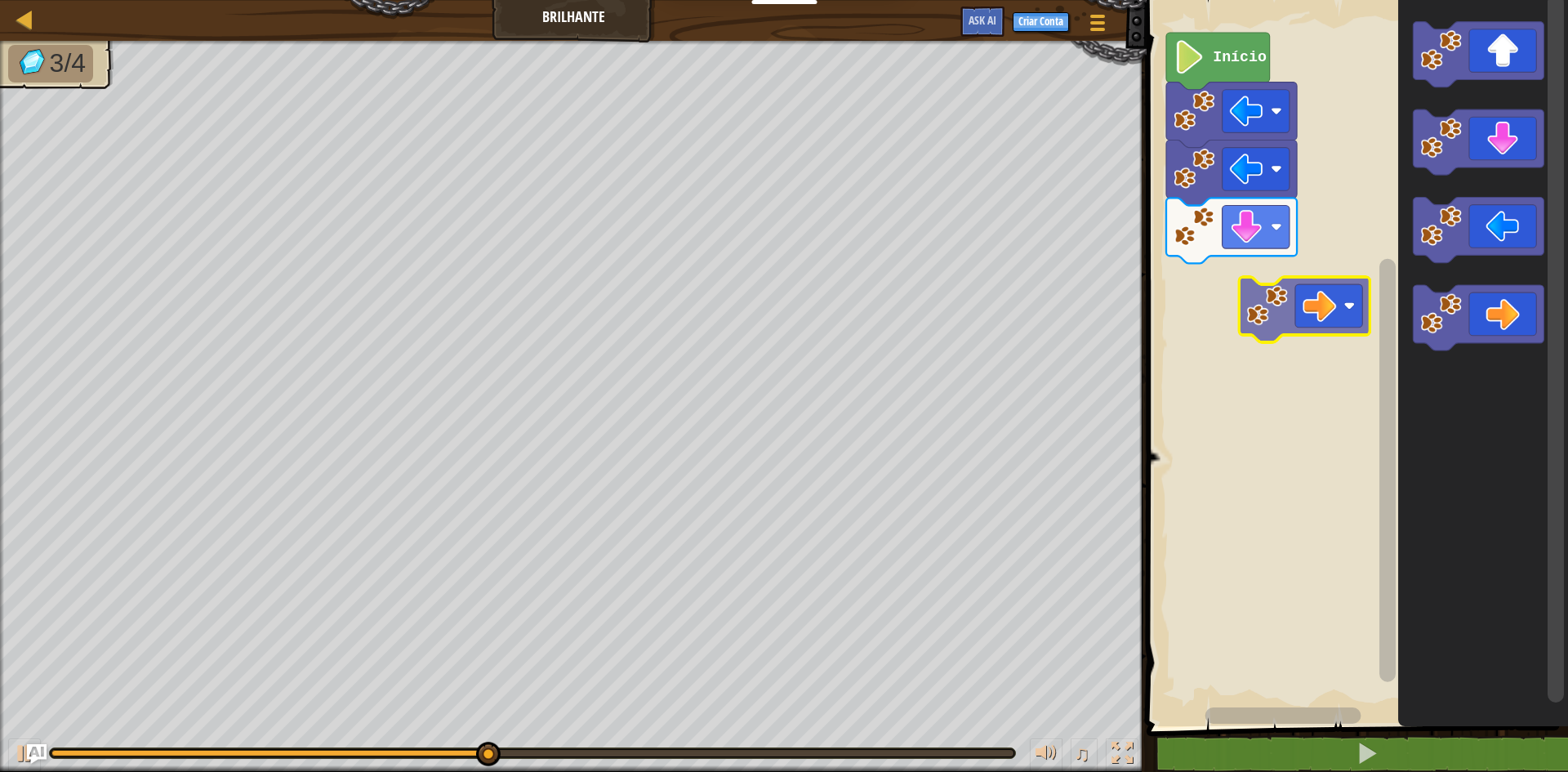
click at [1301, 305] on div "Início" at bounding box center [1355, 359] width 426 height 735
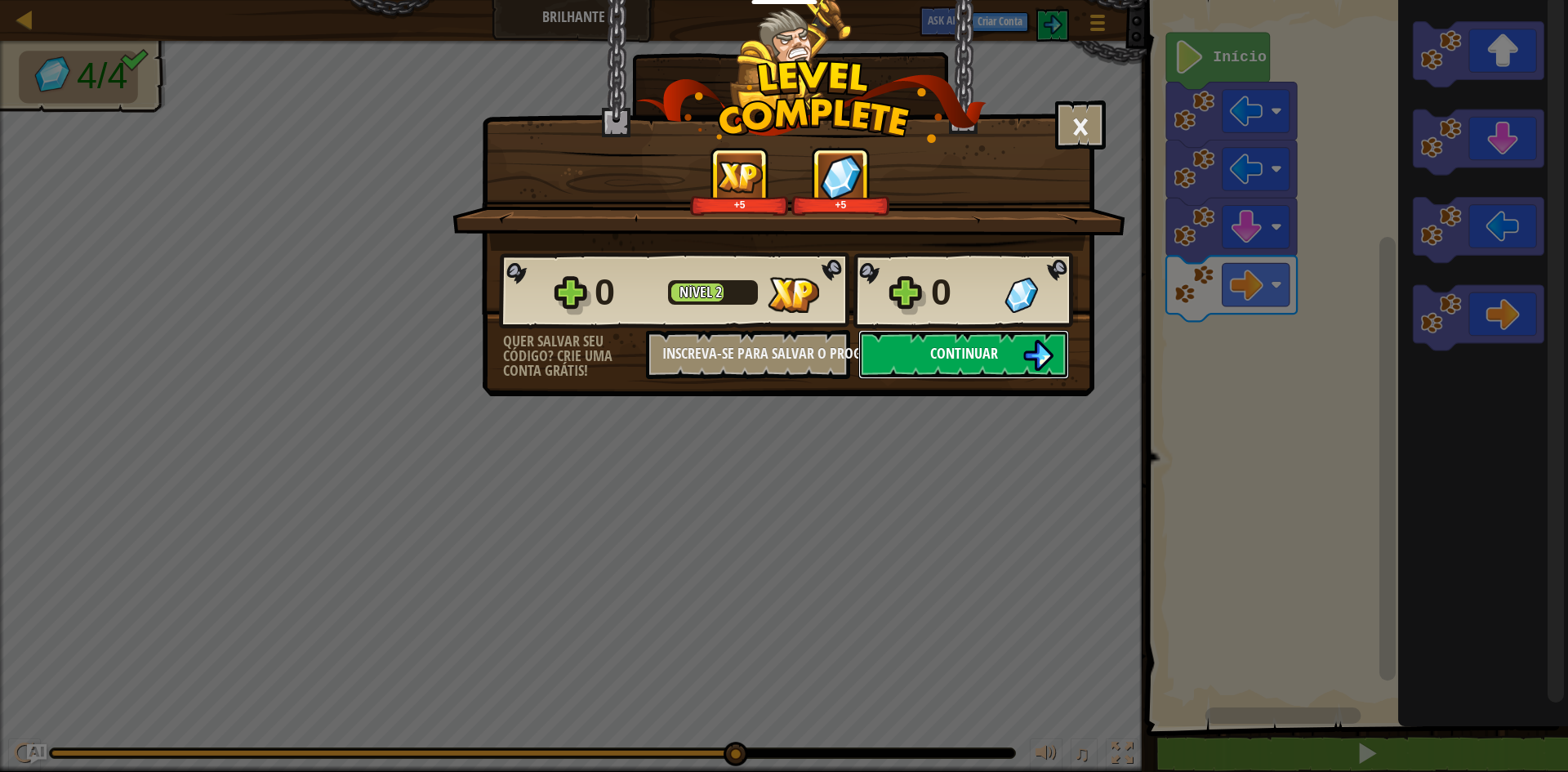
click at [958, 363] on span "Continuar" at bounding box center [964, 353] width 68 height 20
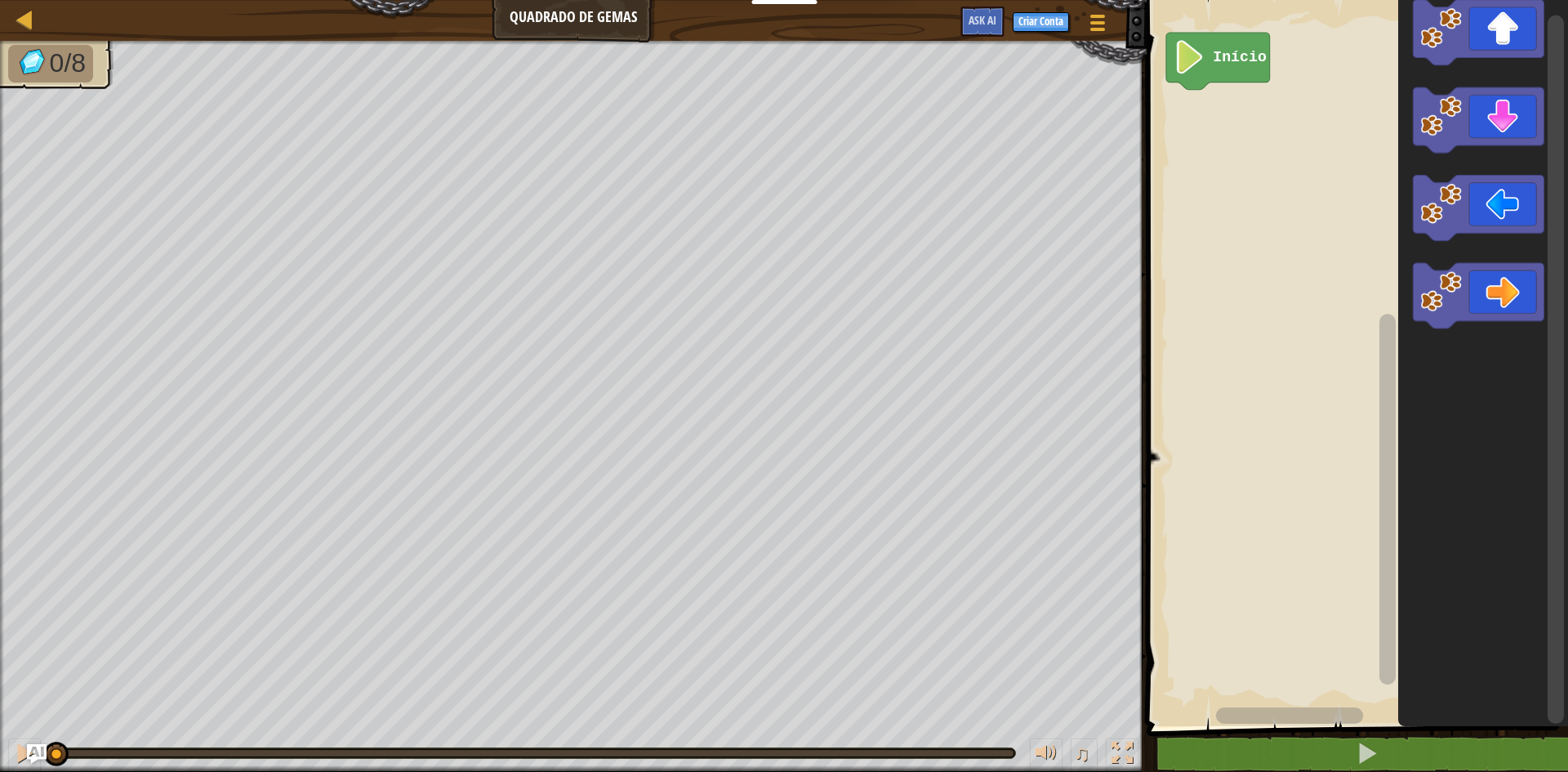
click at [1285, 176] on div "Início" at bounding box center [1355, 359] width 426 height 735
click at [1242, 153] on div "Início" at bounding box center [1355, 359] width 426 height 735
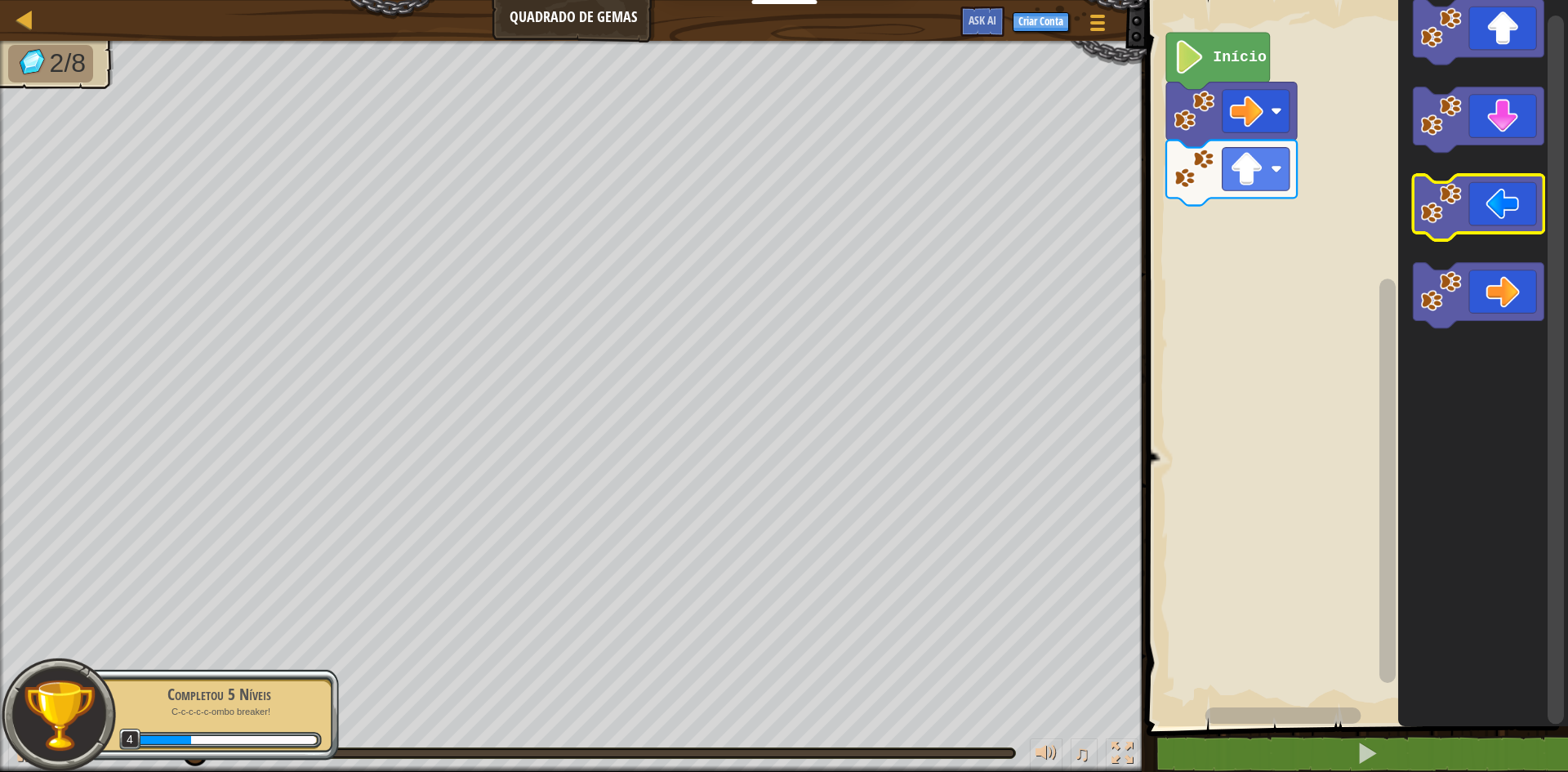
click at [1292, 246] on div "Início" at bounding box center [1355, 359] width 426 height 735
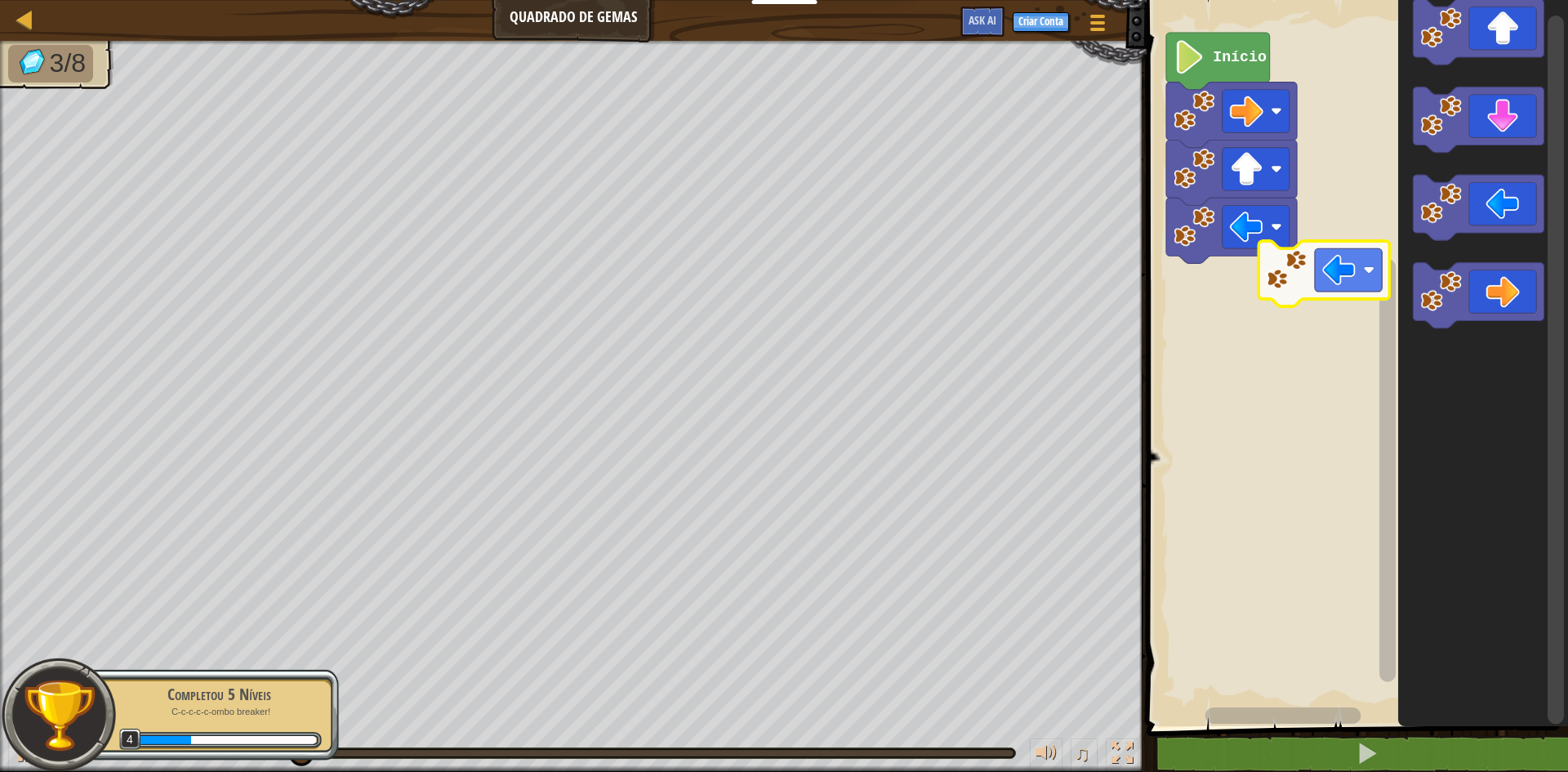
click at [1278, 308] on div "Início" at bounding box center [1355, 359] width 426 height 735
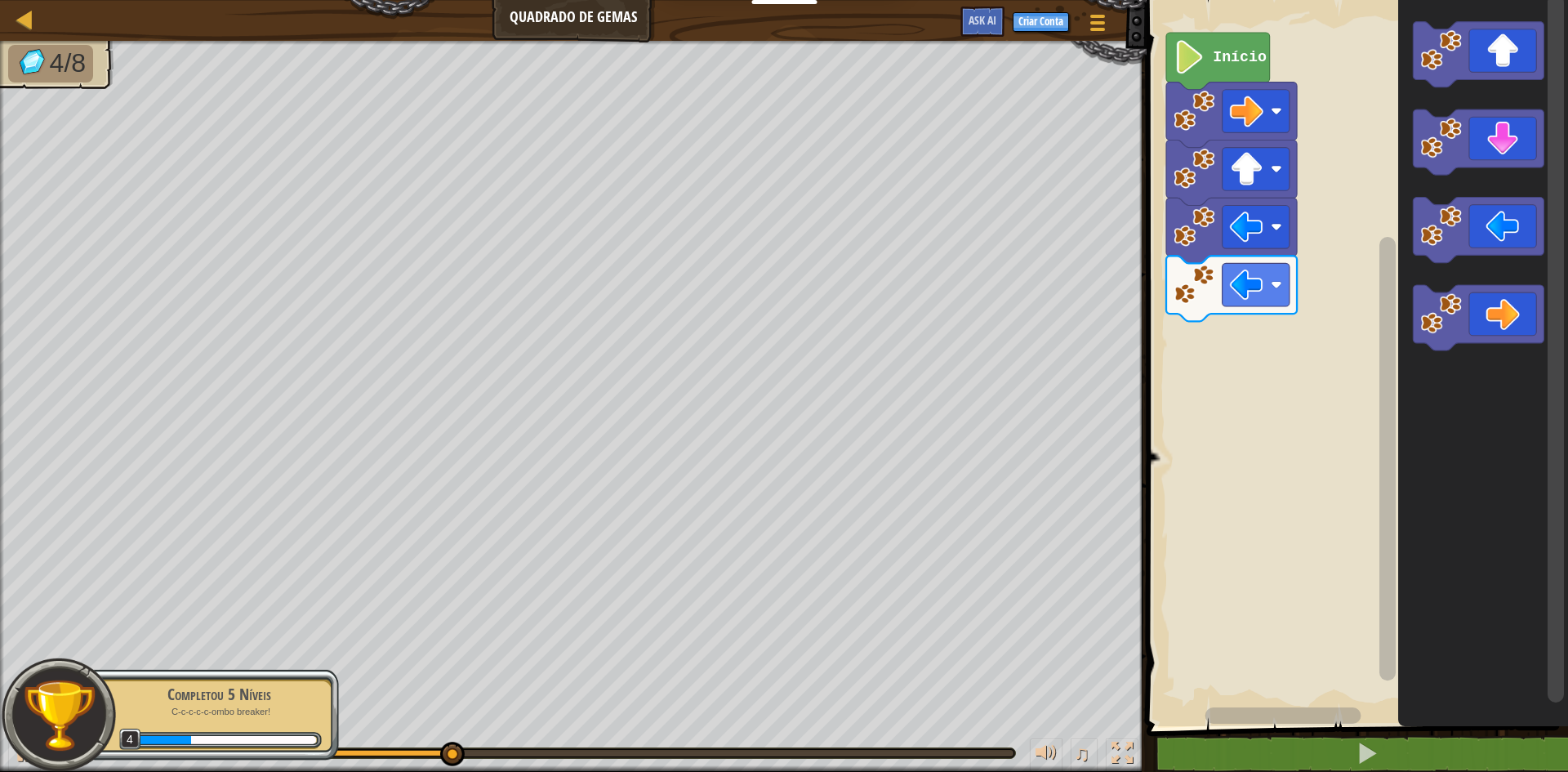
click at [1309, 331] on div "Início" at bounding box center [1355, 359] width 426 height 735
click at [1220, 358] on div "Início" at bounding box center [1355, 359] width 426 height 735
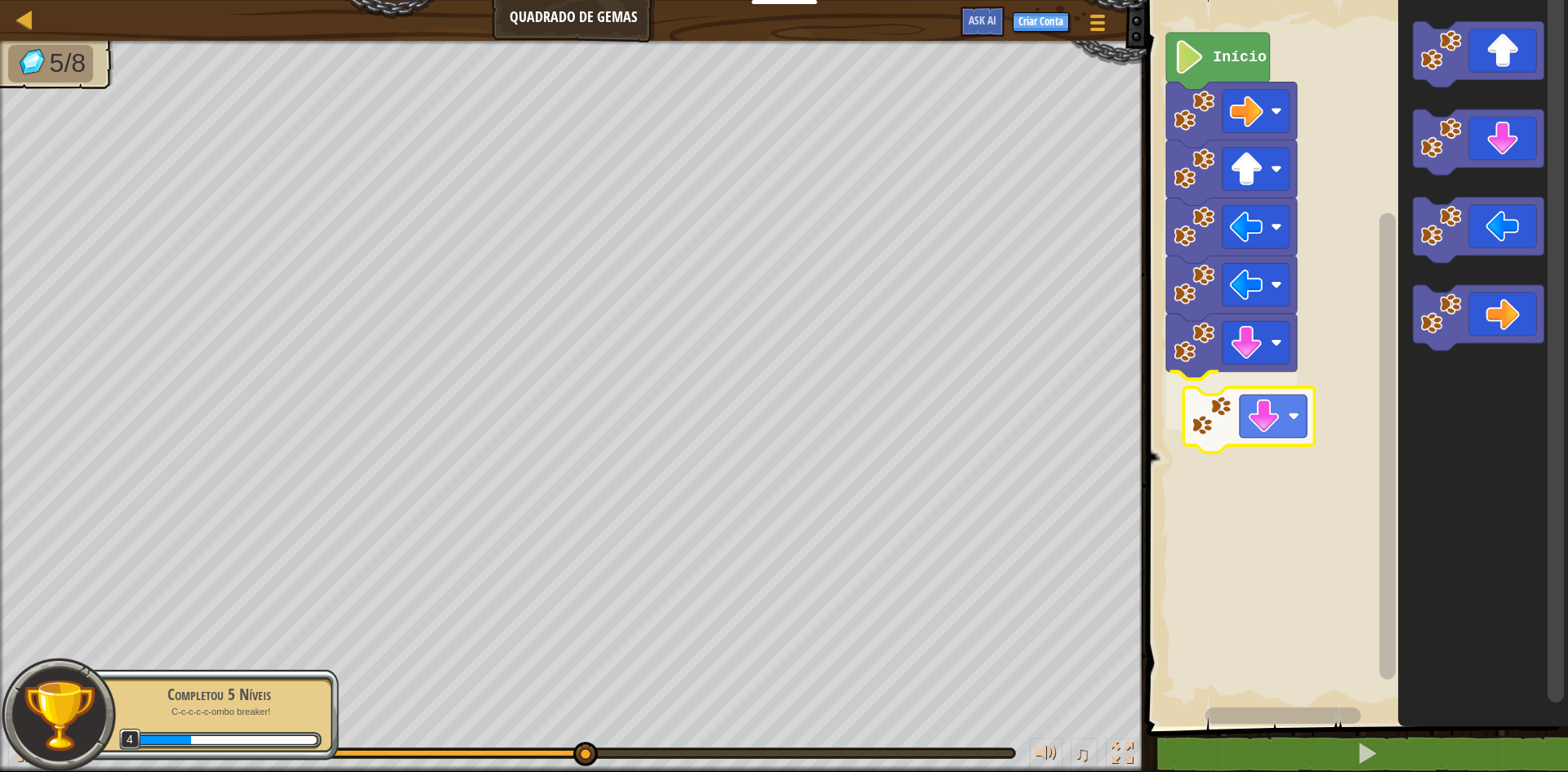
click at [1228, 445] on div "Início" at bounding box center [1355, 359] width 426 height 735
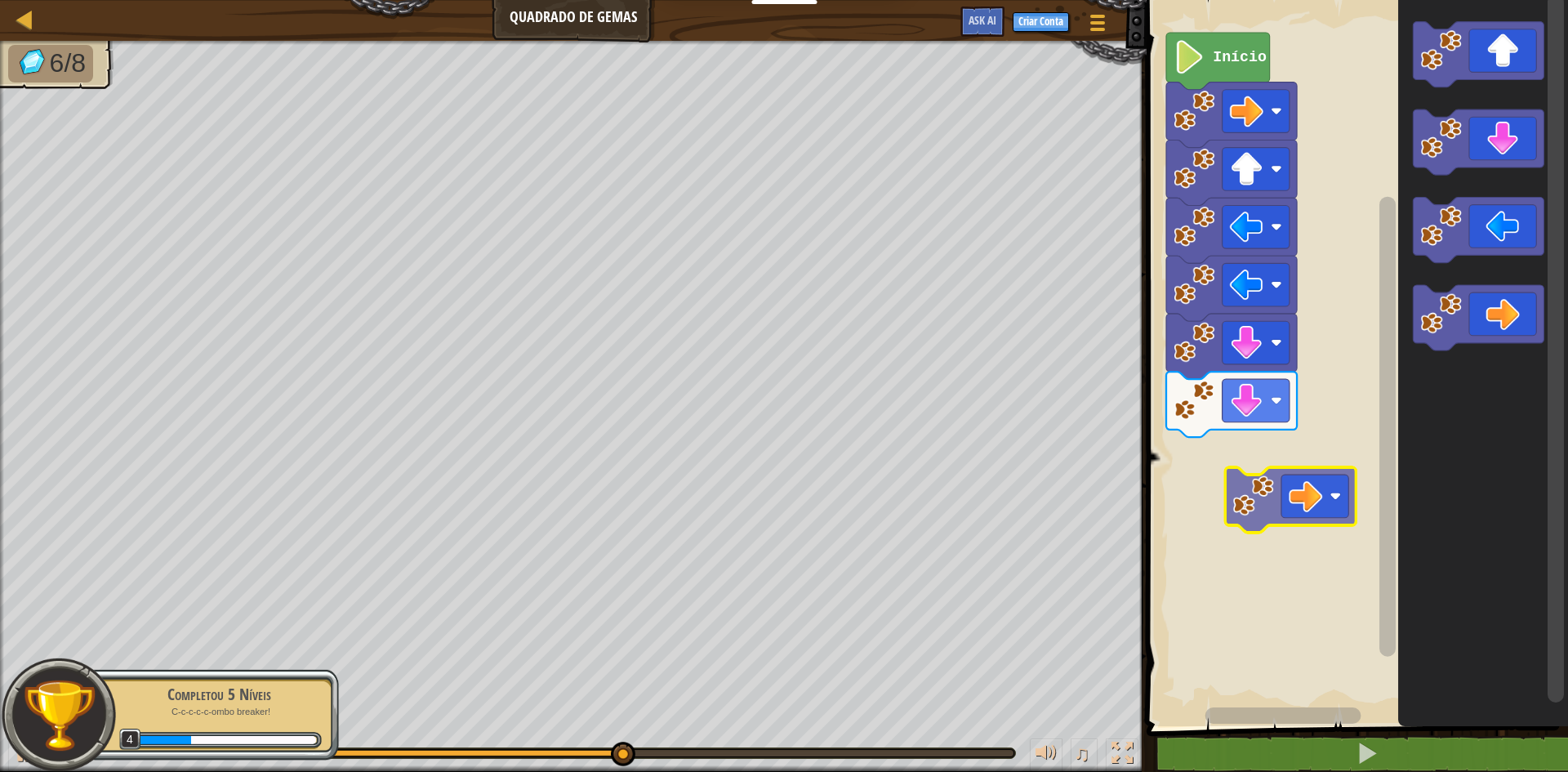
click at [1299, 508] on div "Início" at bounding box center [1355, 359] width 426 height 735
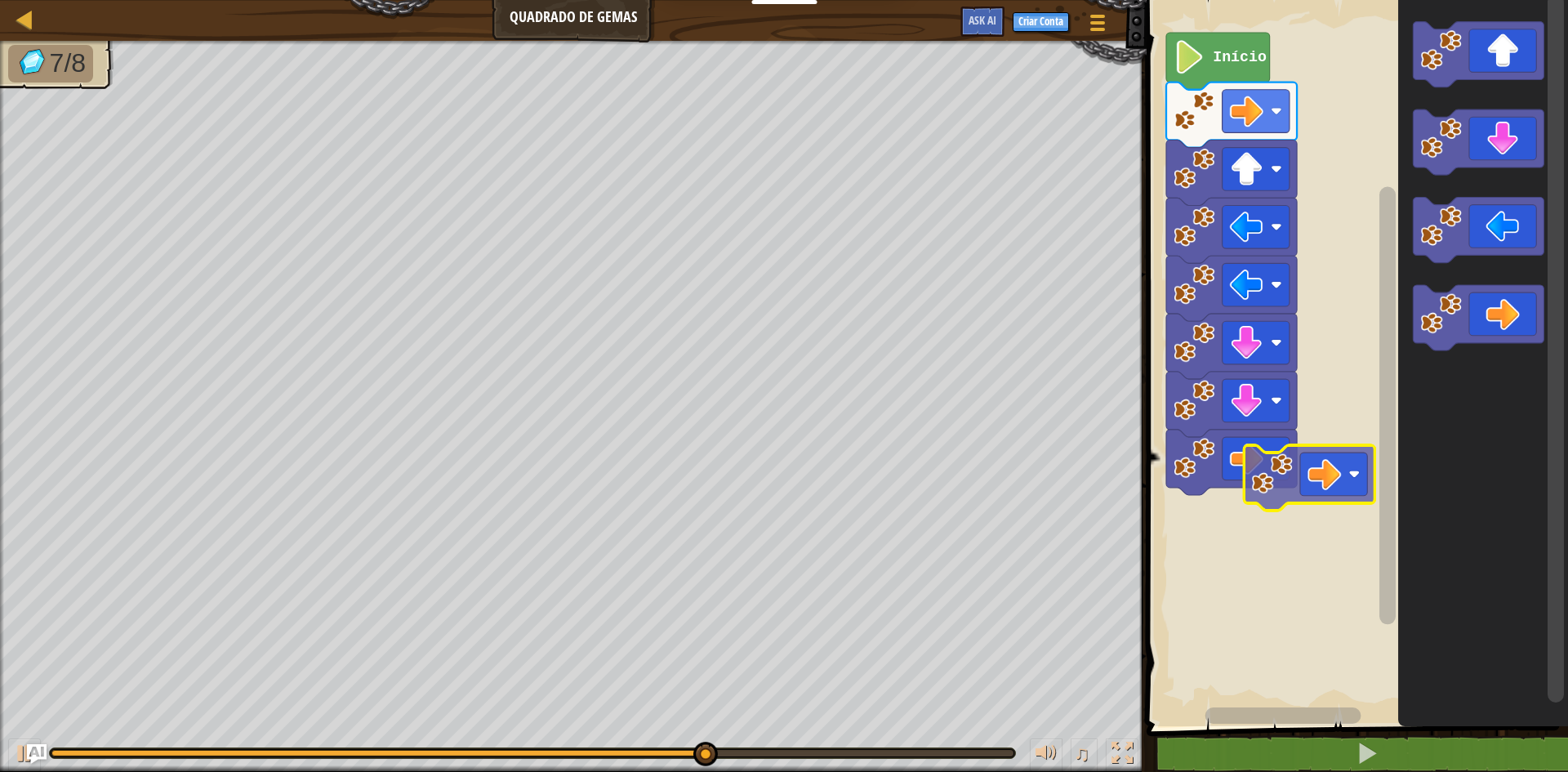
click at [1275, 500] on div "Início" at bounding box center [1355, 359] width 426 height 735
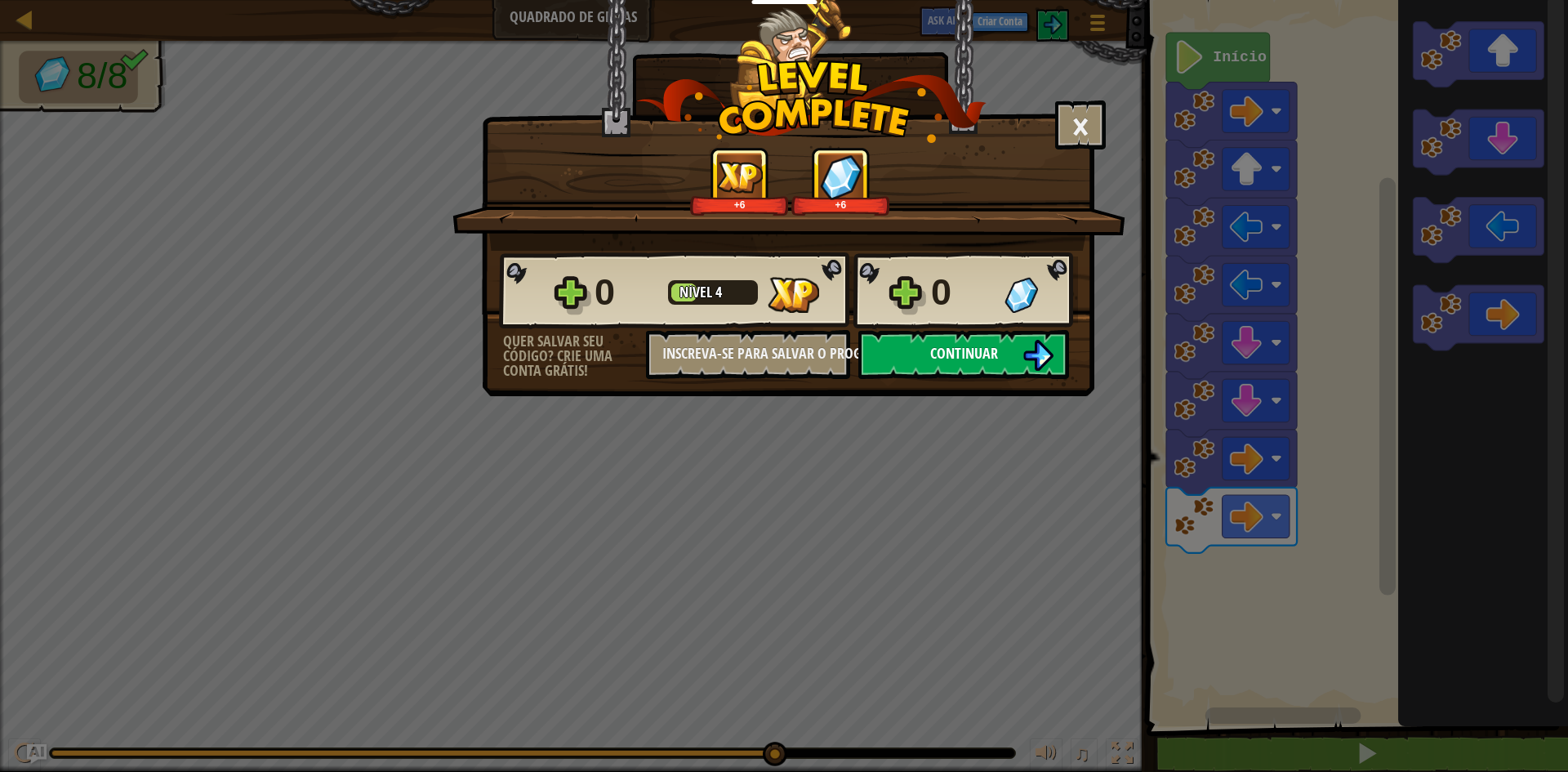
click at [964, 347] on span "Continuar" at bounding box center [964, 353] width 68 height 20
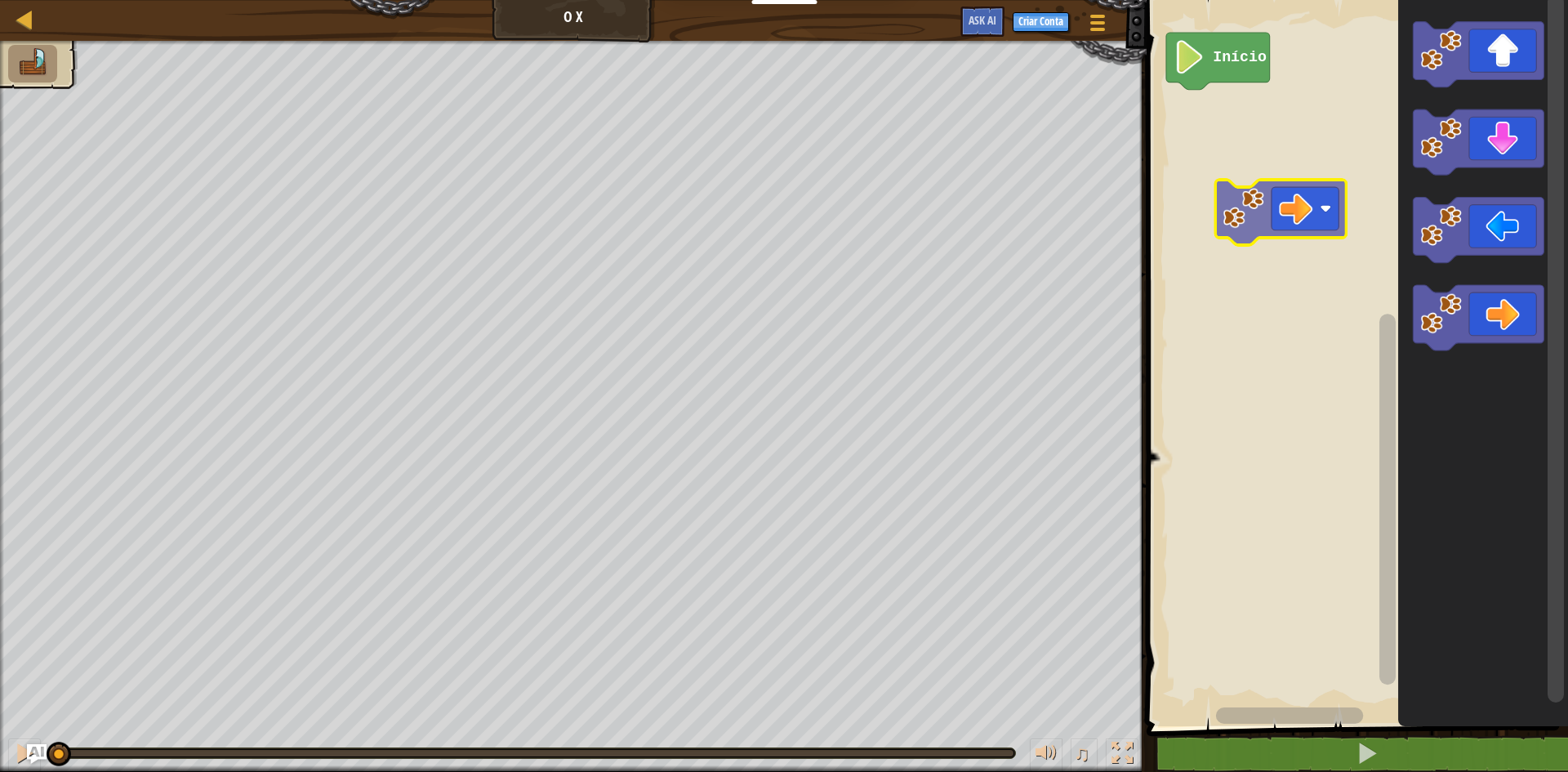
click at [1233, 172] on div "Início" at bounding box center [1355, 359] width 426 height 735
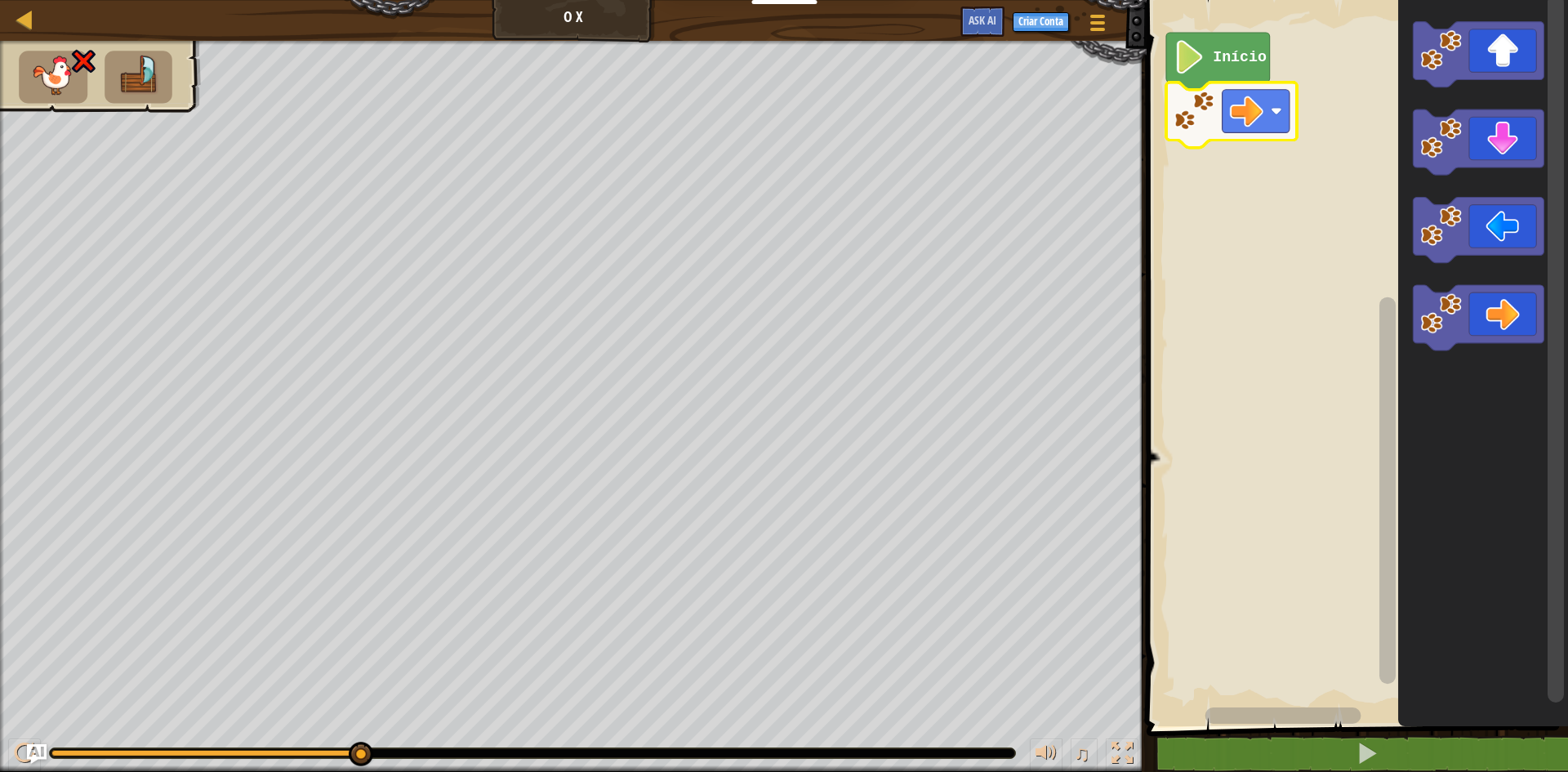
click at [1283, 120] on rect "Espaço de trabalho do Blockly" at bounding box center [1256, 111] width 67 height 43
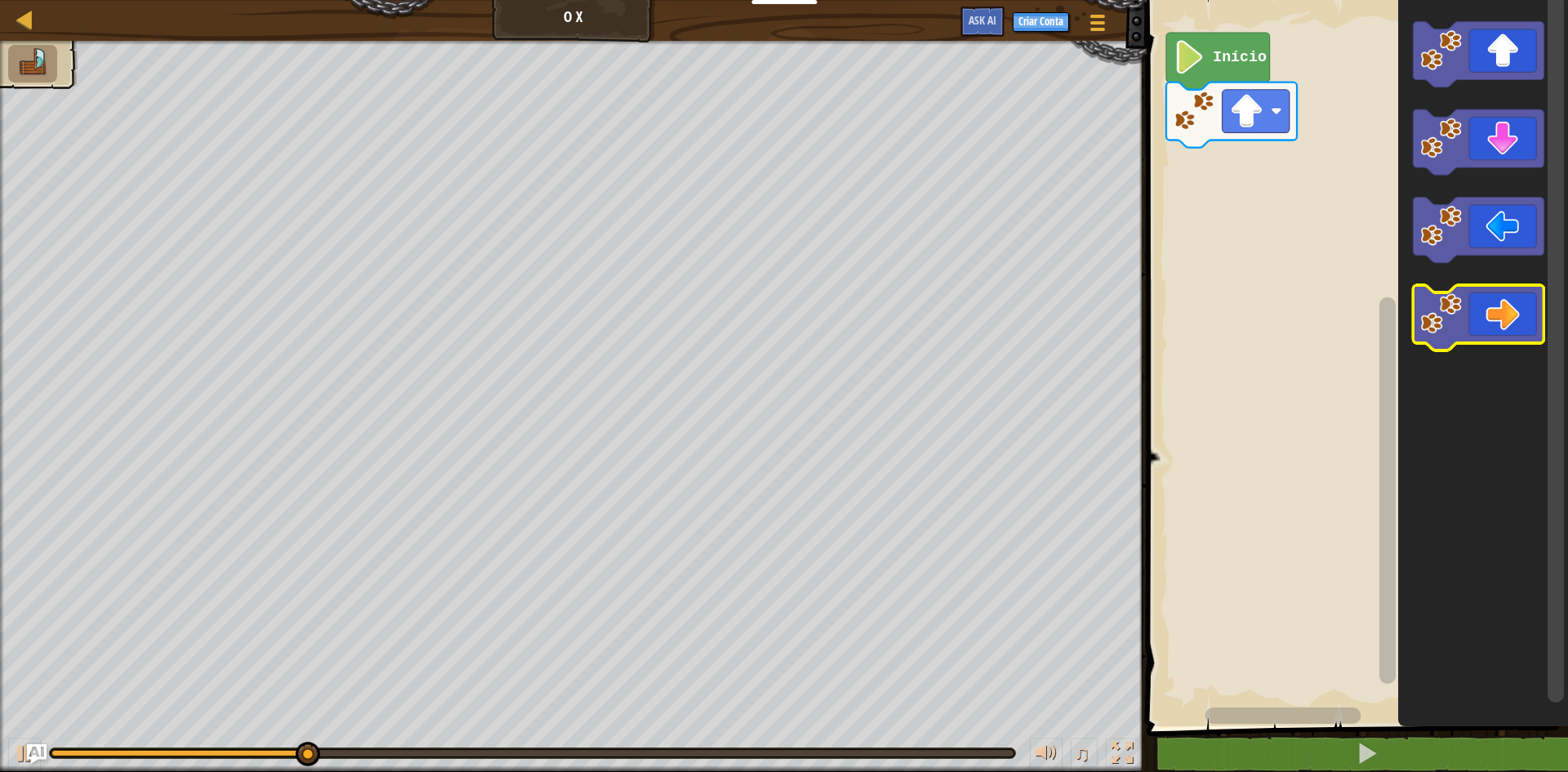
click at [1264, 211] on div "Início" at bounding box center [1355, 359] width 426 height 735
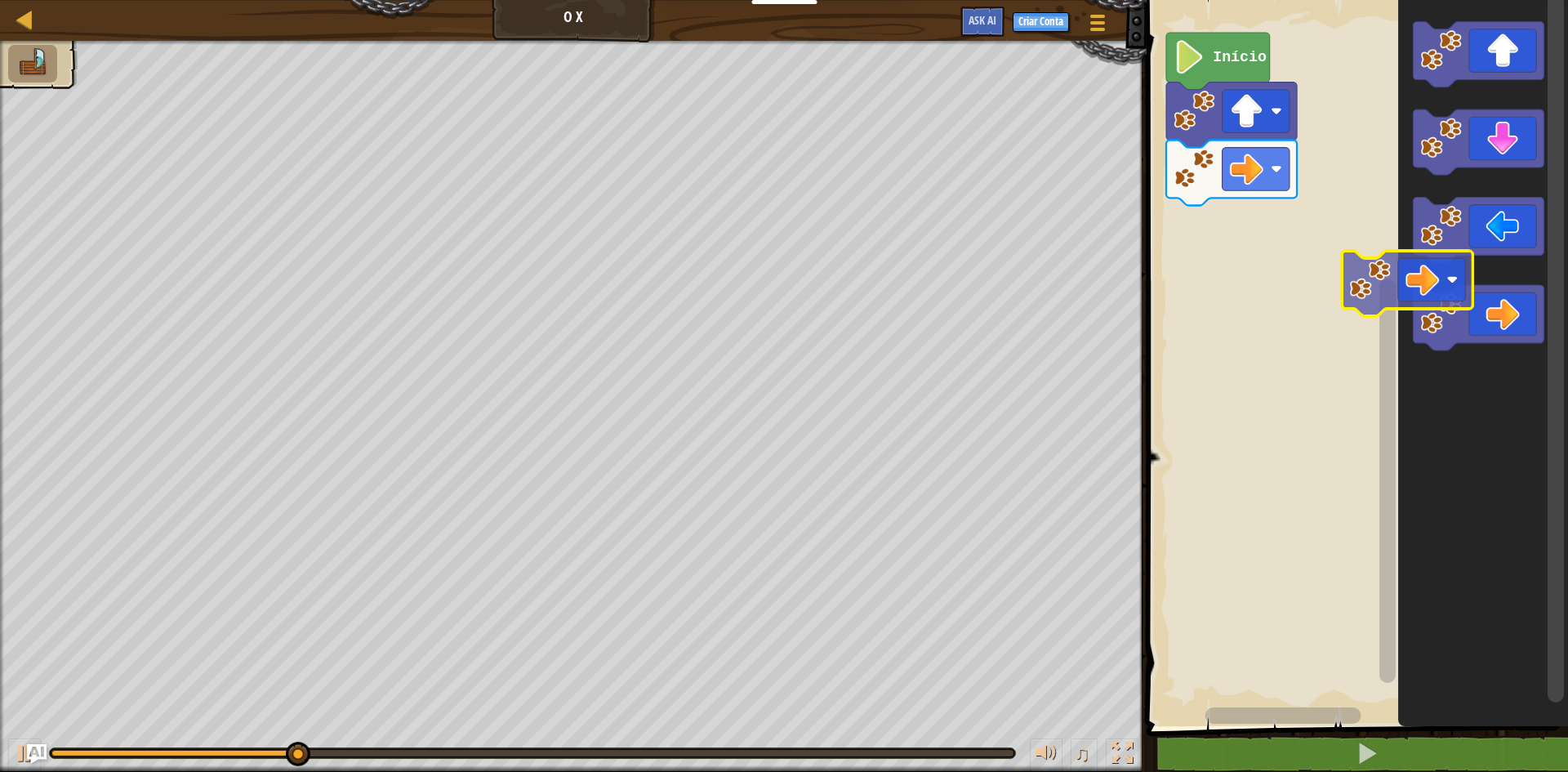
click at [1283, 236] on div "Início" at bounding box center [1355, 359] width 426 height 735
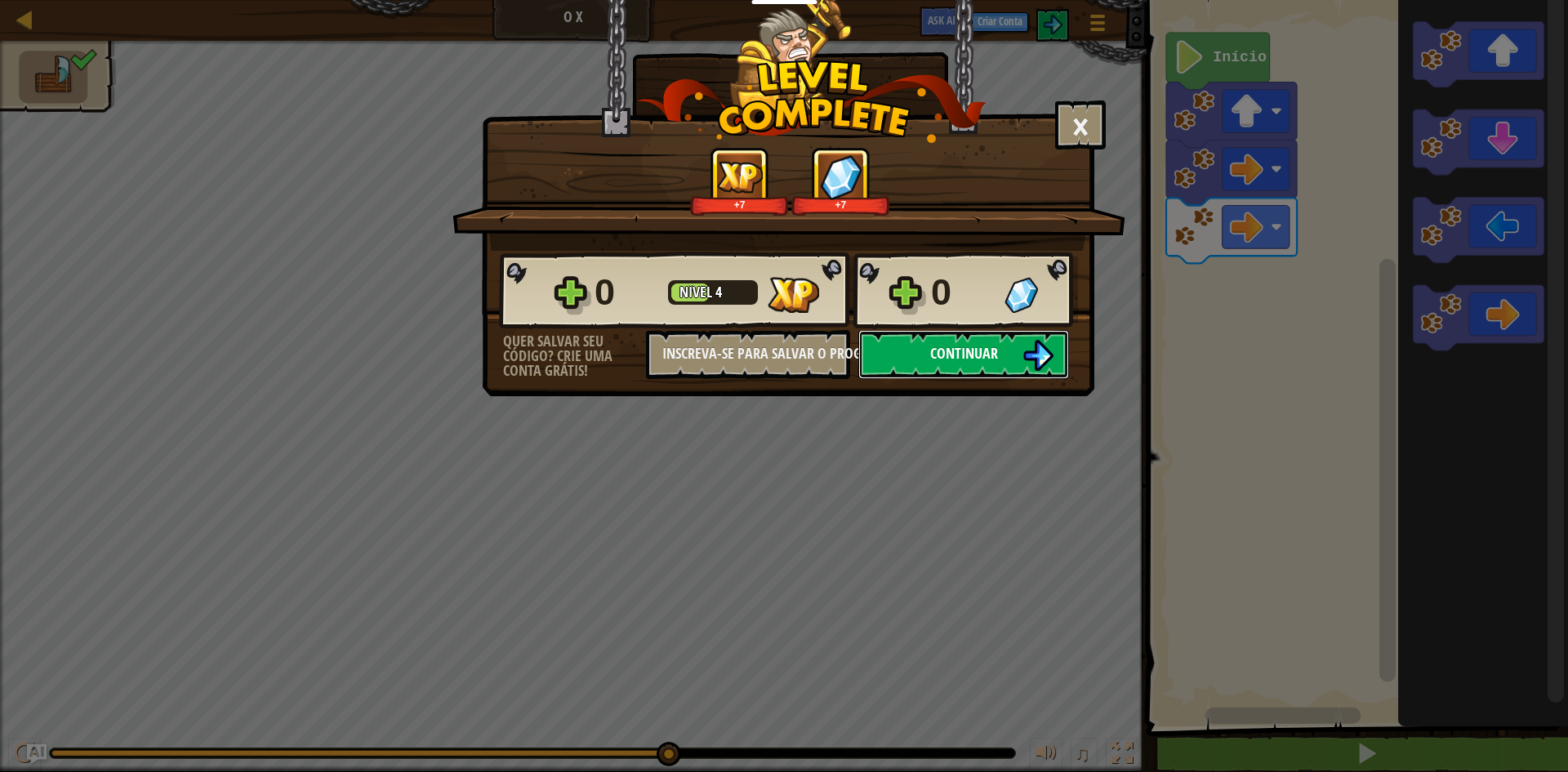
click at [991, 355] on span "Continuar" at bounding box center [964, 353] width 68 height 20
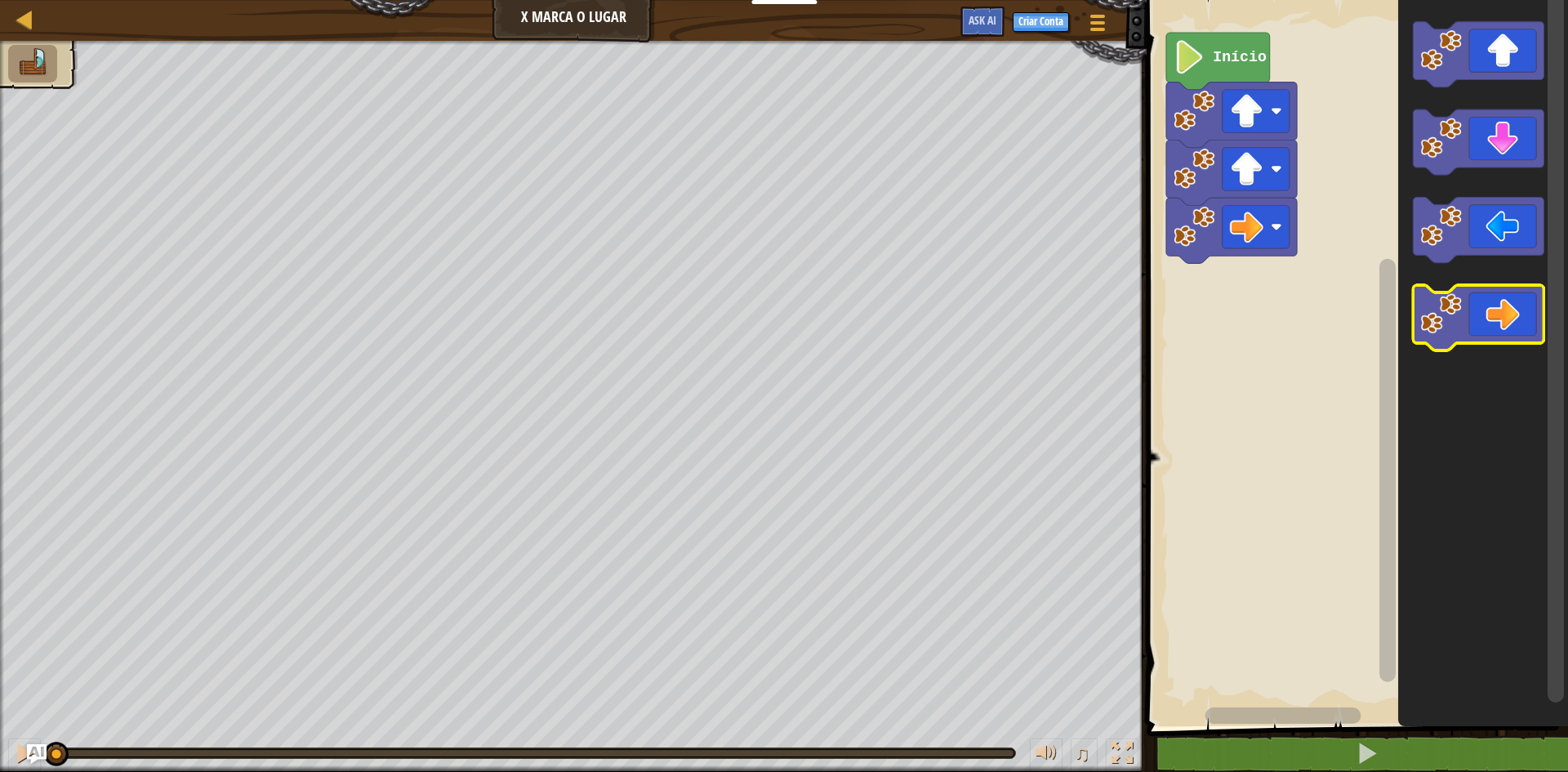
click at [1300, 335] on div "Início" at bounding box center [1355, 359] width 426 height 735
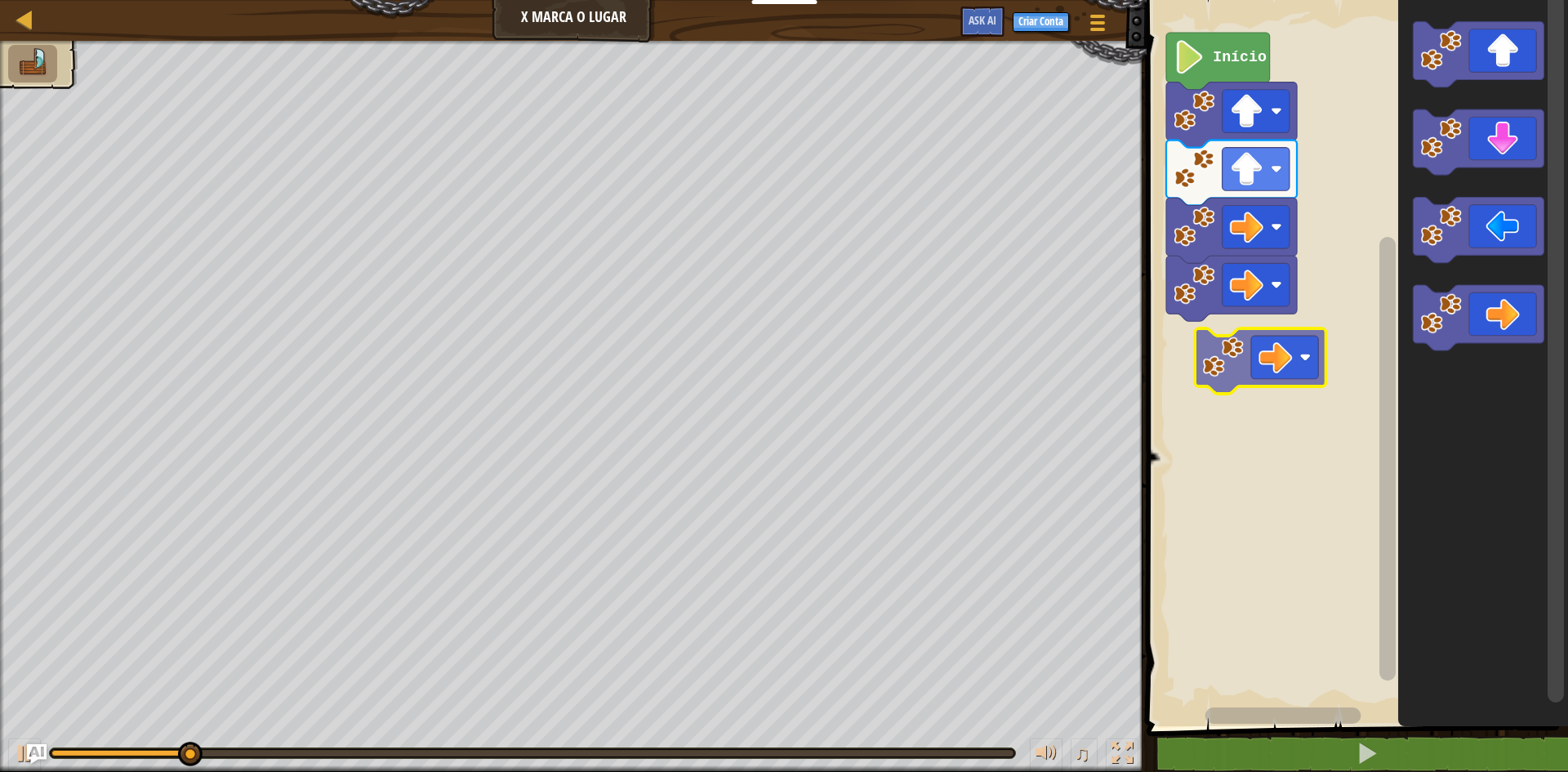
click at [1285, 363] on div "Início" at bounding box center [1355, 359] width 426 height 735
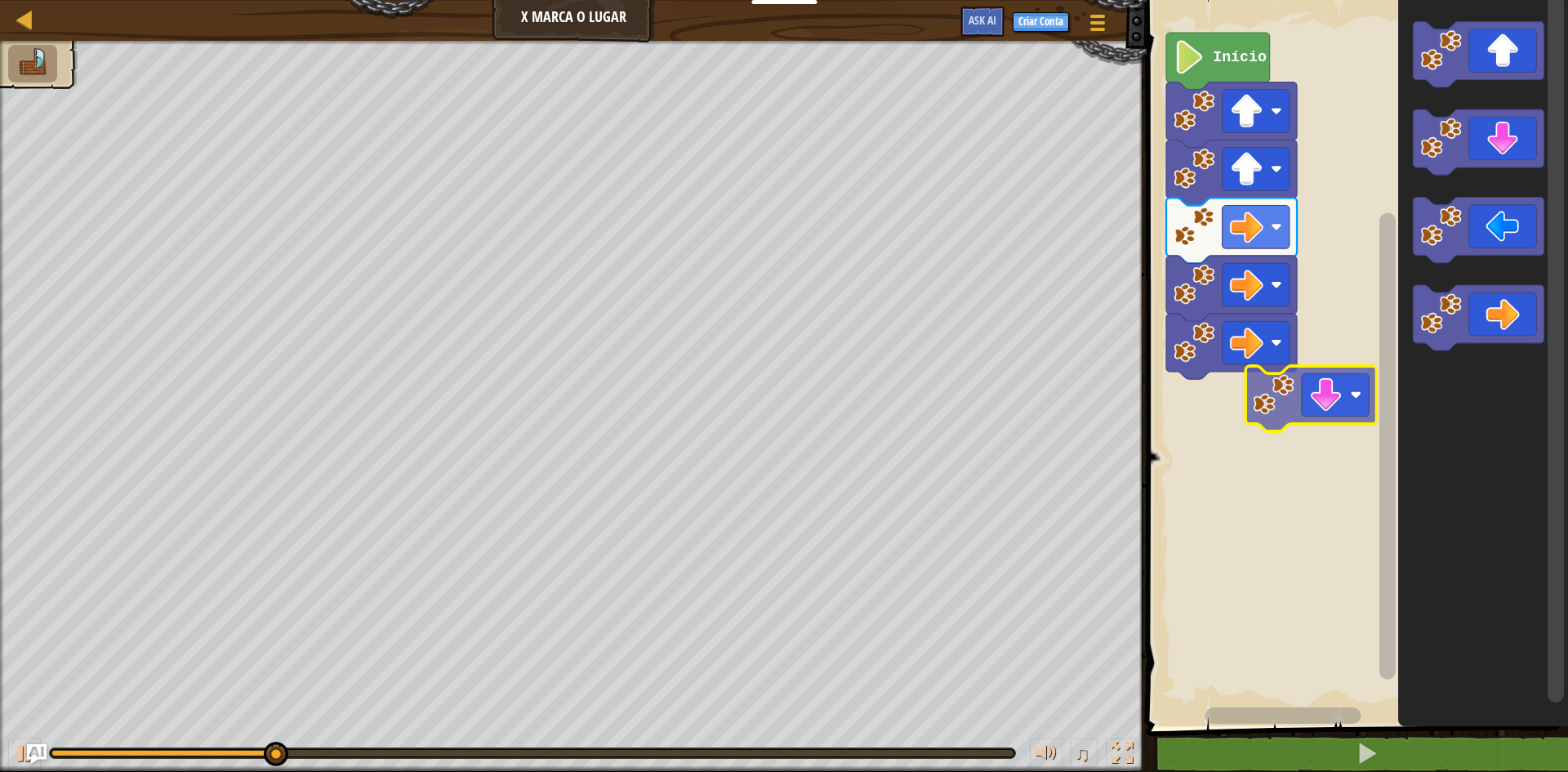
click at [1297, 417] on div "Início" at bounding box center [1355, 359] width 426 height 735
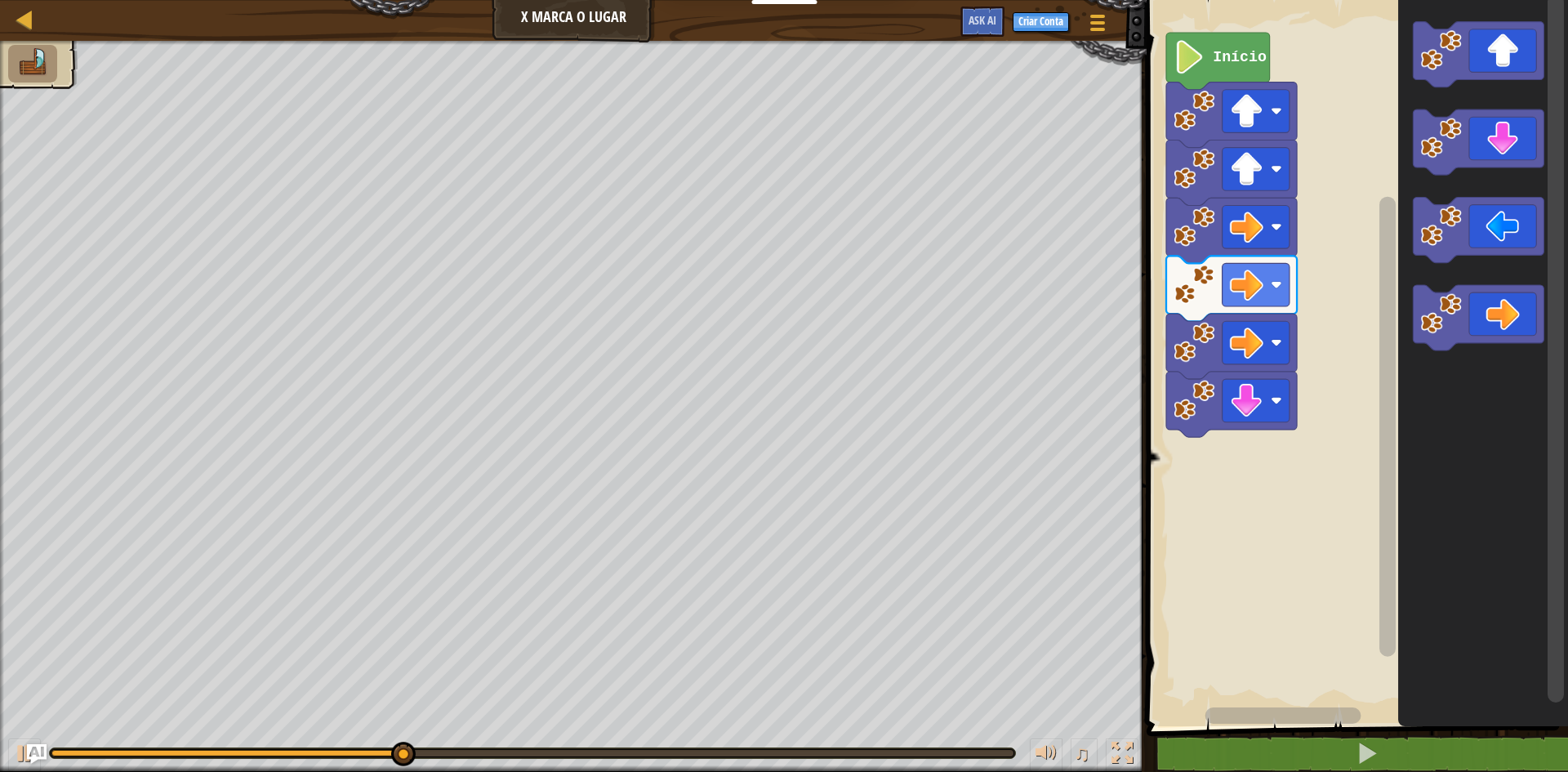
click at [1275, 469] on div "Início" at bounding box center [1355, 359] width 426 height 735
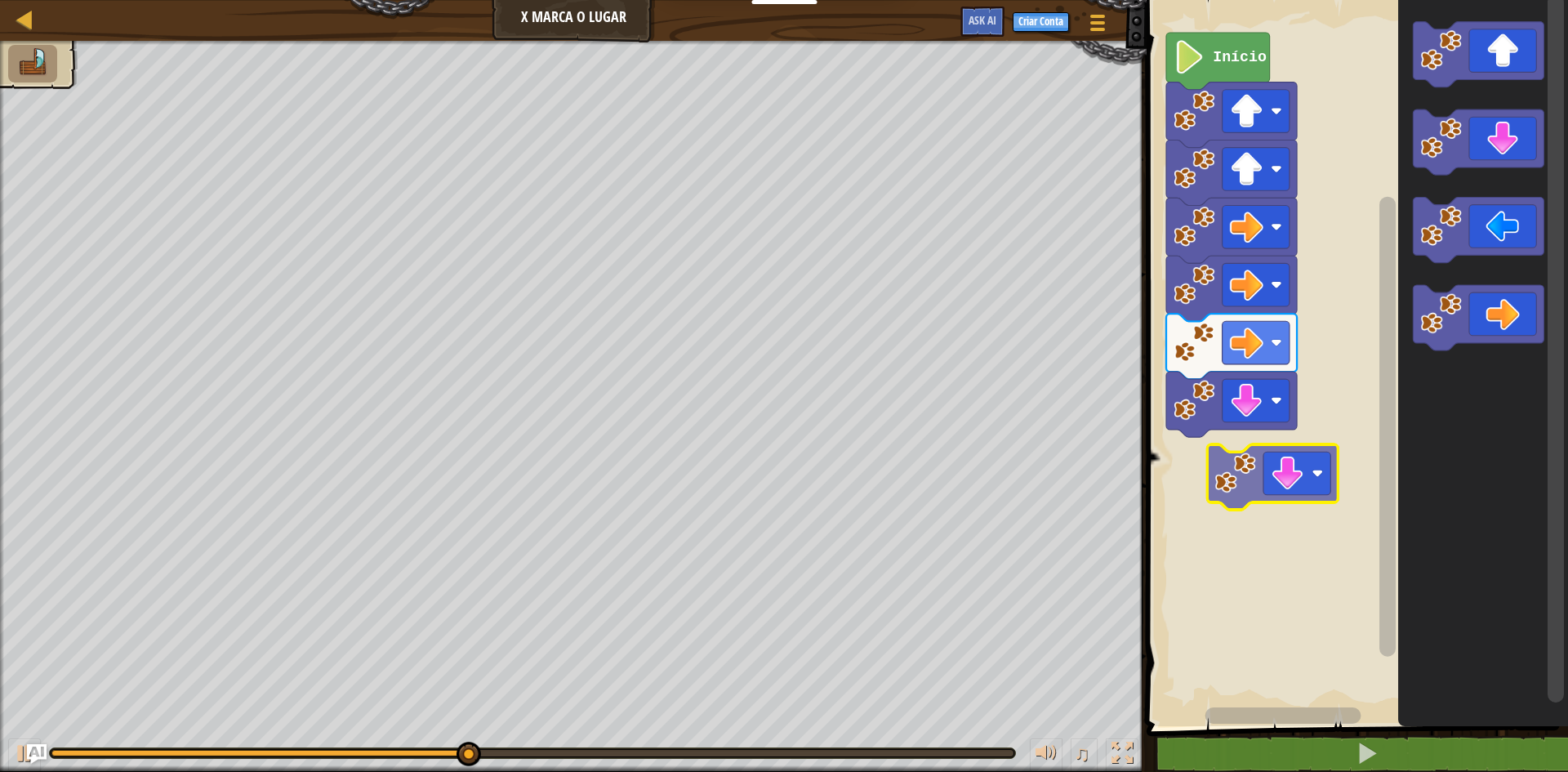
click at [1257, 489] on div "Início" at bounding box center [1355, 359] width 426 height 735
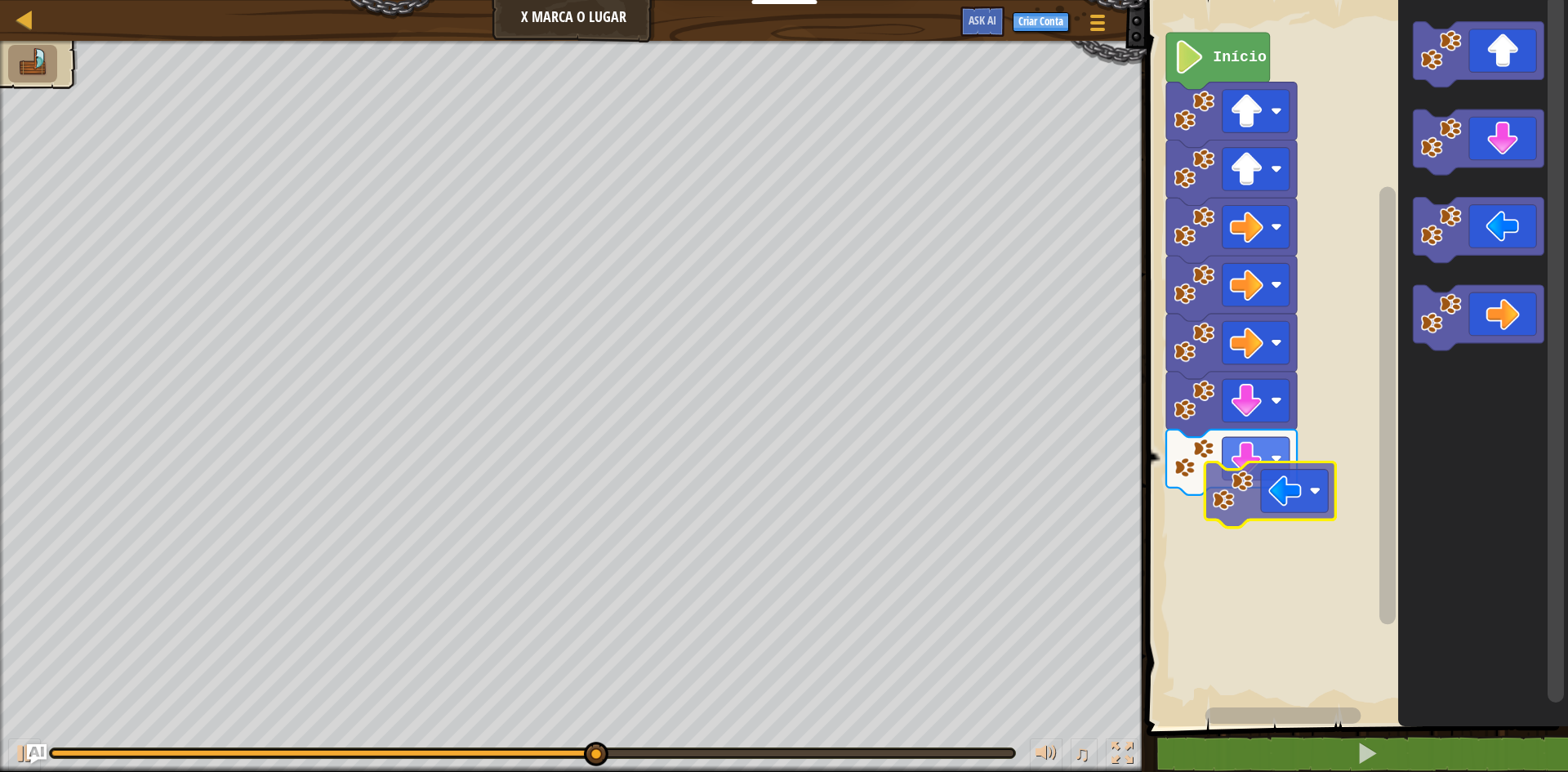
click at [1269, 556] on div "Início" at bounding box center [1355, 359] width 426 height 735
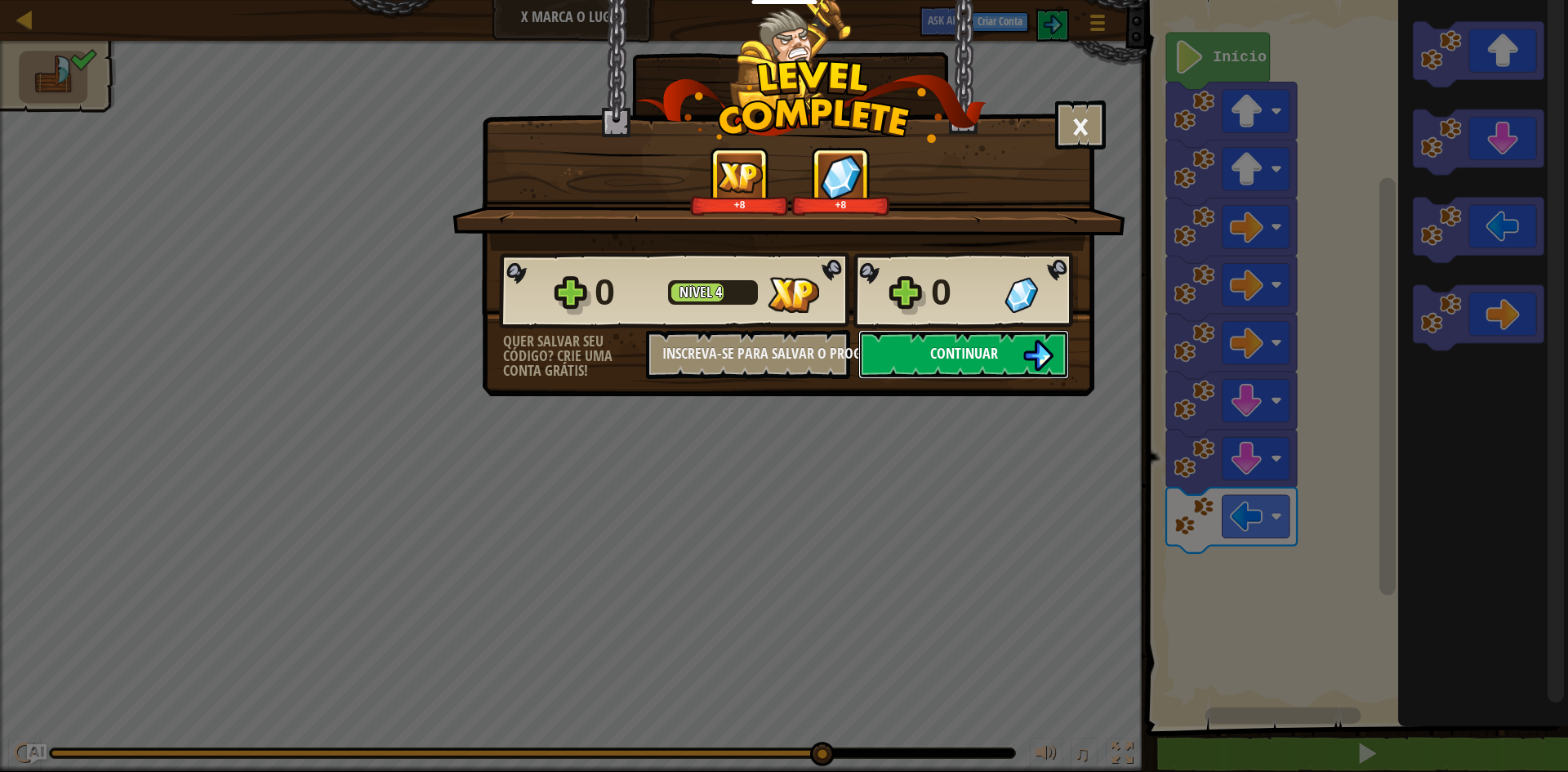
click at [906, 359] on button "Continuar" at bounding box center [964, 354] width 211 height 49
